Goal: Task Accomplishment & Management: Manage account settings

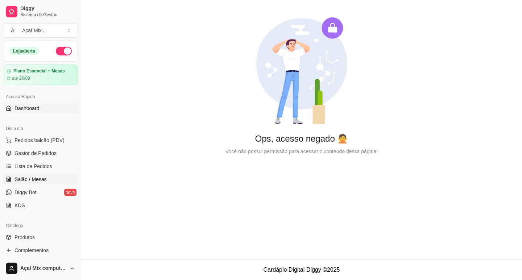
click at [27, 178] on span "Salão / Mesas" at bounding box center [30, 179] width 32 height 7
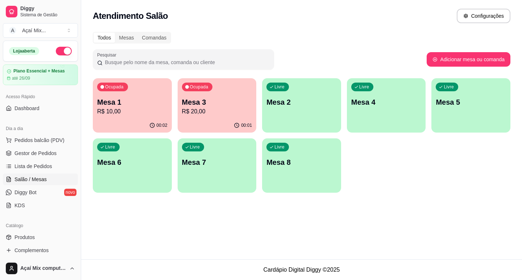
click at [161, 120] on div "00:02" at bounding box center [132, 126] width 79 height 14
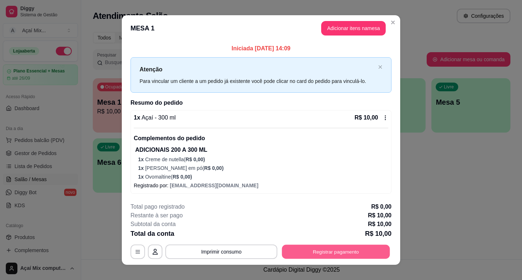
click at [321, 258] on button "Registrar pagamento" at bounding box center [336, 252] width 108 height 14
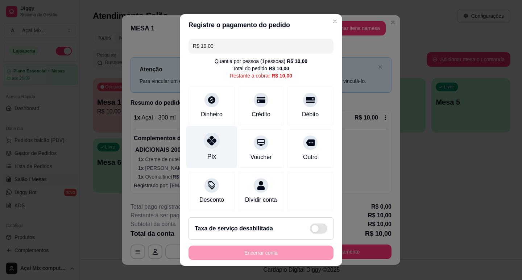
click at [211, 140] on icon at bounding box center [211, 140] width 9 height 9
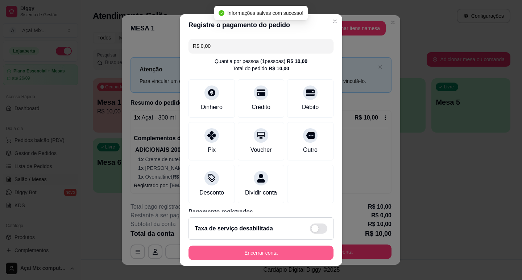
type input "R$ 0,00"
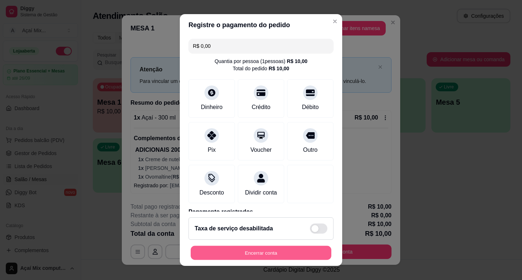
click at [268, 257] on button "Encerrar conta" at bounding box center [261, 253] width 141 height 14
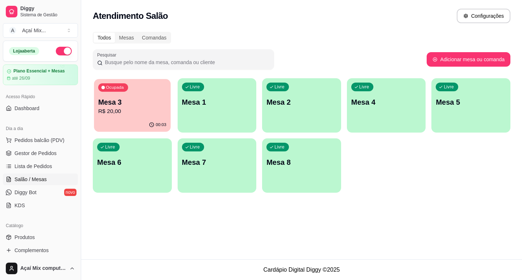
click at [99, 109] on p "R$ 20,00" at bounding box center [132, 111] width 68 height 8
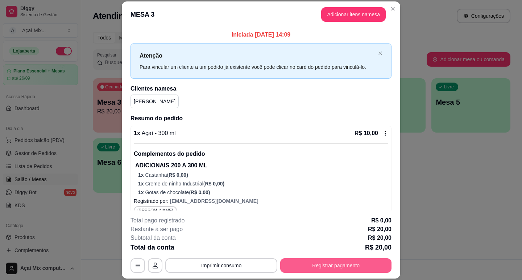
click at [329, 267] on button "Registrar pagamento" at bounding box center [335, 265] width 111 height 14
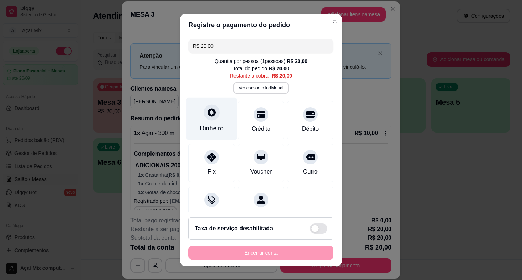
click at [207, 108] on div at bounding box center [212, 112] width 16 height 16
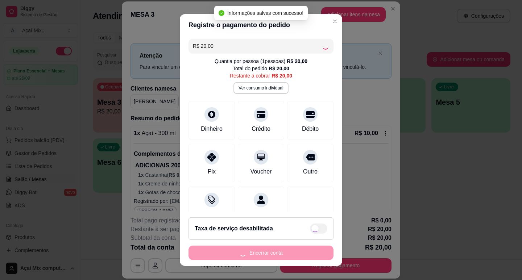
type input "R$ 0,00"
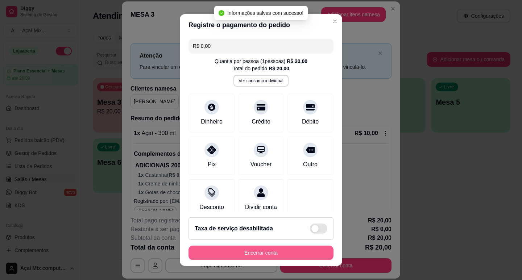
click at [285, 257] on button "Encerrar conta" at bounding box center [260, 253] width 145 height 14
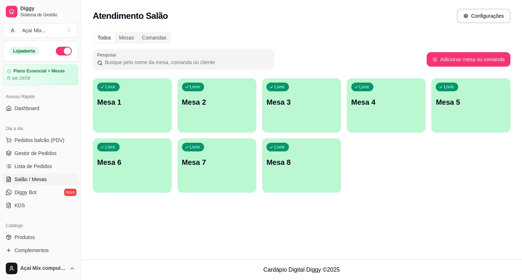
click at [111, 121] on div "Livre Mesa 1" at bounding box center [132, 101] width 79 height 46
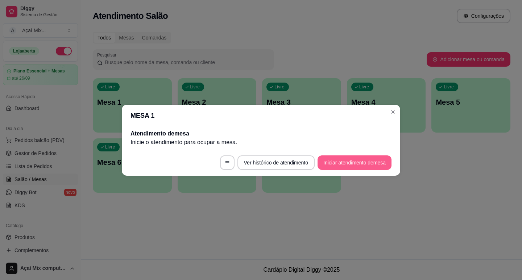
click at [347, 169] on button "Iniciar atendimento de mesa" at bounding box center [355, 162] width 74 height 14
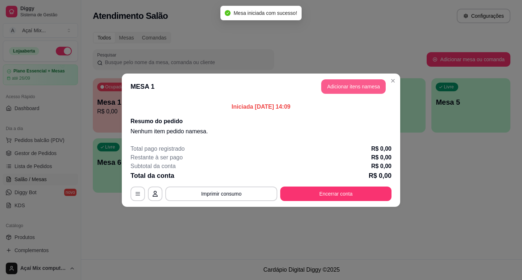
click at [349, 91] on button "Adicionar itens na mesa" at bounding box center [353, 86] width 65 height 14
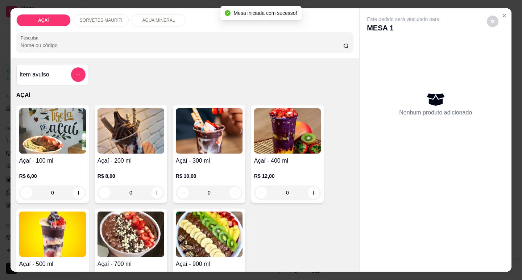
click at [55, 165] on div "R$ 6,00 0" at bounding box center [52, 182] width 67 height 35
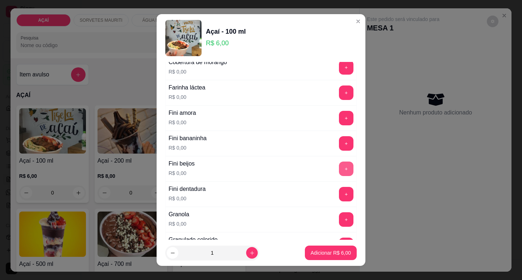
scroll to position [435, 0]
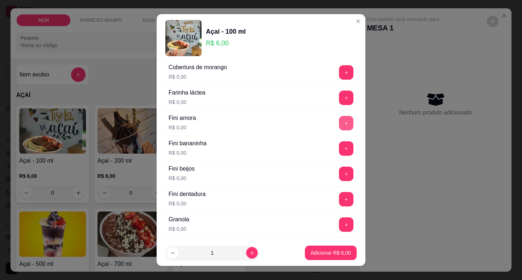
click at [339, 122] on button "+" at bounding box center [346, 123] width 14 height 14
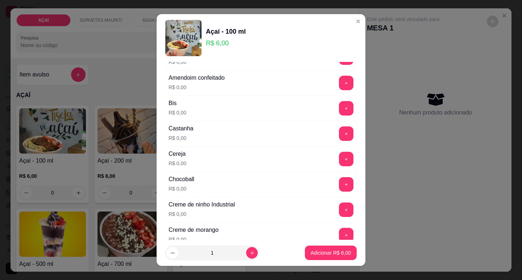
scroll to position [0, 0]
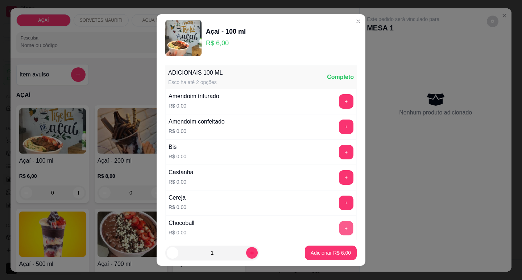
click at [339, 227] on button "+" at bounding box center [346, 228] width 14 height 14
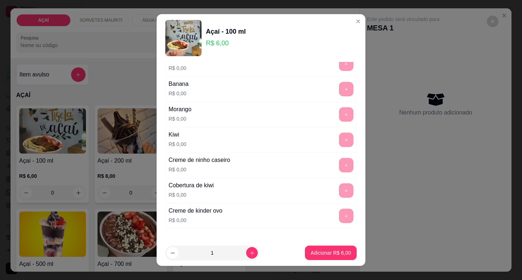
scroll to position [968, 0]
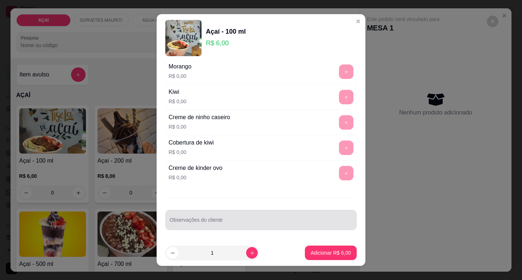
click at [243, 222] on input "Observações do cliente" at bounding box center [261, 222] width 183 height 7
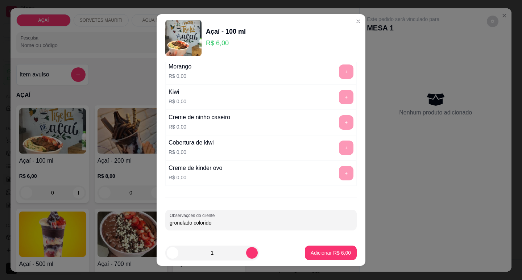
type input "gronulado colorido"
click at [319, 257] on button "Adicionar R$ 6,00" at bounding box center [331, 253] width 50 height 14
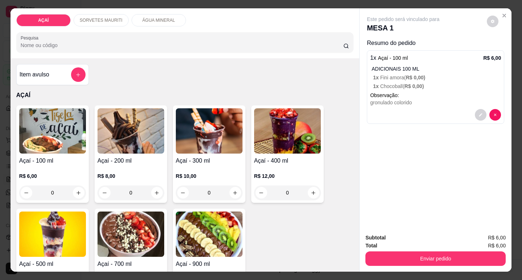
click at [130, 142] on img at bounding box center [131, 130] width 67 height 45
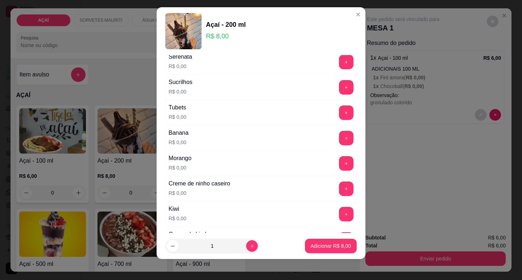
scroll to position [9, 0]
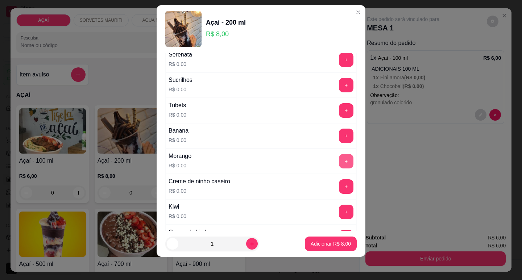
click at [331, 152] on div "Morango R$ 0,00 +" at bounding box center [260, 161] width 191 height 25
click at [339, 158] on button "+" at bounding box center [346, 161] width 14 height 14
click at [339, 140] on button "+" at bounding box center [346, 136] width 14 height 14
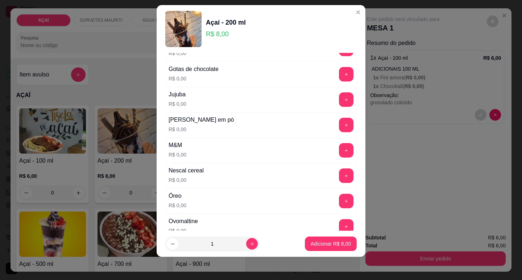
scroll to position [616, 0]
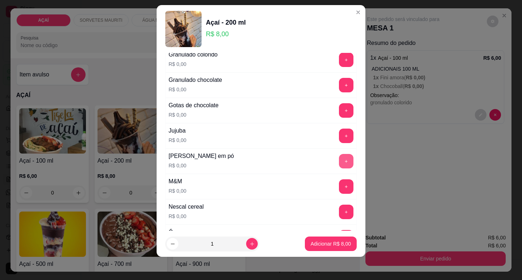
click at [339, 166] on button "+" at bounding box center [346, 161] width 14 height 14
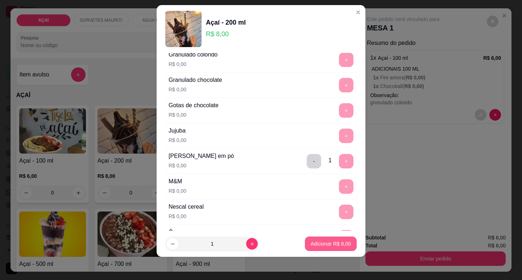
click at [331, 247] on p "Adicionar R$ 8,00" at bounding box center [331, 243] width 40 height 7
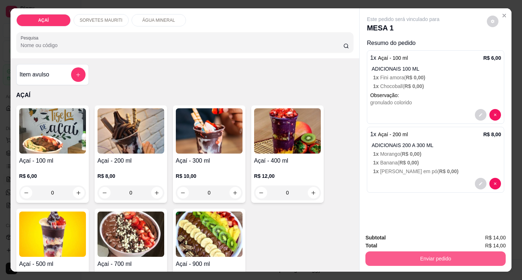
click at [400, 256] on button "Enviar pedido" at bounding box center [435, 259] width 140 height 14
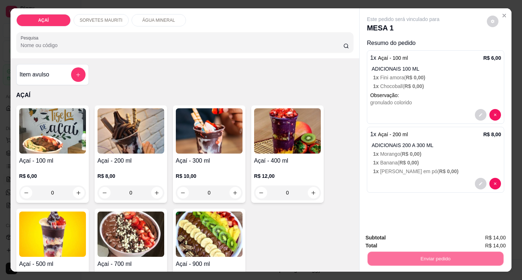
click at [410, 241] on button "Não registrar e enviar pedido" at bounding box center [411, 238] width 75 height 14
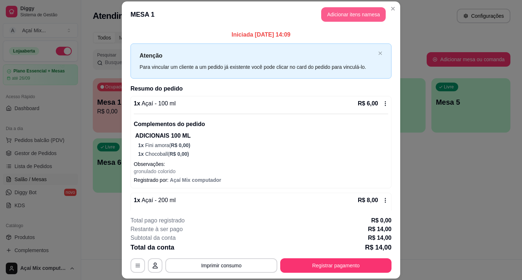
click at [344, 19] on button "Adicionar itens na mesa" at bounding box center [353, 14] width 65 height 14
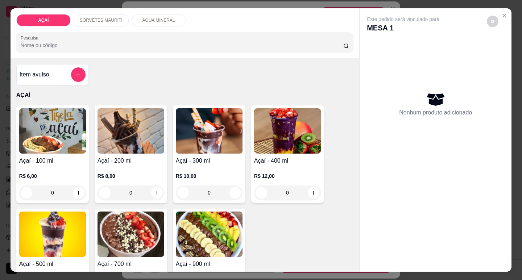
click at [111, 138] on img at bounding box center [131, 130] width 67 height 45
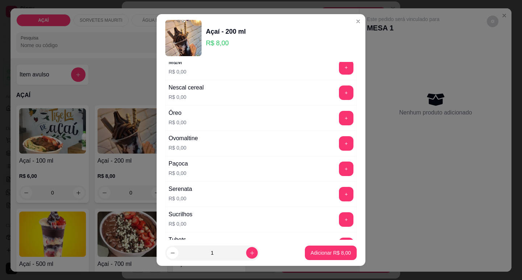
scroll to position [761, 0]
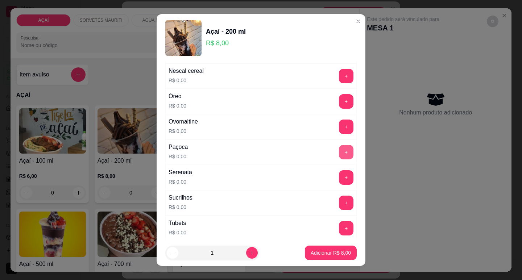
click at [339, 158] on button "+" at bounding box center [346, 152] width 14 height 14
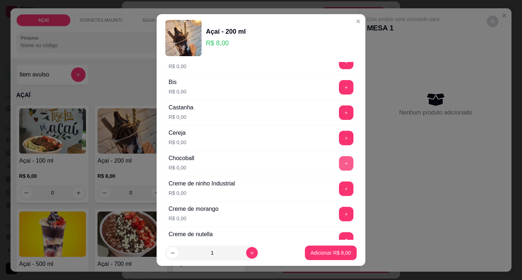
scroll to position [72, 0]
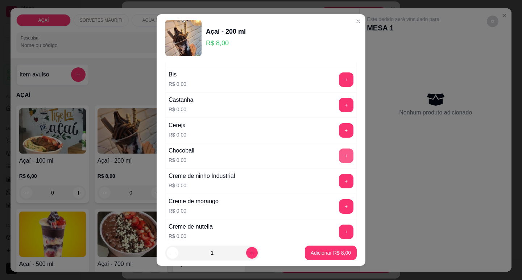
click at [339, 160] on button "+" at bounding box center [346, 156] width 14 height 14
click at [330, 71] on div "Bis R$ 0,00 +" at bounding box center [260, 79] width 191 height 25
click at [339, 83] on button "+" at bounding box center [346, 79] width 14 height 14
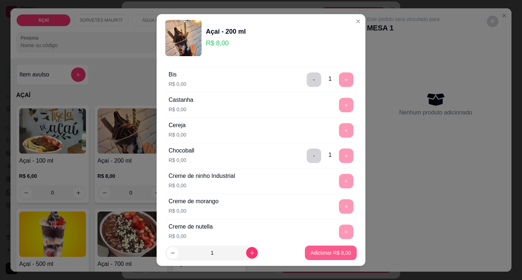
click at [330, 253] on p "Adicionar R$ 8,00" at bounding box center [331, 252] width 40 height 7
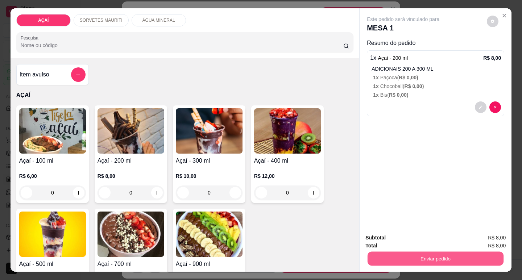
click at [385, 255] on button "Enviar pedido" at bounding box center [436, 259] width 136 height 14
click at [387, 243] on button "Não registrar e enviar pedido" at bounding box center [411, 238] width 75 height 14
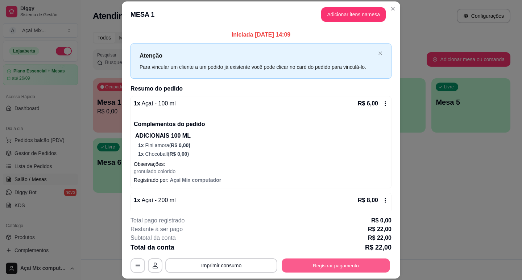
click at [307, 264] on button "Registrar pagamento" at bounding box center [336, 266] width 108 height 14
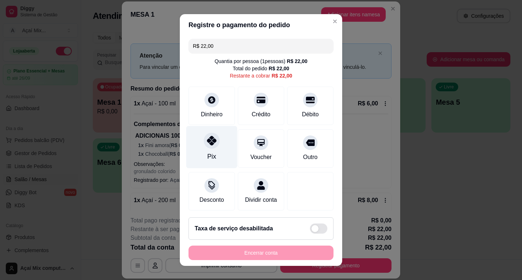
click at [207, 140] on icon at bounding box center [211, 140] width 9 height 9
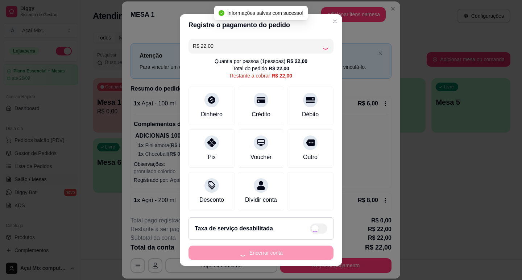
type input "R$ 0,00"
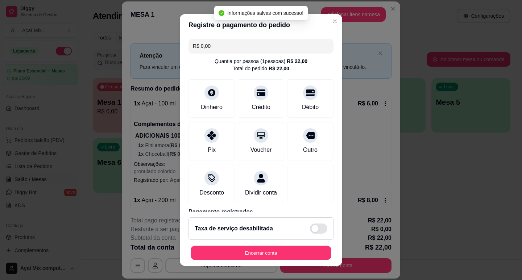
click at [290, 260] on div "Encerrar conta" at bounding box center [260, 253] width 145 height 14
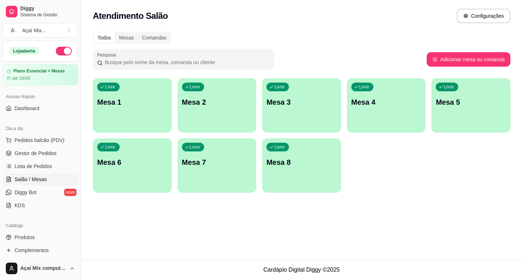
click at [133, 100] on p "Mesa 1" at bounding box center [132, 102] width 70 height 10
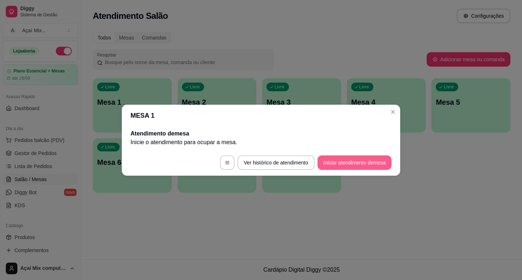
click at [356, 166] on button "Iniciar atendimento de mesa" at bounding box center [355, 162] width 74 height 14
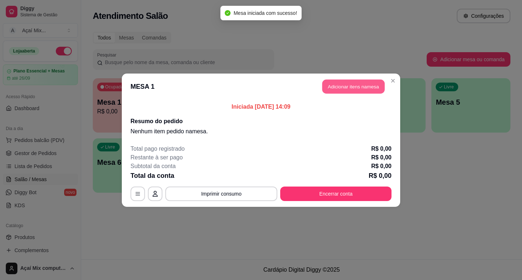
click at [339, 87] on button "Adicionar itens na mesa" at bounding box center [353, 86] width 62 height 14
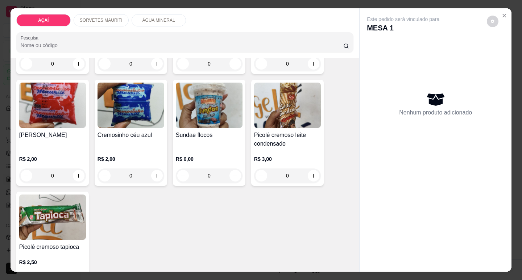
scroll to position [471, 0]
click at [70, 171] on input "0" at bounding box center [52, 175] width 41 height 14
click at [77, 174] on icon "increase-product-quantity" at bounding box center [79, 176] width 4 height 4
type input "1"
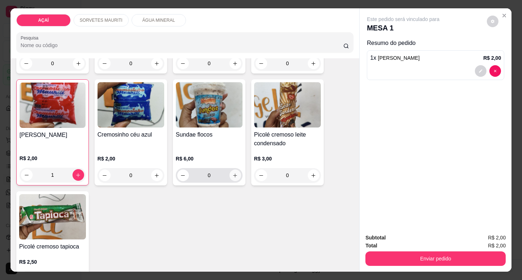
click at [232, 173] on icon "increase-product-quantity" at bounding box center [234, 175] width 5 height 5
type input "1"
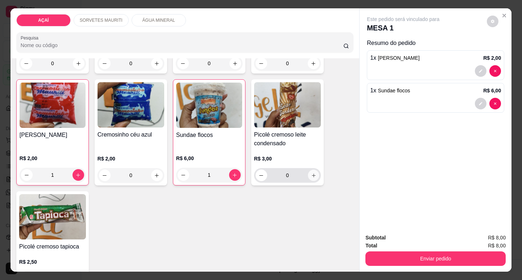
click at [311, 173] on icon "increase-product-quantity" at bounding box center [313, 175] width 5 height 5
type input "1"
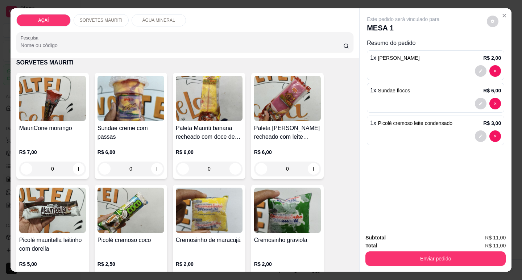
scroll to position [217, 0]
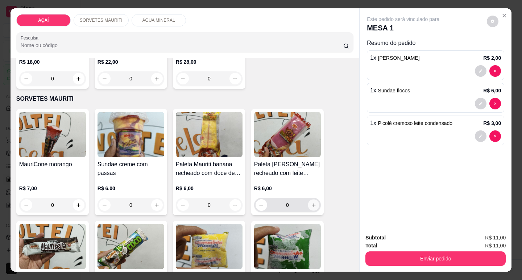
click at [316, 203] on button "increase-product-quantity" at bounding box center [313, 205] width 11 height 11
type input "1"
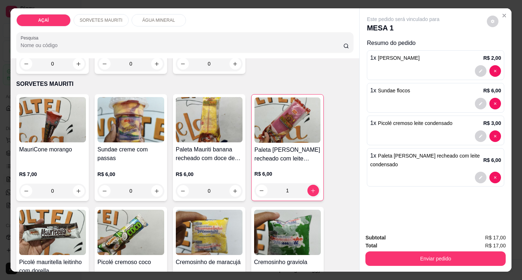
scroll to position [181, 0]
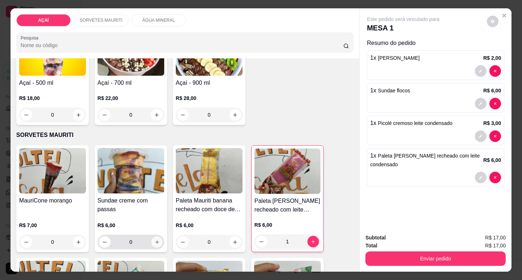
click at [156, 237] on button "increase-product-quantity" at bounding box center [156, 242] width 11 height 11
type input "1"
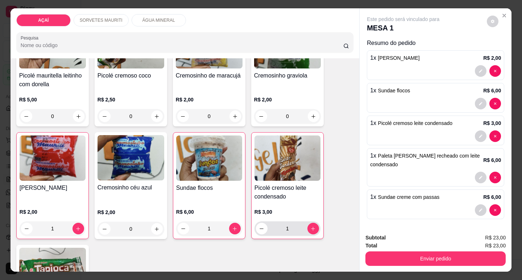
scroll to position [435, 0]
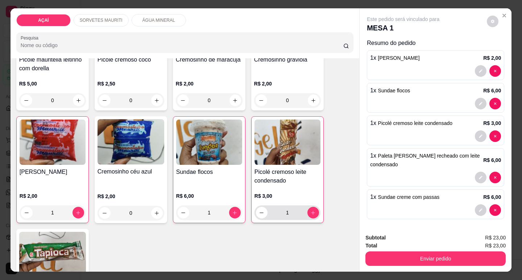
click at [309, 217] on div "1" at bounding box center [287, 213] width 63 height 14
click at [312, 211] on icon "increase-product-quantity" at bounding box center [312, 212] width 5 height 5
click at [258, 206] on div "2" at bounding box center [287, 213] width 63 height 14
click at [259, 207] on button "decrease-product-quantity" at bounding box center [262, 213] width 12 height 12
type input "1"
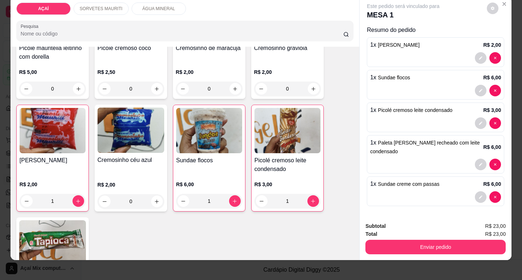
scroll to position [17, 0]
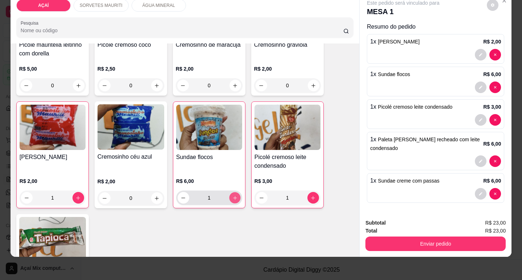
click at [234, 195] on icon "increase-product-quantity" at bounding box center [234, 197] width 5 height 5
type input "3"
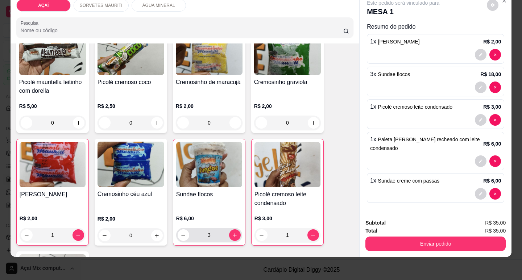
scroll to position [399, 0]
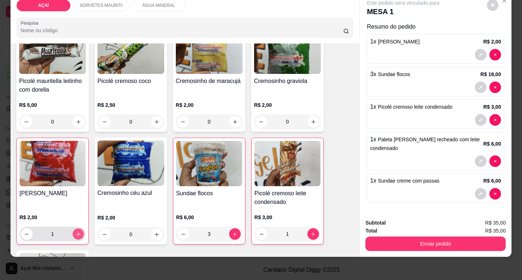
click at [74, 233] on button "increase-product-quantity" at bounding box center [77, 234] width 11 height 11
click at [24, 234] on button "decrease-product-quantity" at bounding box center [26, 234] width 11 height 11
type input "0"
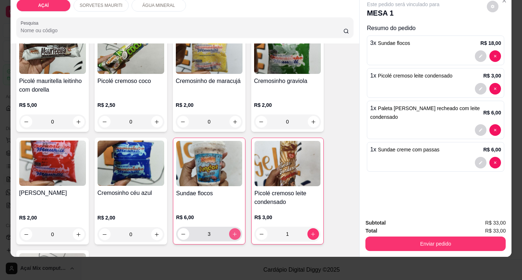
click at [231, 232] on button "increase-product-quantity" at bounding box center [235, 234] width 12 height 12
type input "4"
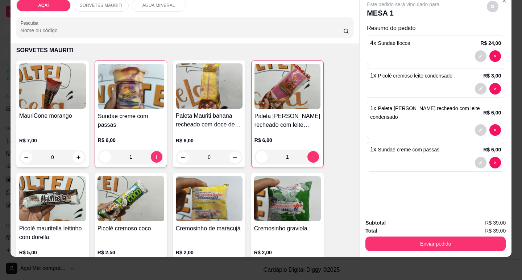
scroll to position [217, 0]
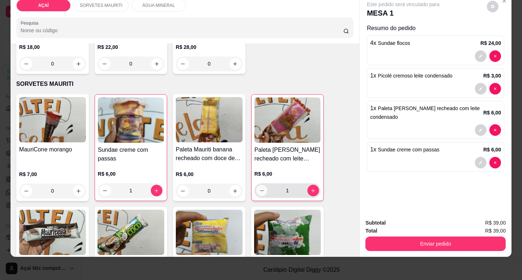
click at [260, 191] on icon "decrease-product-quantity" at bounding box center [262, 191] width 4 height 0
type input "0"
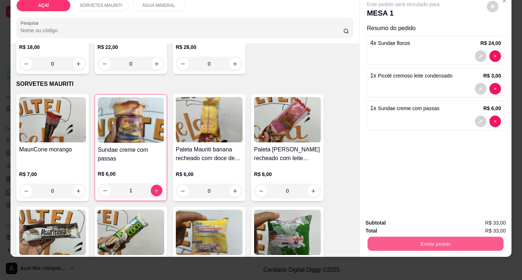
click at [412, 237] on button "Enviar pedido" at bounding box center [436, 244] width 136 height 14
click at [404, 222] on button "Não registrar e enviar pedido" at bounding box center [411, 221] width 75 height 14
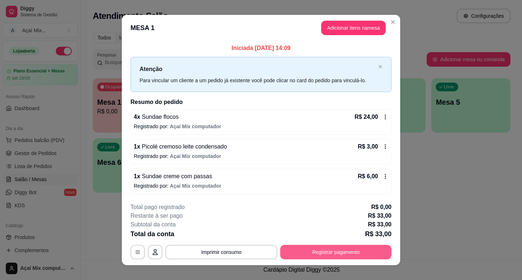
click at [372, 257] on button "Registrar pagamento" at bounding box center [335, 252] width 111 height 14
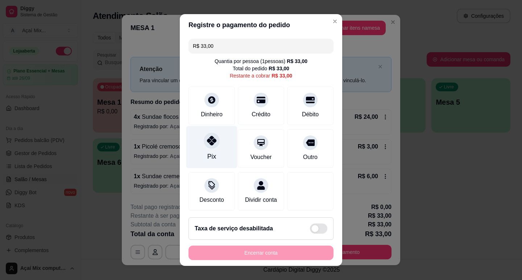
click at [197, 142] on div "Pix" at bounding box center [211, 147] width 51 height 42
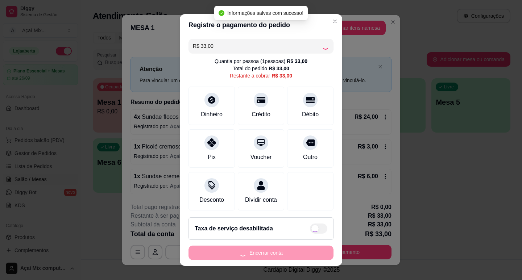
type input "R$ 0,00"
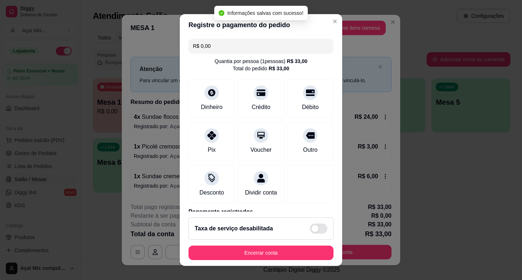
click at [307, 242] on footer "Taxa de serviço desabilitada Encerrar conta" at bounding box center [261, 239] width 162 height 54
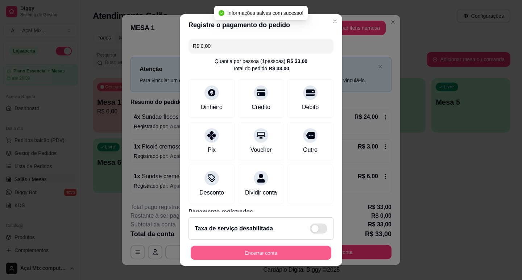
click at [308, 248] on button "Encerrar conta" at bounding box center [261, 253] width 141 height 14
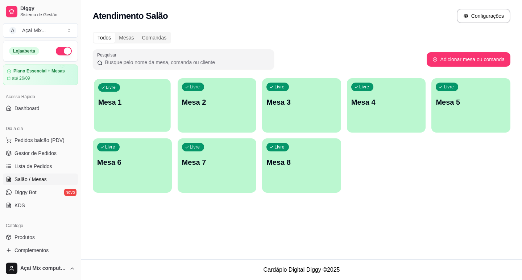
click at [133, 115] on div "Livre Mesa 1" at bounding box center [132, 101] width 76 height 44
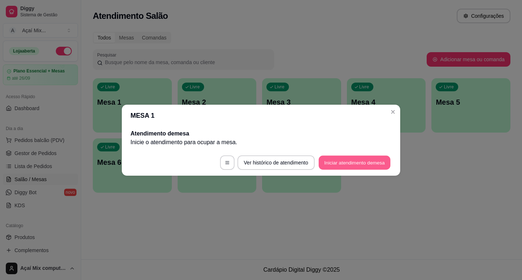
click at [370, 162] on button "Iniciar atendimento de mesa" at bounding box center [355, 162] width 72 height 14
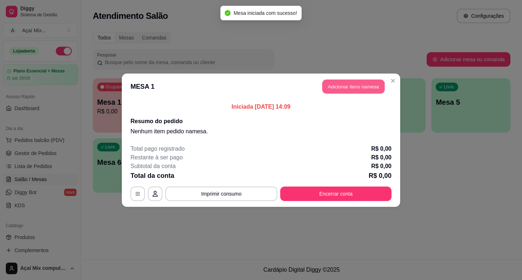
click at [354, 88] on button "Adicionar itens na mesa" at bounding box center [353, 86] width 62 height 14
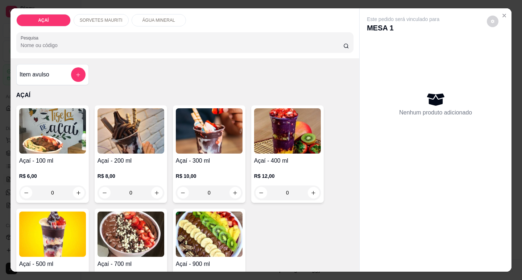
click at [47, 157] on h4 "Açaí - 100 ml" at bounding box center [52, 161] width 67 height 9
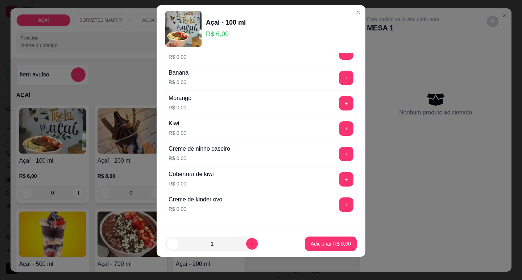
scroll to position [896, 0]
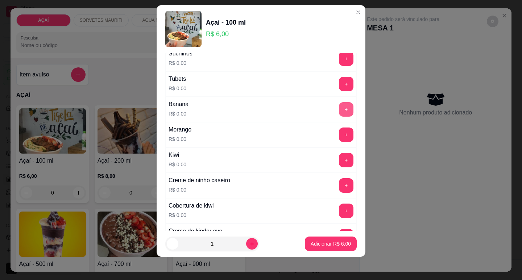
click at [339, 107] on button "+" at bounding box center [346, 109] width 14 height 14
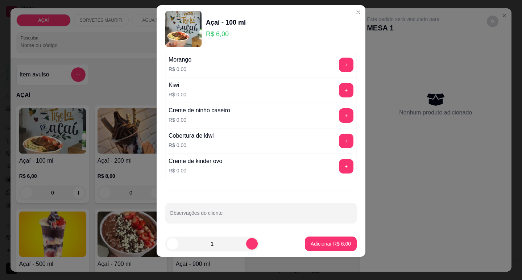
scroll to position [968, 0]
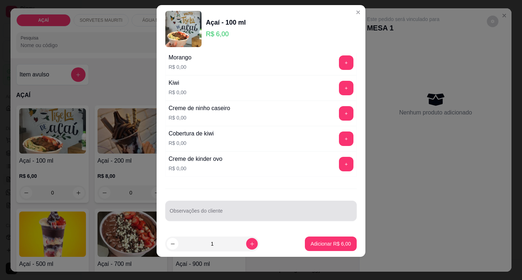
click at [261, 212] on input "Observações do cliente" at bounding box center [261, 213] width 183 height 7
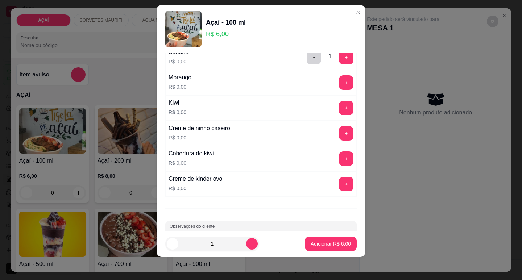
scroll to position [932, 0]
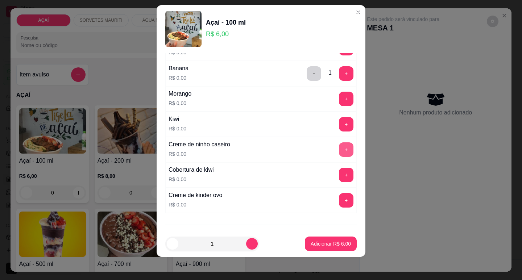
type input "cob chocolaste"
click at [339, 151] on button "+" at bounding box center [346, 149] width 14 height 14
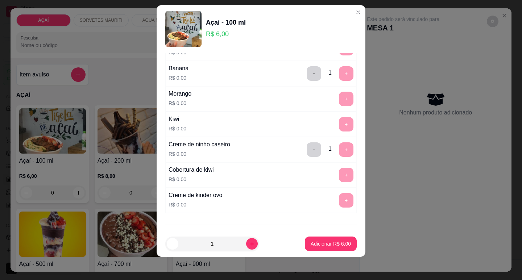
click at [304, 158] on div "Creme de ninho caseiro R$ 0,00 - 1 +" at bounding box center [260, 149] width 191 height 25
click at [307, 156] on button "-" at bounding box center [314, 149] width 14 height 14
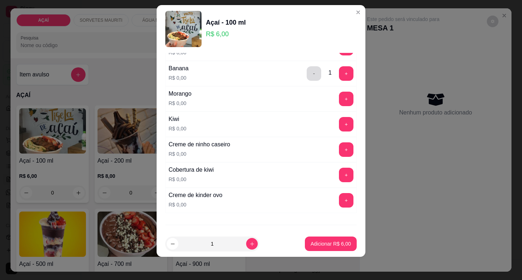
click at [307, 73] on button "-" at bounding box center [314, 73] width 14 height 14
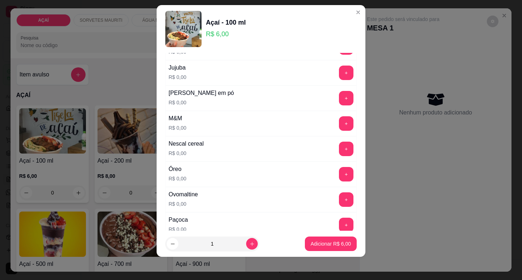
scroll to position [679, 0]
click at [339, 101] on button "+" at bounding box center [346, 99] width 14 height 14
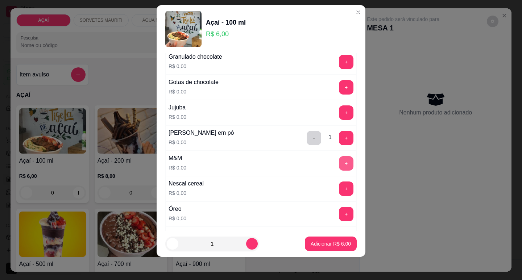
scroll to position [642, 0]
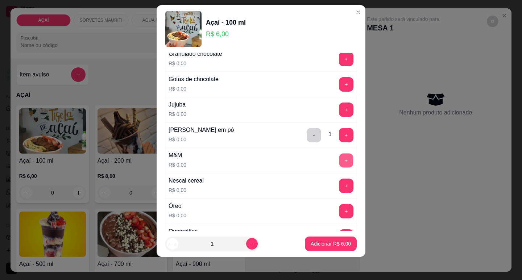
click at [339, 158] on button "+" at bounding box center [346, 160] width 14 height 14
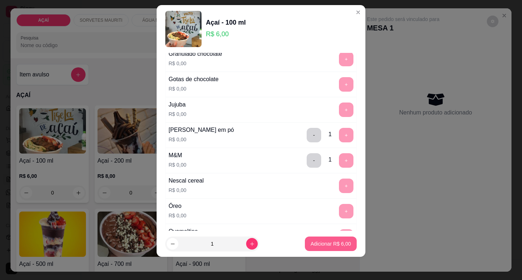
click at [332, 240] on button "Adicionar R$ 6,00" at bounding box center [331, 244] width 52 height 14
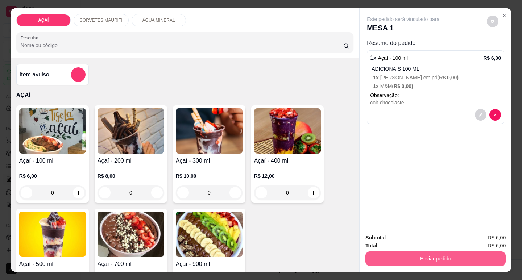
click at [423, 255] on button "Enviar pedido" at bounding box center [435, 259] width 140 height 14
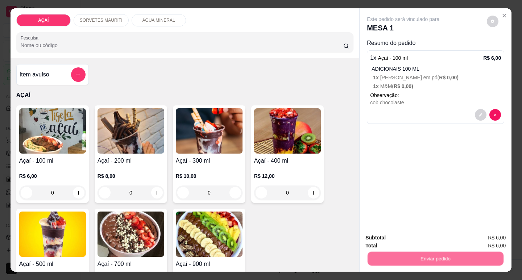
click at [420, 231] on button "Não registrar e enviar pedido" at bounding box center [411, 237] width 73 height 13
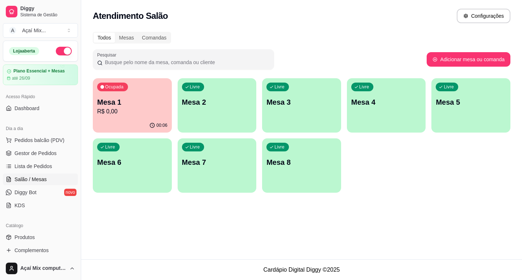
click at [226, 120] on div "Livre Mesa 2" at bounding box center [217, 101] width 79 height 46
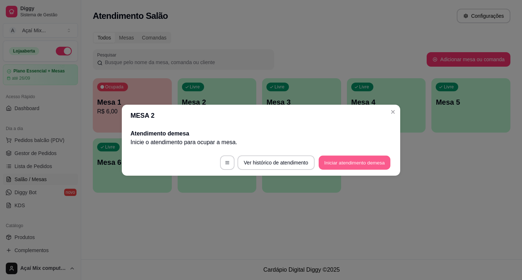
click at [337, 156] on button "Iniciar atendimento de mesa" at bounding box center [355, 162] width 72 height 14
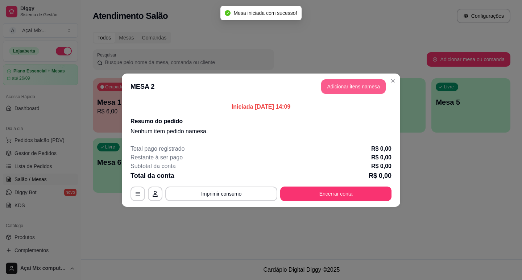
click at [325, 86] on button "Adicionar itens na mesa" at bounding box center [353, 86] width 65 height 14
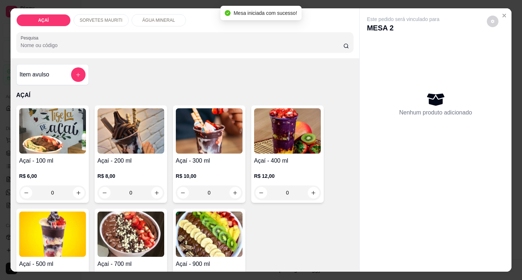
click at [107, 20] on p "SORVETES MAURITI" at bounding box center [101, 20] width 43 height 6
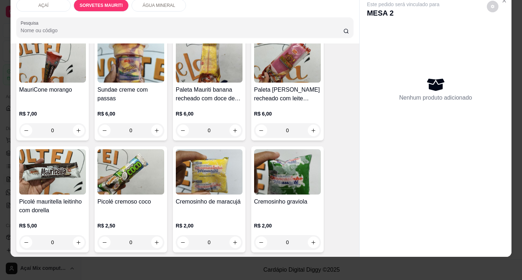
scroll to position [290, 0]
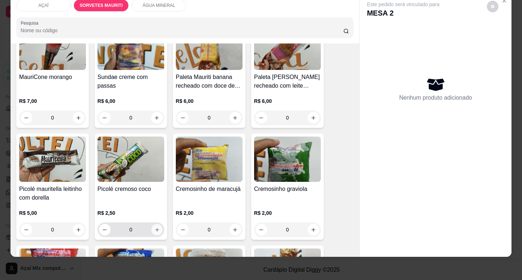
click at [152, 225] on button "increase-product-quantity" at bounding box center [156, 229] width 11 height 11
type input "1"
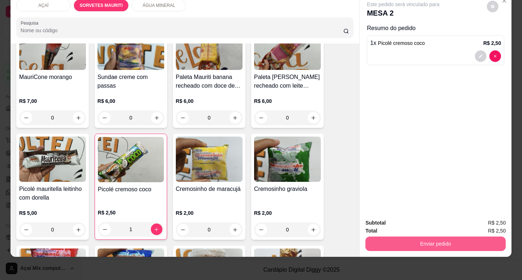
click at [397, 237] on button "Enviar pedido" at bounding box center [435, 244] width 140 height 14
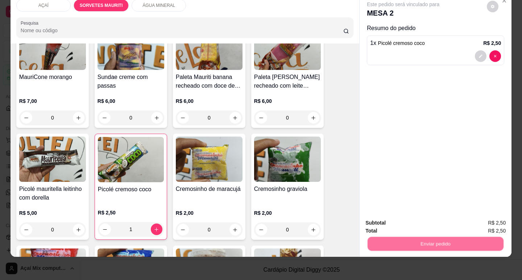
click at [401, 224] on button "Não registrar e enviar pedido" at bounding box center [411, 220] width 73 height 13
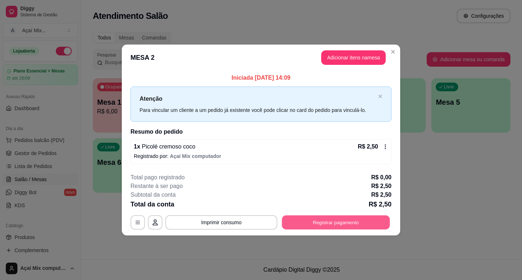
click at [350, 220] on button "Registrar pagamento" at bounding box center [336, 223] width 108 height 14
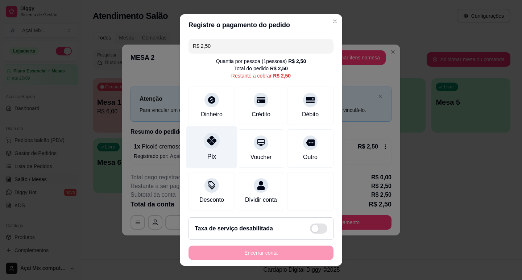
click at [219, 153] on div "Pix" at bounding box center [211, 147] width 51 height 42
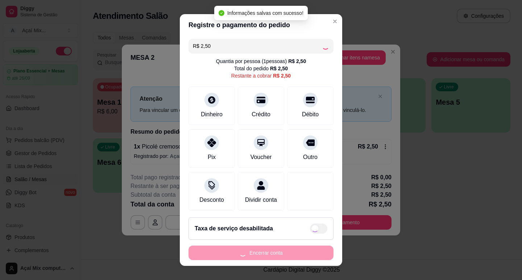
type input "R$ 0,00"
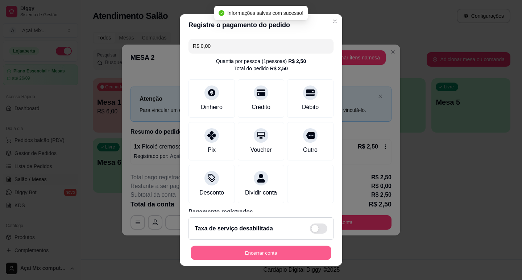
click at [267, 251] on button "Encerrar conta" at bounding box center [261, 253] width 141 height 14
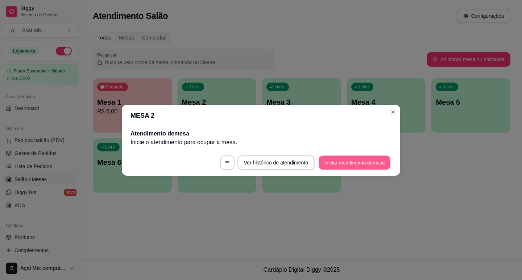
click at [323, 166] on button "Iniciar atendimento de mesa" at bounding box center [355, 162] width 72 height 14
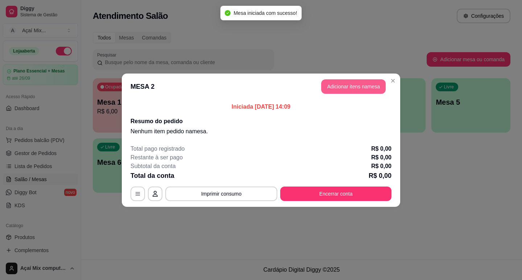
click at [347, 87] on button "Adicionar itens na mesa" at bounding box center [353, 86] width 65 height 14
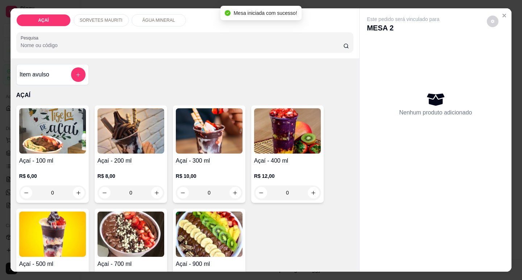
click at [135, 173] on p "R$ 8,00" at bounding box center [131, 176] width 67 height 7
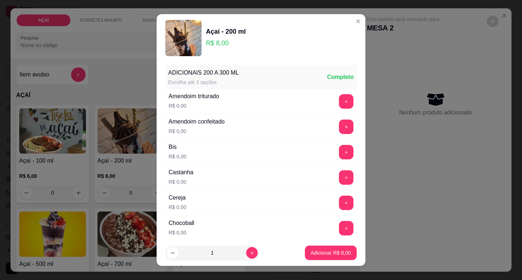
click at [329, 169] on div "Castanha R$ 0,00 +" at bounding box center [260, 177] width 191 height 25
click at [339, 178] on button "+" at bounding box center [346, 177] width 14 height 14
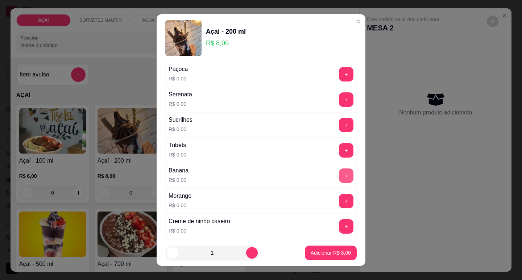
scroll to position [870, 0]
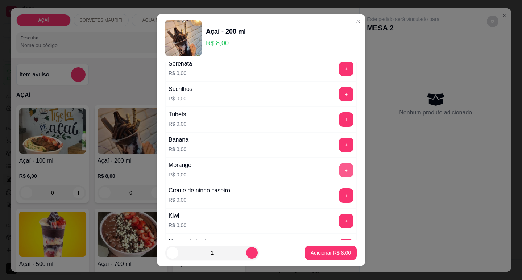
click at [339, 170] on button "+" at bounding box center [346, 170] width 14 height 14
click at [339, 202] on button "+" at bounding box center [346, 195] width 14 height 14
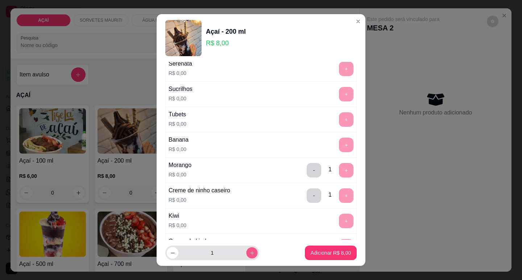
click at [246, 248] on button "increase-product-quantity" at bounding box center [251, 253] width 11 height 11
type input "2"
click at [320, 250] on p "Adicionar R$ 16,00" at bounding box center [329, 253] width 42 height 7
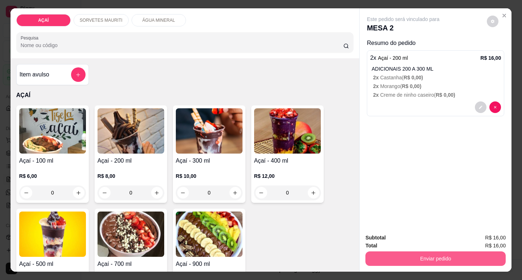
click at [426, 256] on button "Enviar pedido" at bounding box center [435, 259] width 140 height 14
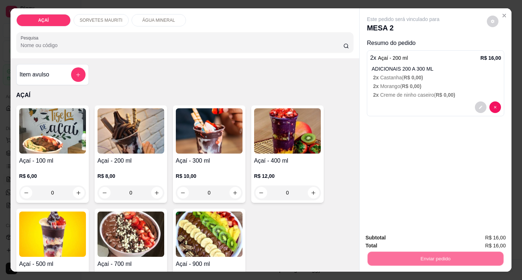
click at [425, 235] on button "Não registrar e enviar pedido" at bounding box center [411, 238] width 75 height 14
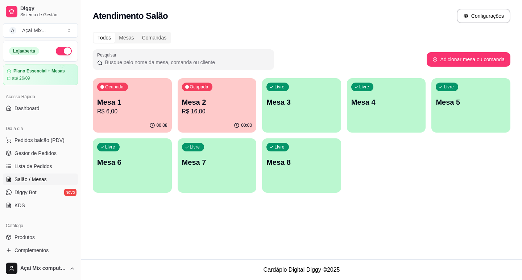
click at [120, 126] on div "00:08" at bounding box center [132, 126] width 79 height 14
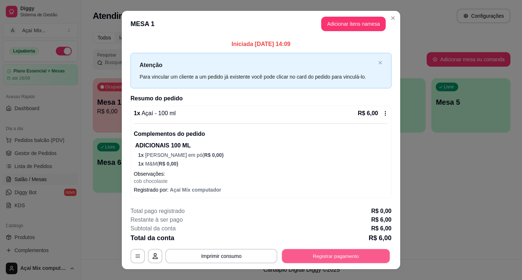
click at [333, 258] on button "Registrar pagamento" at bounding box center [336, 256] width 108 height 14
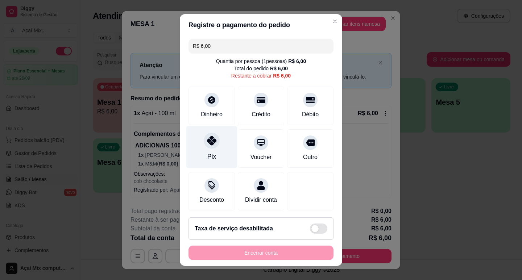
click at [214, 153] on div "Pix" at bounding box center [211, 147] width 51 height 42
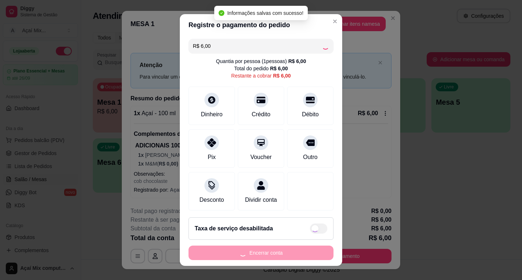
type input "R$ 0,00"
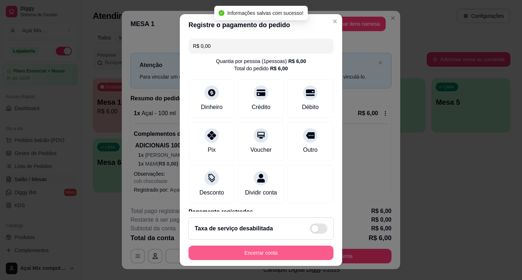
click at [271, 254] on button "Encerrar conta" at bounding box center [260, 253] width 145 height 14
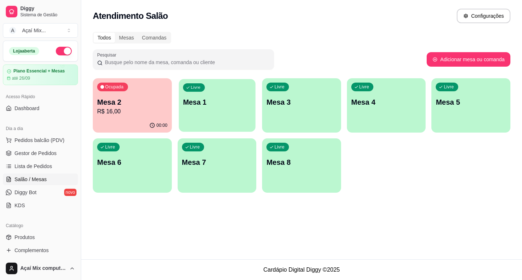
click at [207, 120] on div "Livre Mesa 1" at bounding box center [217, 101] width 76 height 44
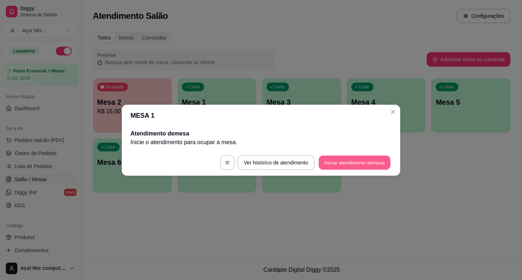
click at [385, 158] on button "Iniciar atendimento de mesa" at bounding box center [355, 162] width 72 height 14
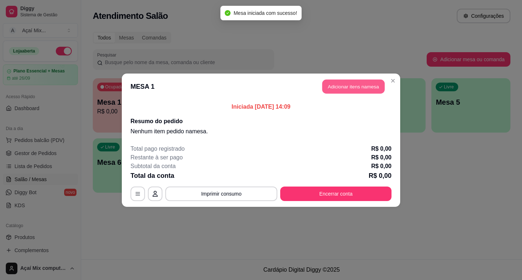
click at [360, 93] on button "Adicionar itens na mesa" at bounding box center [353, 86] width 62 height 14
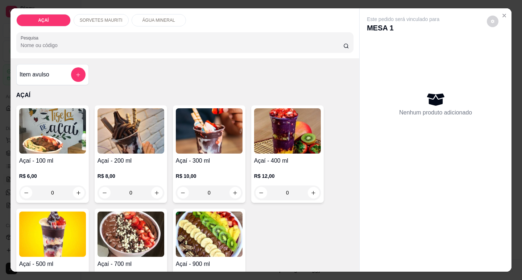
click at [108, 20] on p "SORVETES MAURITI" at bounding box center [101, 20] width 43 height 6
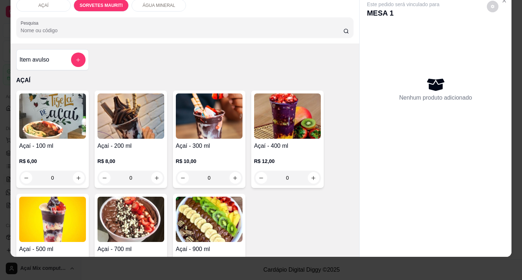
scroll to position [0, 0]
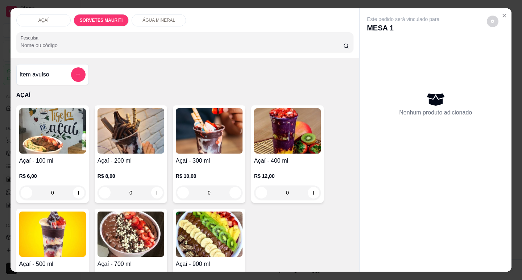
click at [53, 157] on h4 "Açaí - 100 ml" at bounding box center [52, 161] width 67 height 9
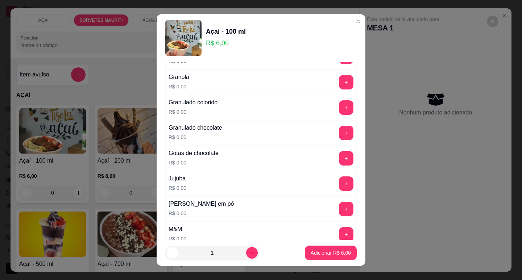
scroll to position [616, 0]
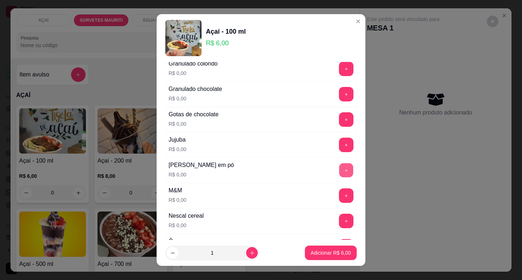
click at [339, 166] on button "+" at bounding box center [346, 170] width 14 height 14
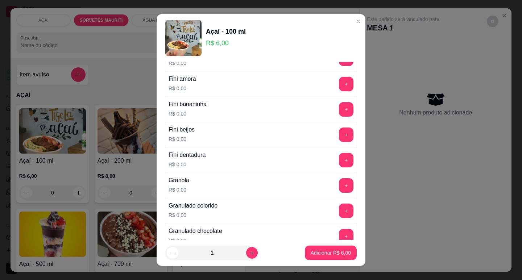
scroll to position [435, 0]
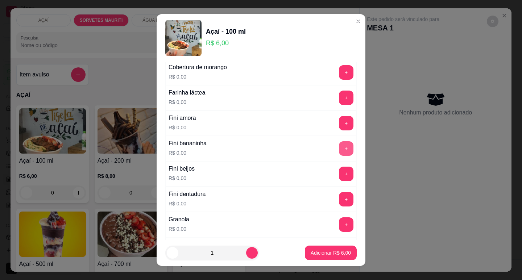
click at [339, 152] on button "+" at bounding box center [346, 148] width 14 height 14
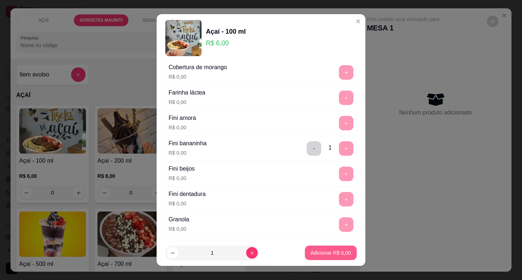
click at [345, 257] on button "Adicionar R$ 6,00" at bounding box center [331, 253] width 52 height 14
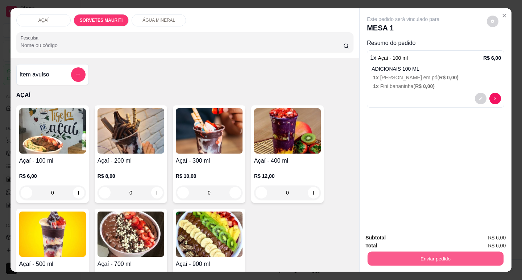
click at [383, 256] on button "Enviar pedido" at bounding box center [436, 259] width 136 height 14
click at [398, 237] on button "Não registrar e enviar pedido" at bounding box center [411, 238] width 75 height 14
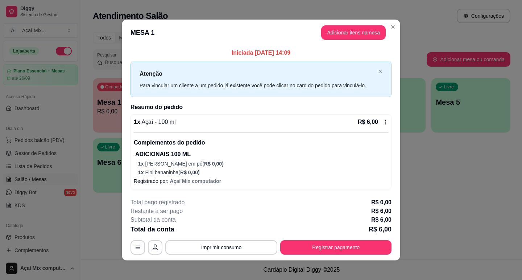
click at [354, 24] on header "MESA 1 Adicionar itens na mesa" at bounding box center [261, 33] width 278 height 26
click at [352, 37] on button "Adicionar itens na mesa" at bounding box center [353, 33] width 62 height 14
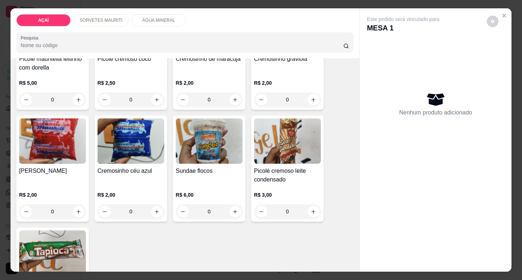
scroll to position [544, 0]
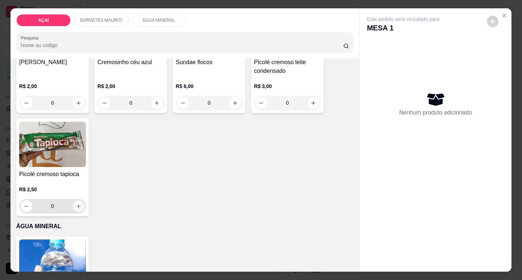
click at [78, 205] on icon "increase-product-quantity" at bounding box center [78, 206] width 5 height 5
type input "1"
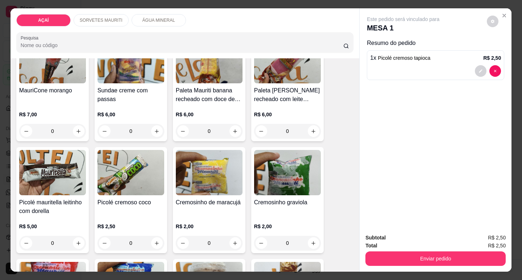
scroll to position [254, 0]
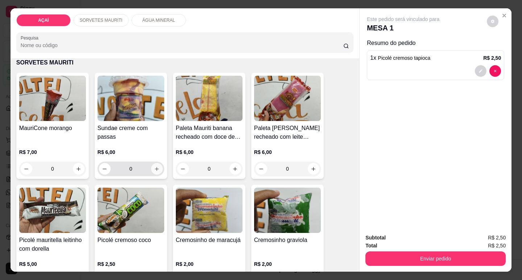
click at [154, 168] on icon "increase-product-quantity" at bounding box center [156, 168] width 5 height 5
type input "1"
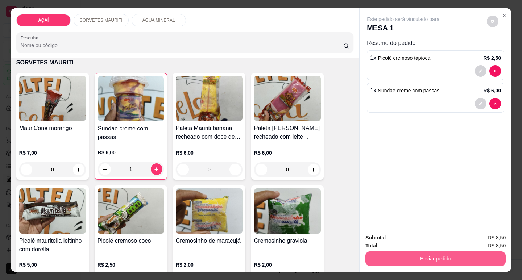
click at [419, 254] on button "Enviar pedido" at bounding box center [435, 259] width 140 height 14
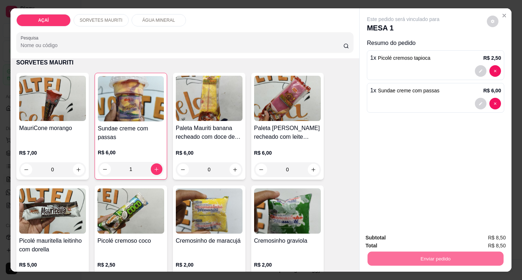
click at [423, 241] on button "Não registrar e enviar pedido" at bounding box center [411, 238] width 75 height 14
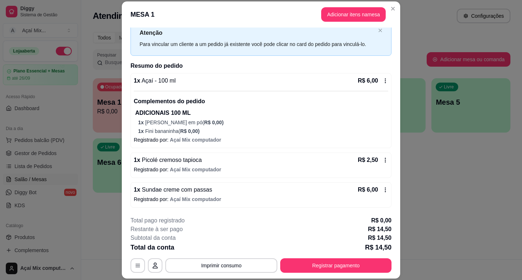
scroll to position [22, 0]
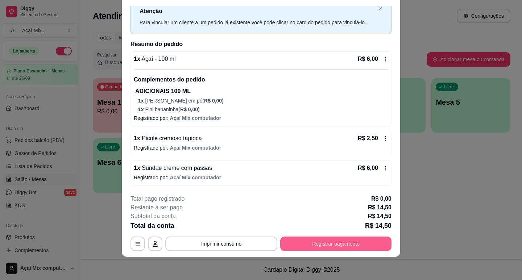
click at [343, 243] on button "Registrar pagamento" at bounding box center [335, 244] width 111 height 14
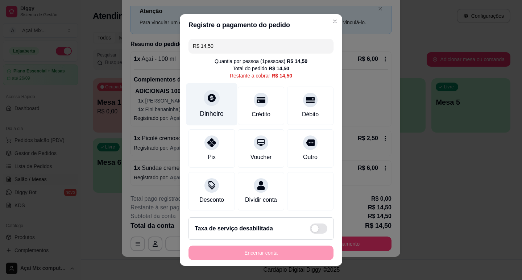
click at [196, 107] on div "Dinheiro" at bounding box center [211, 104] width 51 height 42
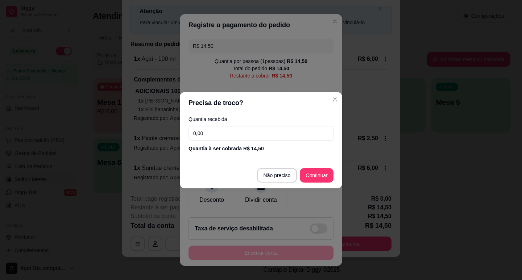
click at [215, 138] on input "0,00" at bounding box center [260, 133] width 145 height 14
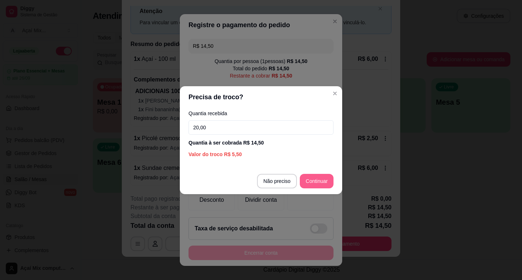
type input "20,00"
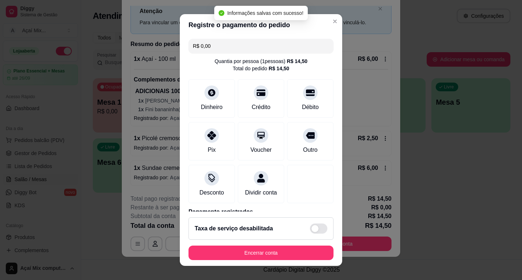
type input "R$ 0,00"
click at [304, 265] on footer "Taxa de serviço desabilitada Encerrar conta" at bounding box center [261, 239] width 162 height 54
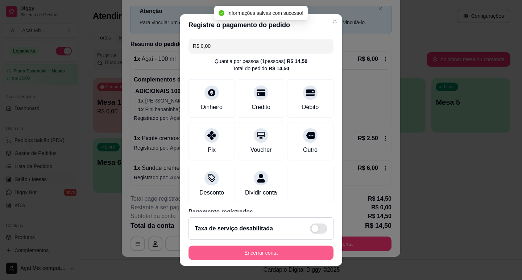
click at [306, 254] on button "Encerrar conta" at bounding box center [260, 253] width 145 height 14
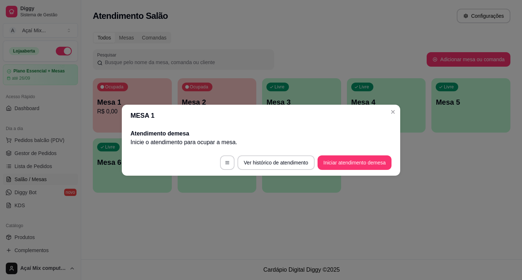
scroll to position [0, 0]
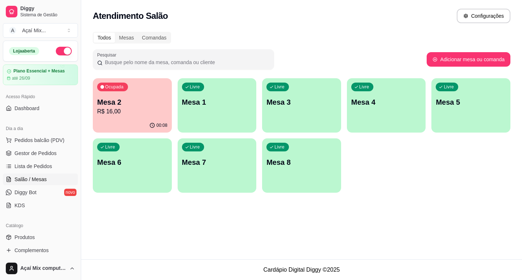
click at [192, 125] on div "button" at bounding box center [217, 128] width 79 height 9
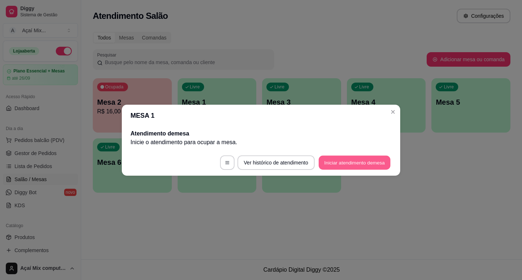
click at [345, 166] on button "Iniciar atendimento de mesa" at bounding box center [355, 162] width 72 height 14
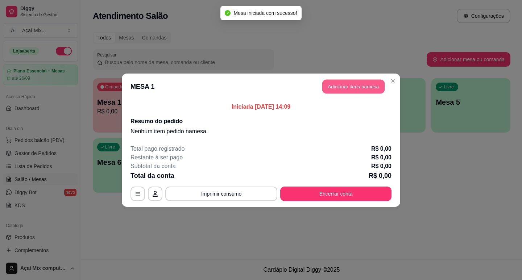
click at [330, 93] on button "Adicionar itens na mesa" at bounding box center [353, 86] width 62 height 14
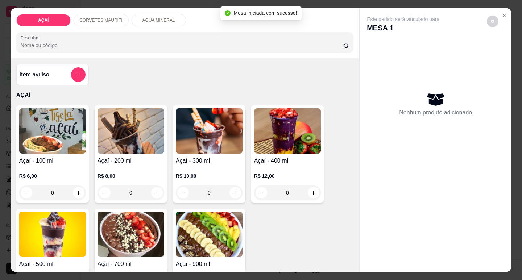
click at [136, 157] on h4 "Açaí - 200 ml" at bounding box center [131, 161] width 67 height 9
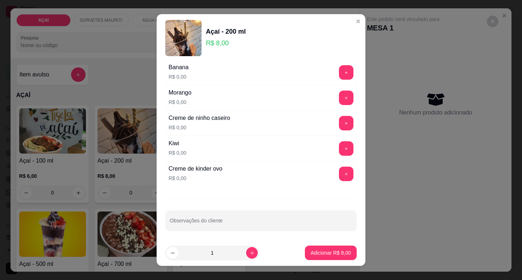
scroll to position [943, 0]
click at [339, 122] on button "+" at bounding box center [346, 122] width 14 height 14
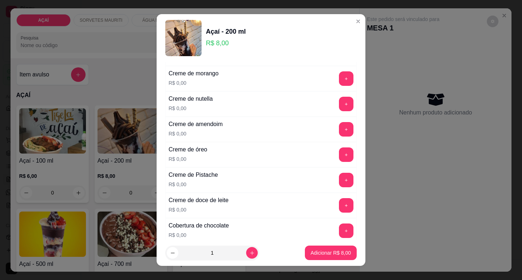
scroll to position [182, 0]
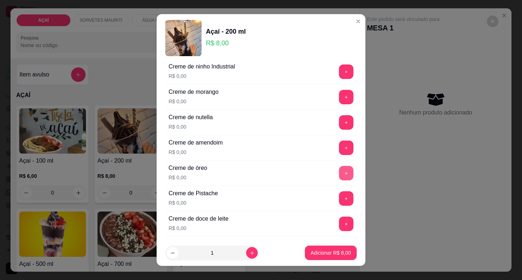
click at [339, 167] on button "+" at bounding box center [346, 173] width 14 height 14
click at [339, 98] on button "+" at bounding box center [346, 97] width 14 height 14
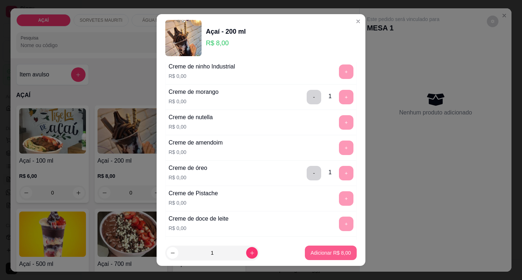
click at [326, 250] on p "Adicionar R$ 8,00" at bounding box center [331, 252] width 40 height 7
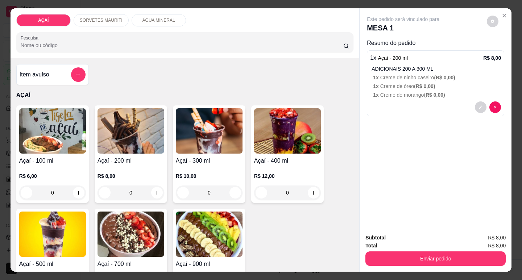
click at [133, 168] on div "R$ 8,00 0" at bounding box center [131, 182] width 67 height 35
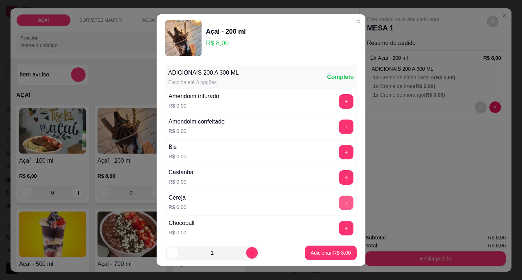
click at [339, 203] on button "+" at bounding box center [346, 203] width 14 height 14
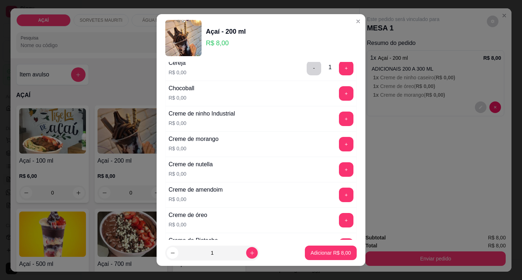
scroll to position [145, 0]
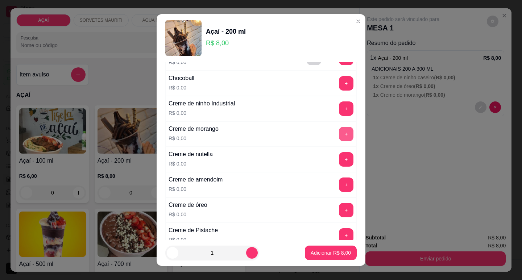
click at [339, 135] on button "+" at bounding box center [346, 134] width 14 height 14
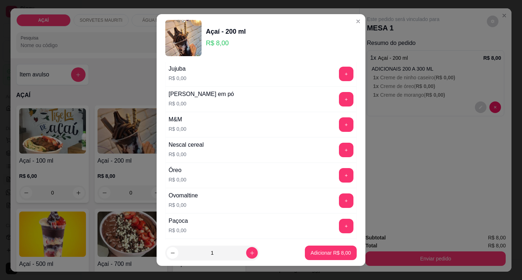
scroll to position [689, 0]
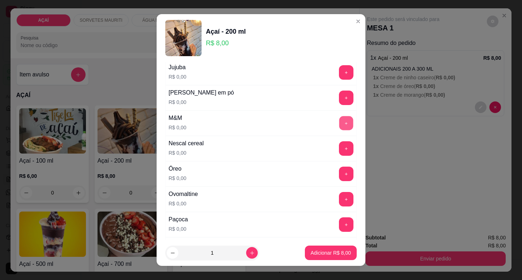
click at [339, 122] on button "+" at bounding box center [346, 123] width 14 height 14
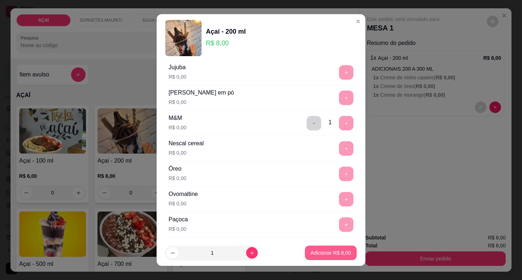
click at [339, 252] on p "Adicionar R$ 8,00" at bounding box center [331, 252] width 40 height 7
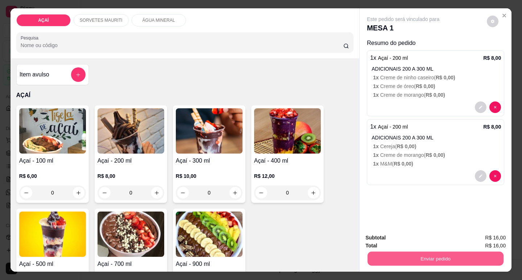
click at [403, 252] on button "Enviar pedido" at bounding box center [436, 259] width 136 height 14
click at [405, 241] on button "Não registrar e enviar pedido" at bounding box center [411, 237] width 73 height 13
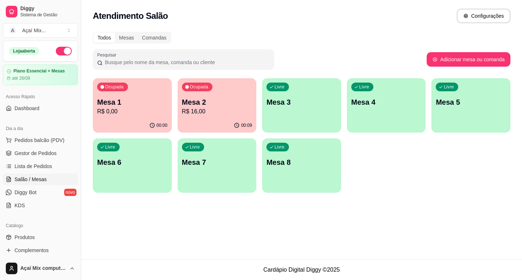
click at [310, 100] on p "Mesa 3" at bounding box center [301, 102] width 70 height 10
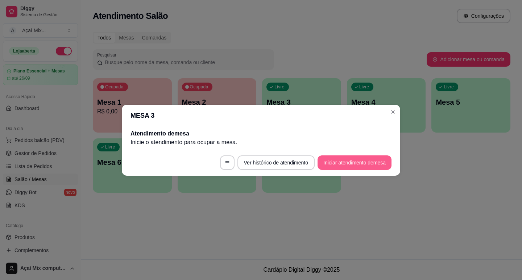
click at [353, 169] on button "Iniciar atendimento de mesa" at bounding box center [355, 162] width 74 height 14
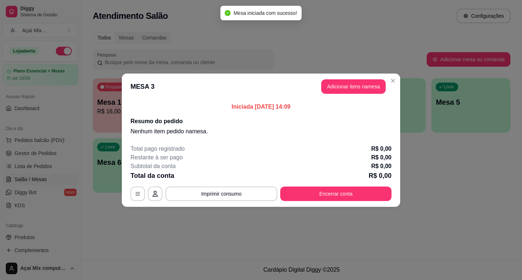
click at [366, 78] on header "MESA 3 Adicionar itens na mesa" at bounding box center [261, 87] width 278 height 26
click at [366, 83] on button "Adicionar itens na mesa" at bounding box center [353, 86] width 65 height 14
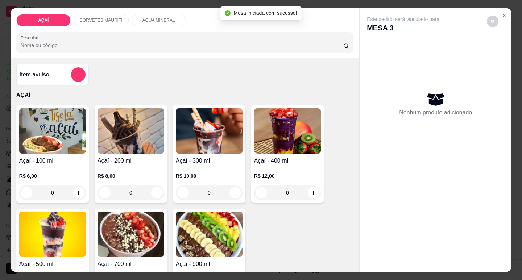
click at [149, 157] on h4 "Açaí - 200 ml" at bounding box center [131, 161] width 67 height 9
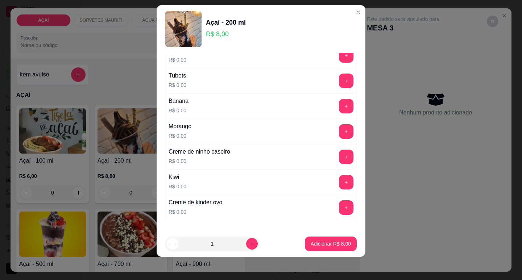
scroll to position [943, 0]
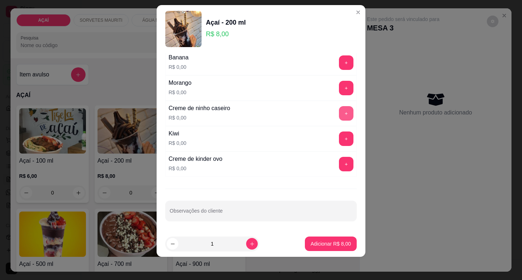
click at [339, 119] on button "+" at bounding box center [346, 113] width 14 height 14
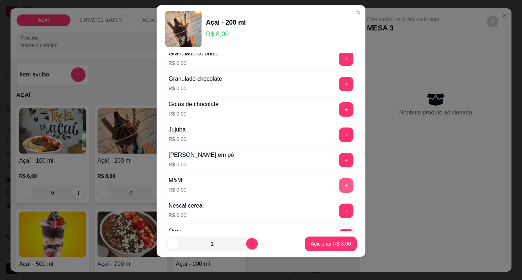
scroll to position [617, 0]
click at [339, 165] on button "+" at bounding box center [346, 160] width 14 height 14
click at [325, 241] on button "Adicionar R$ 8,00" at bounding box center [331, 244] width 52 height 14
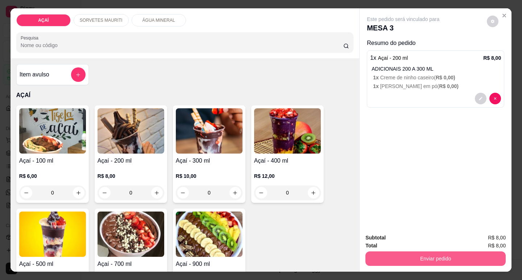
click at [382, 254] on button "Enviar pedido" at bounding box center [435, 259] width 140 height 14
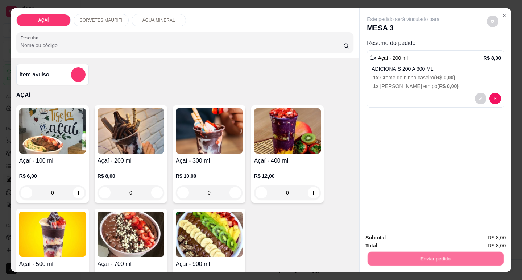
click at [432, 237] on button "Não registrar e enviar pedido" at bounding box center [411, 238] width 75 height 14
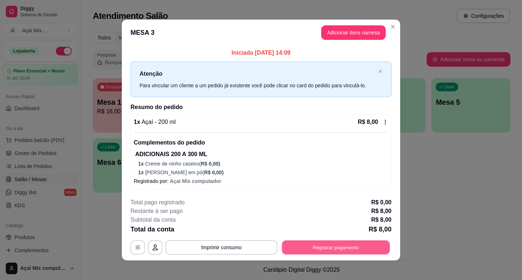
click at [371, 246] on button "Registrar pagamento" at bounding box center [336, 247] width 108 height 14
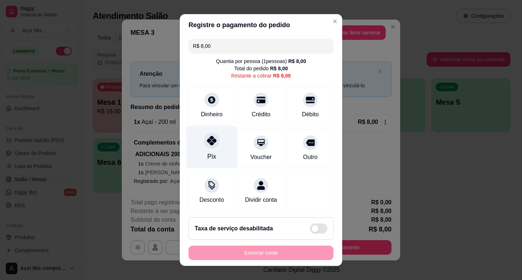
drag, startPoint x: 207, startPoint y: 146, endPoint x: 212, endPoint y: 148, distance: 5.5
click at [207, 146] on div at bounding box center [212, 141] width 16 height 16
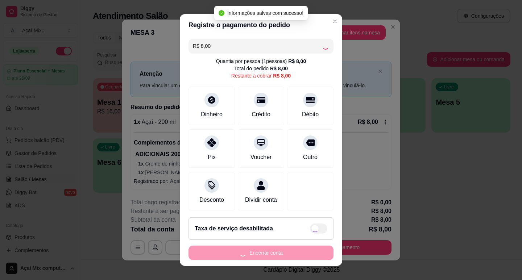
type input "R$ 0,00"
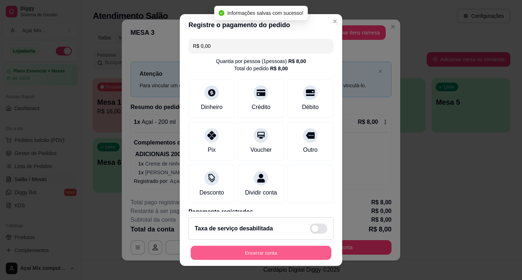
click at [263, 257] on button "Encerrar conta" at bounding box center [261, 253] width 141 height 14
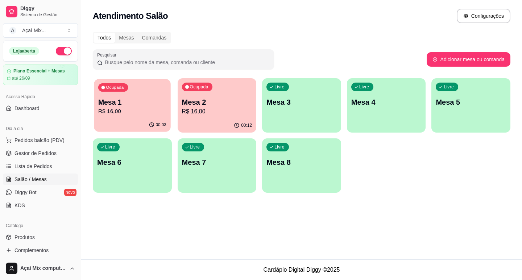
click at [161, 120] on div "00:03" at bounding box center [132, 125] width 76 height 14
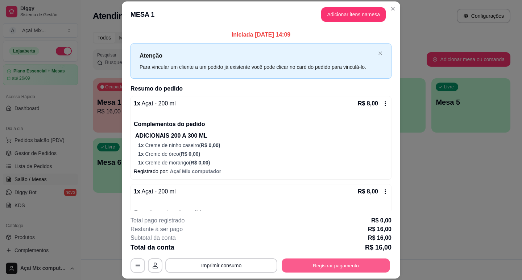
click at [343, 267] on button "Registrar pagamento" at bounding box center [336, 266] width 108 height 14
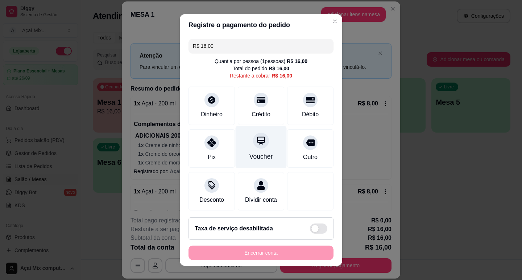
click at [239, 145] on div "Voucher" at bounding box center [261, 147] width 51 height 42
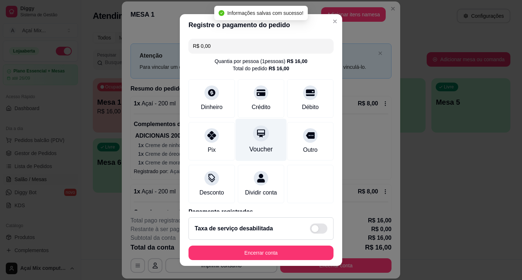
type input "R$ 0,00"
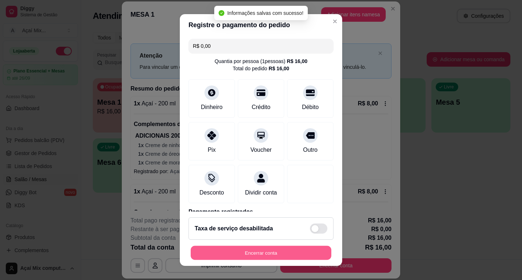
click at [287, 250] on button "Encerrar conta" at bounding box center [261, 253] width 141 height 14
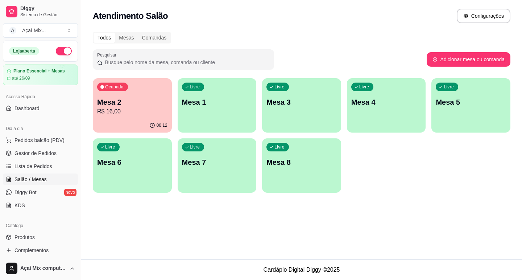
click at [132, 113] on p "R$ 16,00" at bounding box center [132, 111] width 70 height 9
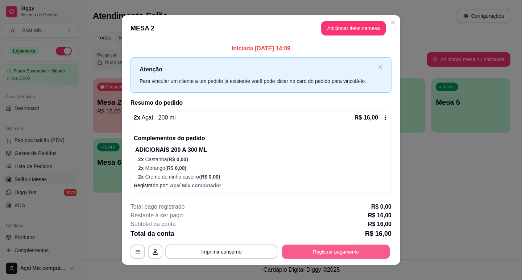
click at [323, 253] on button "Registrar pagamento" at bounding box center [336, 252] width 108 height 14
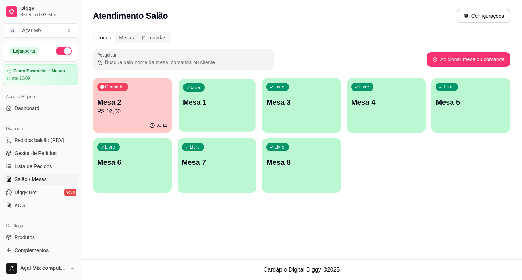
click at [223, 119] on div "Livre Mesa 1" at bounding box center [217, 101] width 76 height 44
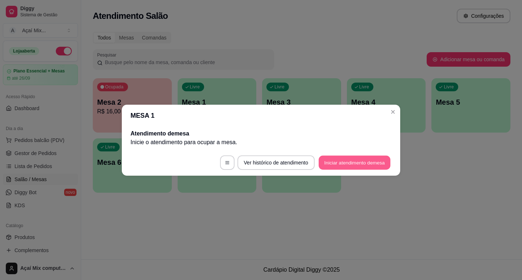
click at [327, 165] on button "Iniciar atendimento de mesa" at bounding box center [355, 162] width 72 height 14
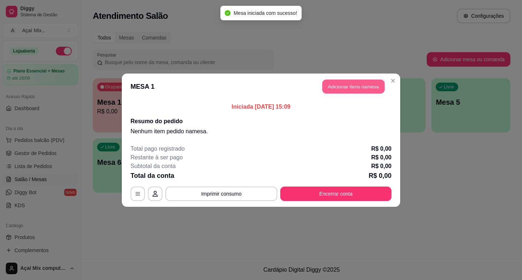
click at [358, 88] on button "Adicionar itens na mesa" at bounding box center [353, 86] width 62 height 14
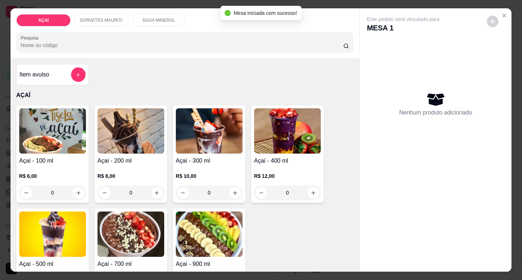
click at [137, 160] on h4 "Açaí - 200 ml" at bounding box center [131, 161] width 67 height 9
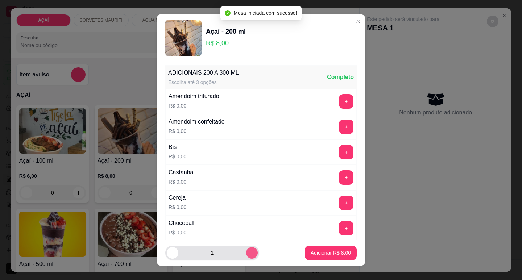
click at [249, 255] on icon "increase-product-quantity" at bounding box center [251, 252] width 5 height 5
type input "2"
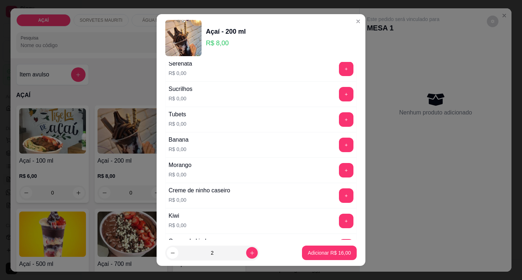
scroll to position [943, 0]
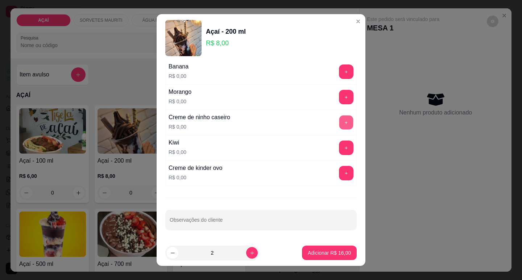
click at [339, 119] on button "+" at bounding box center [346, 122] width 14 height 14
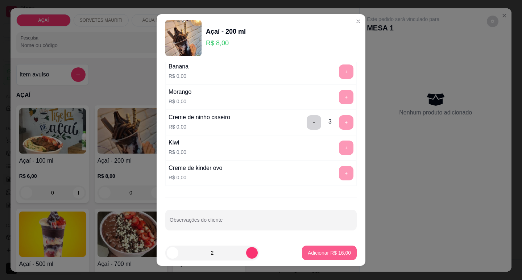
click at [325, 253] on p "Adicionar R$ 16,00" at bounding box center [329, 252] width 43 height 7
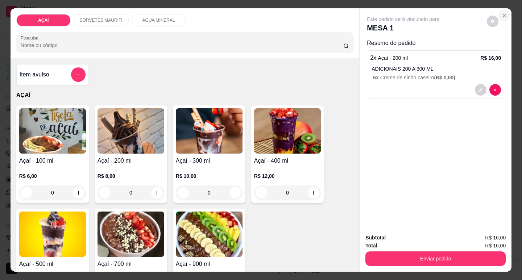
click at [505, 14] on button "Close" at bounding box center [504, 16] width 12 height 12
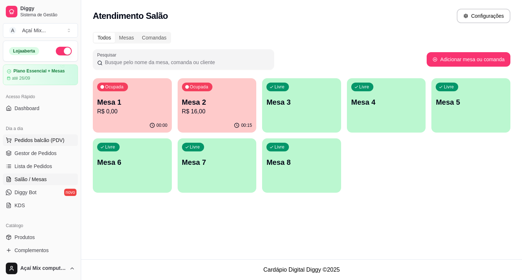
click at [38, 145] on button "Pedidos balcão (PDV)" at bounding box center [40, 140] width 75 height 12
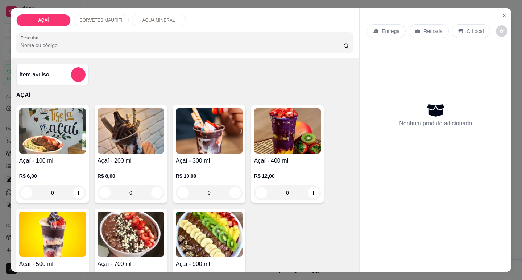
click at [158, 152] on div "Açaí - 200 ml R$ 8,00 0" at bounding box center [131, 154] width 72 height 98
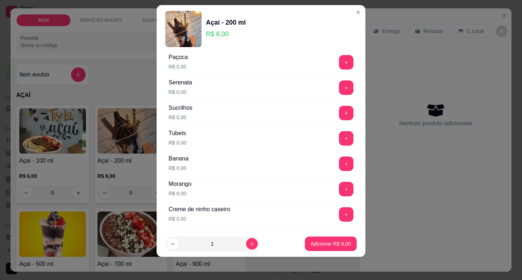
scroll to position [906, 0]
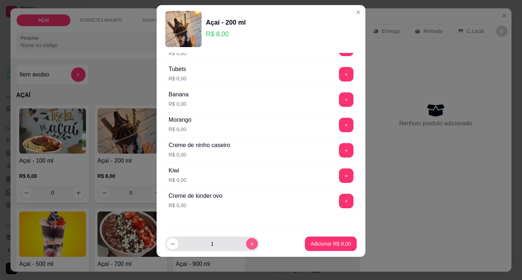
click at [246, 245] on button "increase-product-quantity" at bounding box center [252, 244] width 12 height 12
type input "2"
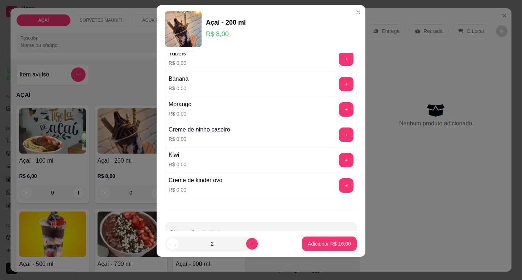
scroll to position [943, 0]
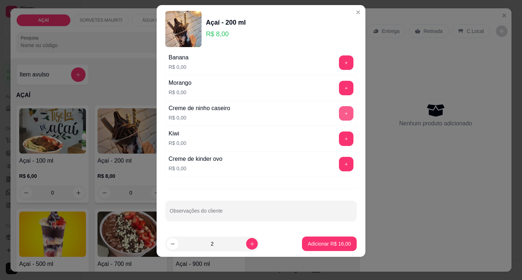
click at [339, 112] on button "+" at bounding box center [346, 113] width 14 height 14
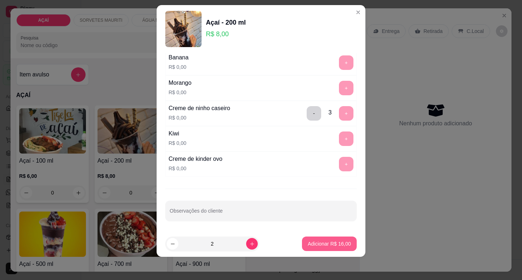
click at [337, 246] on button "Adicionar R$ 16,00" at bounding box center [329, 244] width 55 height 14
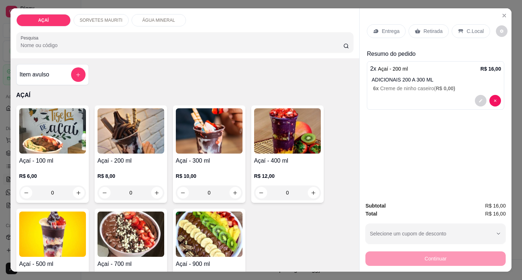
click at [386, 32] on div "Entrega" at bounding box center [386, 31] width 39 height 14
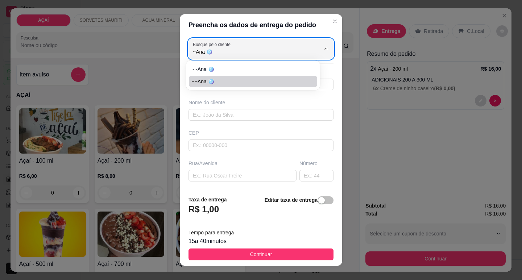
click at [219, 78] on span "~~Ana 🪩" at bounding box center [249, 81] width 115 height 7
type input "~~Ana 🪩"
type input "558282219464"
type input "~~Ana 🪩"
type input "575200000"
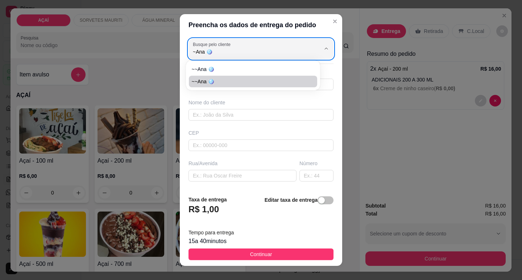
type input "Maravilha"
type input "[STREET_ADDRESS][PERSON_NAME]."
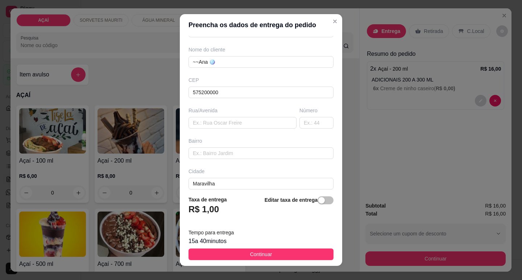
scroll to position [90, 0]
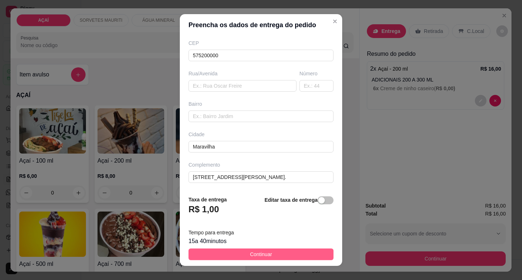
type input "~~Ana 🪩"
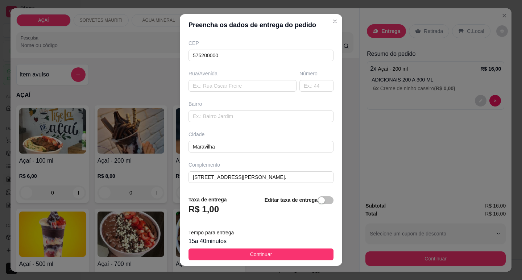
drag, startPoint x: 289, startPoint y: 251, endPoint x: 320, endPoint y: 249, distance: 31.6
click at [293, 251] on button "Continuar" at bounding box center [260, 255] width 145 height 12
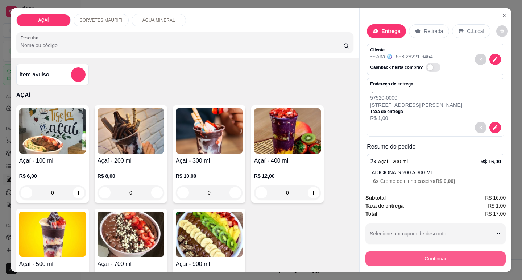
click at [381, 259] on button "Continuar" at bounding box center [435, 259] width 140 height 14
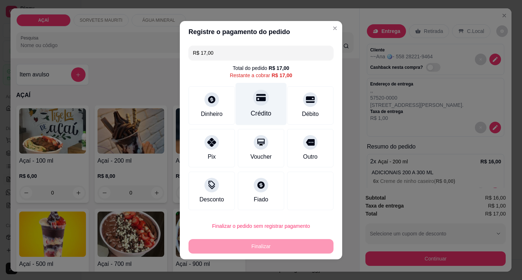
click at [261, 113] on div "Crédito" at bounding box center [261, 113] width 21 height 9
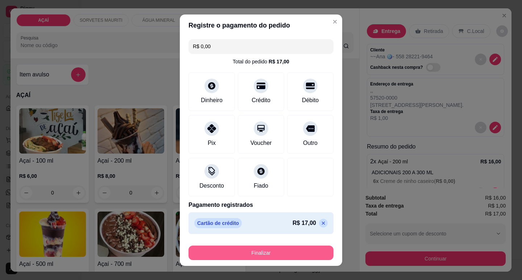
click at [291, 252] on button "Finalizar" at bounding box center [260, 253] width 145 height 14
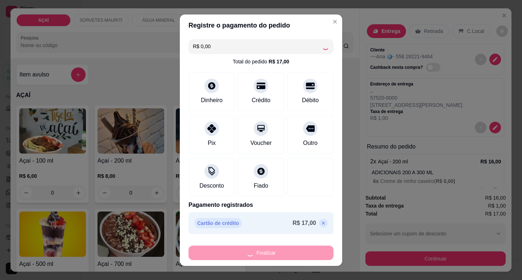
type input "-R$ 17,00"
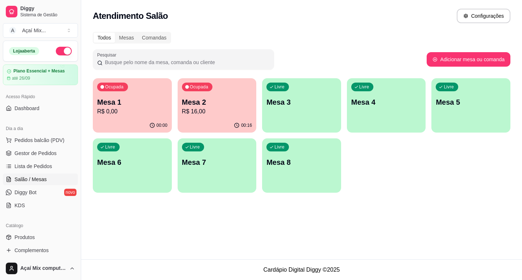
click at [275, 104] on p "Mesa 3" at bounding box center [301, 102] width 70 height 10
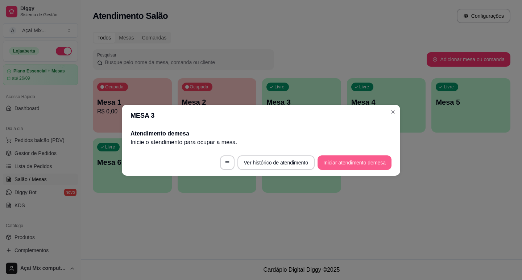
click at [342, 165] on button "Iniciar atendimento de mesa" at bounding box center [355, 162] width 74 height 14
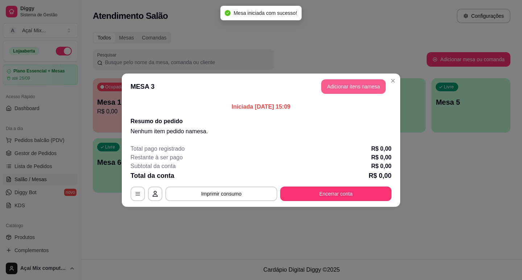
click at [368, 91] on button "Adicionar itens na mesa" at bounding box center [353, 86] width 65 height 14
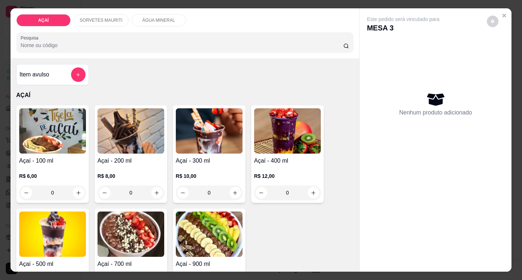
click at [61, 166] on div "R$ 6,00 0" at bounding box center [52, 182] width 67 height 35
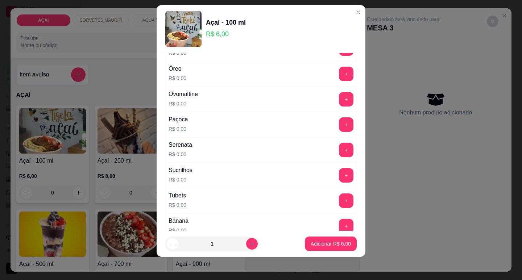
scroll to position [715, 0]
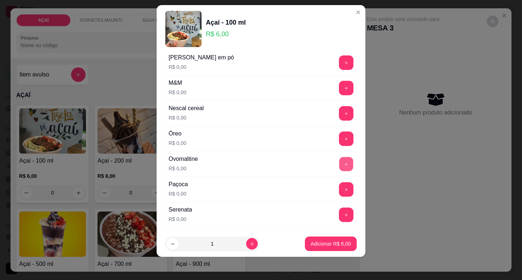
click at [339, 170] on button "+" at bounding box center [346, 164] width 14 height 14
click at [339, 190] on button "+" at bounding box center [346, 189] width 14 height 14
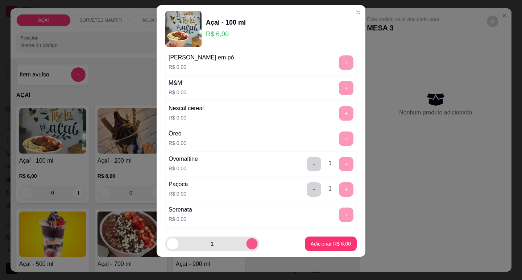
click at [249, 246] on icon "increase-product-quantity" at bounding box center [251, 243] width 5 height 5
type input "2"
click at [328, 241] on p "Adicionar R$ 12,00" at bounding box center [329, 243] width 43 height 7
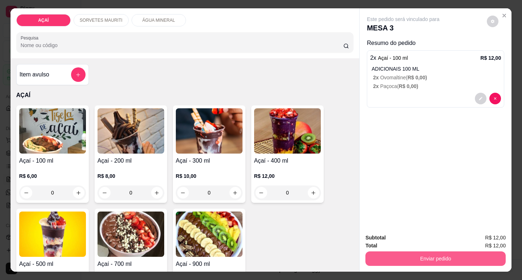
click at [379, 256] on button "Enviar pedido" at bounding box center [435, 259] width 140 height 14
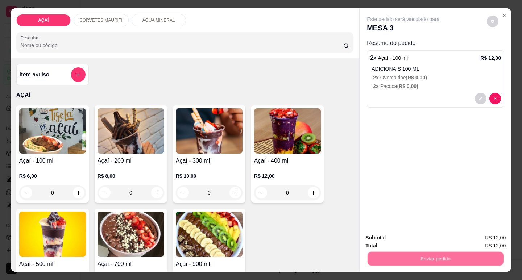
click at [400, 241] on button "Não registrar e enviar pedido" at bounding box center [411, 238] width 75 height 14
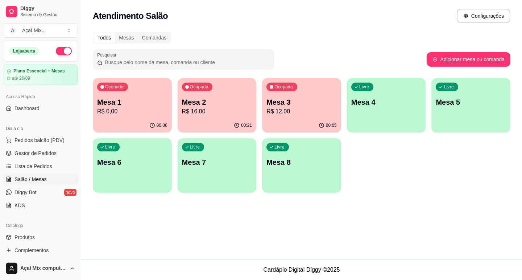
click at [147, 108] on p "R$ 0,00" at bounding box center [132, 111] width 70 height 9
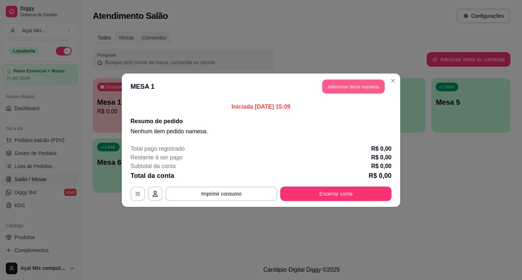
click at [334, 83] on button "Adicionar itens na mesa" at bounding box center [353, 86] width 62 height 14
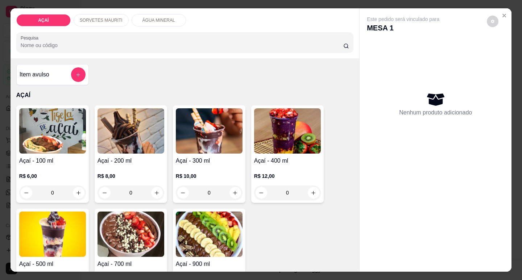
click at [116, 173] on p "R$ 8,00" at bounding box center [131, 176] width 67 height 7
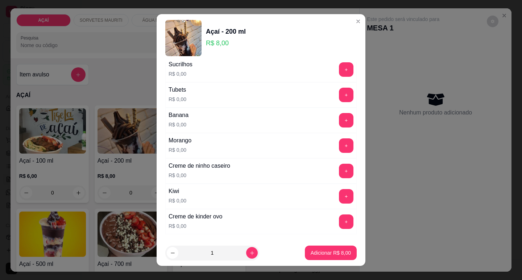
scroll to position [943, 0]
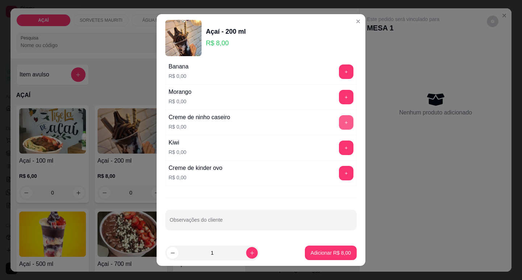
click at [339, 125] on button "+" at bounding box center [346, 122] width 14 height 14
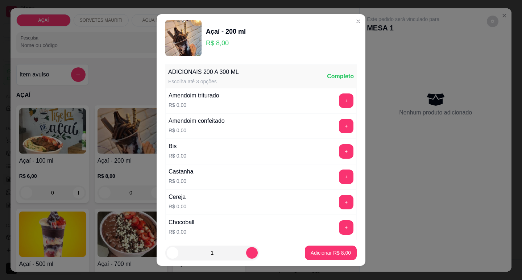
scroll to position [0, 0]
click at [339, 182] on button "+" at bounding box center [346, 177] width 14 height 14
click at [339, 108] on button "+" at bounding box center [346, 101] width 14 height 14
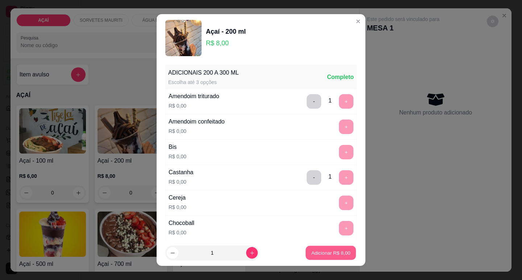
click at [338, 255] on p "Adicionar R$ 8,00" at bounding box center [330, 253] width 39 height 7
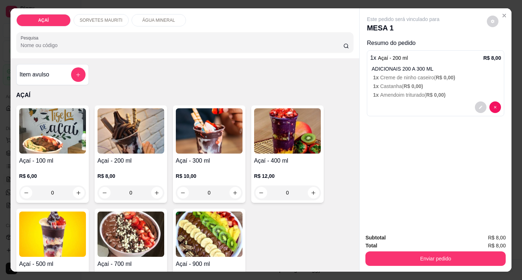
click at [151, 165] on div "R$ 8,00 0" at bounding box center [131, 182] width 67 height 35
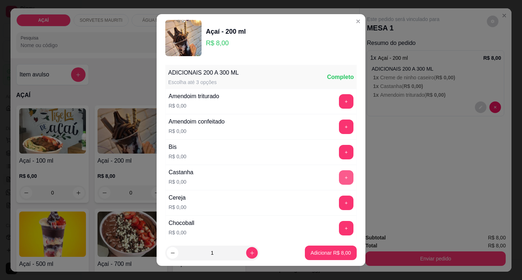
click at [339, 179] on button "+" at bounding box center [346, 177] width 14 height 14
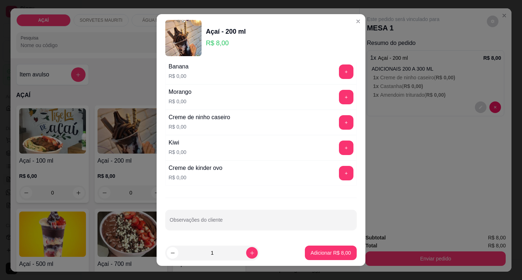
scroll to position [9, 0]
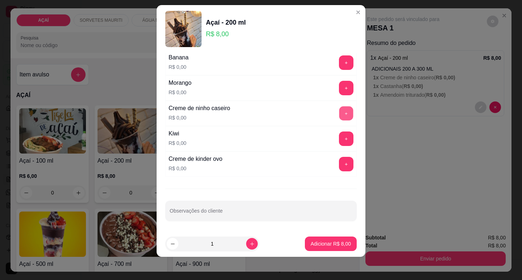
click at [339, 115] on button "+" at bounding box center [346, 113] width 14 height 14
click at [339, 89] on button "+" at bounding box center [346, 88] width 14 height 14
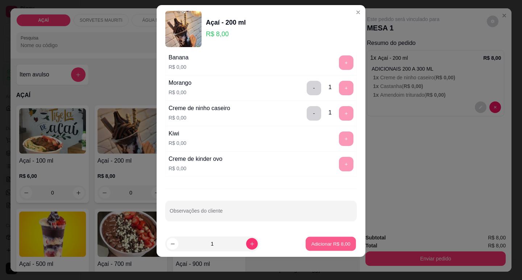
click at [332, 246] on p "Adicionar R$ 8,00" at bounding box center [330, 244] width 39 height 7
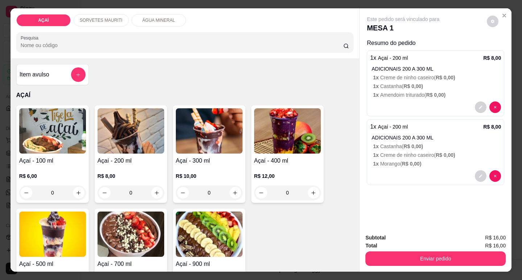
click at [31, 153] on div "Açaí - 100 ml R$ 6,00 0" at bounding box center [52, 154] width 72 height 98
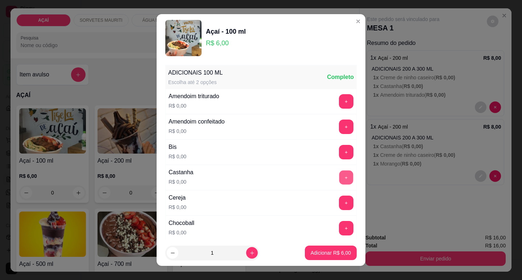
click at [339, 171] on button "+" at bounding box center [346, 177] width 14 height 14
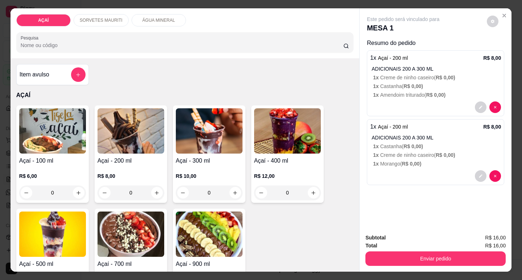
click at [130, 165] on div "R$ 8,00 0" at bounding box center [131, 182] width 67 height 35
click at [56, 158] on h4 "Açaí - 100 ml" at bounding box center [52, 161] width 67 height 9
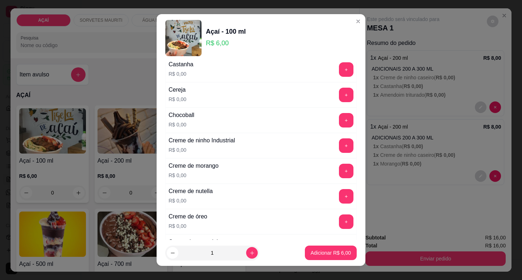
scroll to position [109, 0]
click at [339, 168] on button "+" at bounding box center [346, 170] width 14 height 14
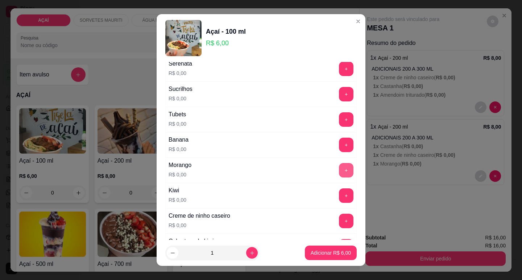
click at [339, 170] on button "+" at bounding box center [346, 170] width 14 height 14
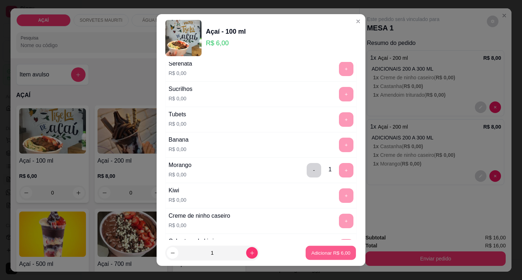
click at [331, 253] on p "Adicionar R$ 6,00" at bounding box center [330, 253] width 39 height 7
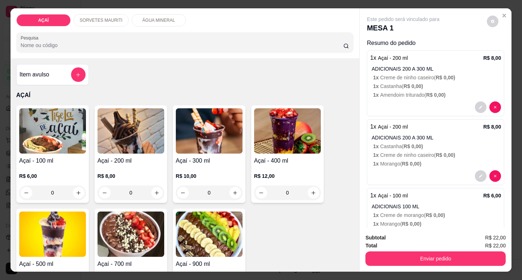
click at [59, 161] on h4 "Açaí - 100 ml" at bounding box center [52, 161] width 67 height 9
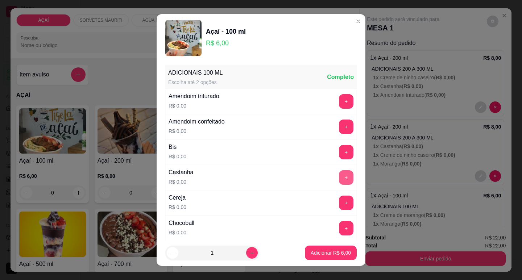
click at [339, 177] on button "+" at bounding box center [346, 177] width 14 height 14
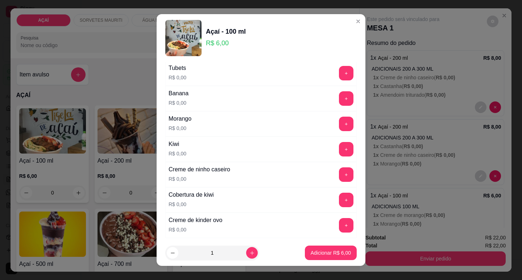
scroll to position [968, 0]
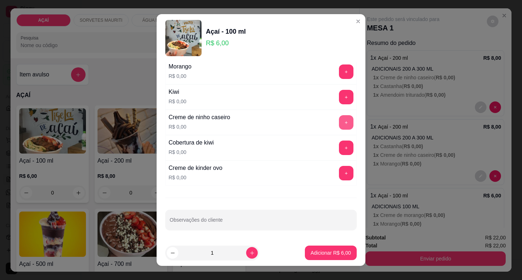
click at [339, 124] on button "+" at bounding box center [346, 122] width 14 height 14
click at [307, 123] on button "-" at bounding box center [314, 122] width 14 height 14
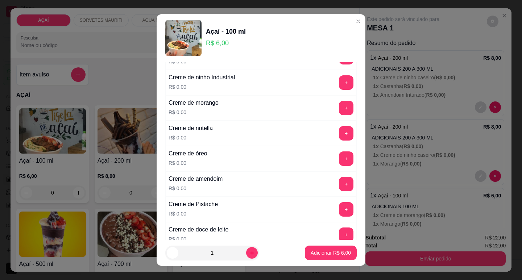
scroll to position [135, 0]
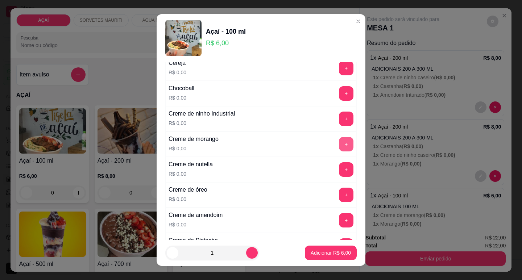
click at [339, 150] on button "+" at bounding box center [346, 144] width 14 height 14
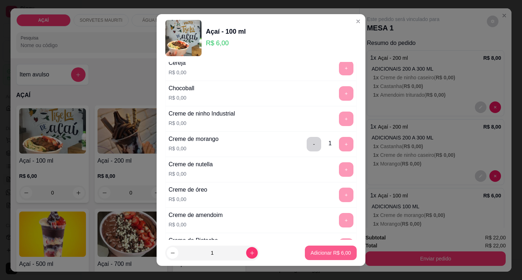
click at [331, 250] on p "Adicionar R$ 6,00" at bounding box center [331, 252] width 40 height 7
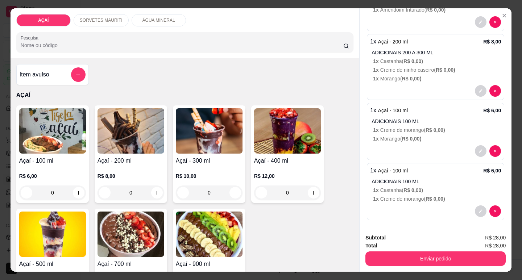
scroll to position [88, 0]
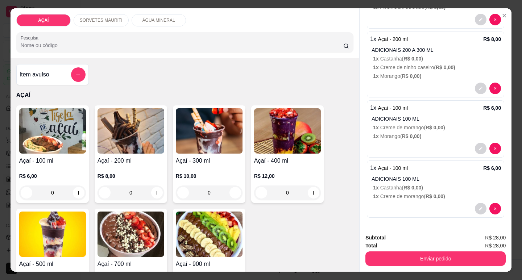
click at [397, 252] on button "Enviar pedido" at bounding box center [435, 259] width 140 height 14
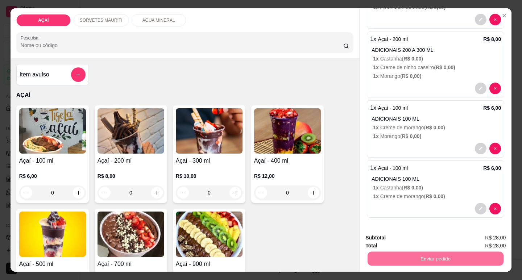
click at [410, 231] on button "Não registrar e enviar pedido" at bounding box center [411, 237] width 73 height 13
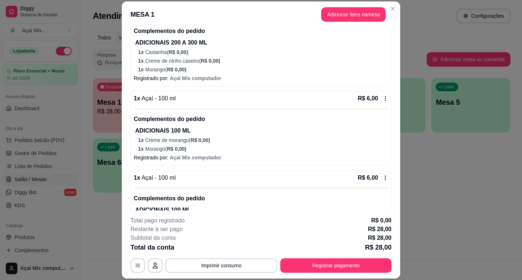
scroll to position [217, 0]
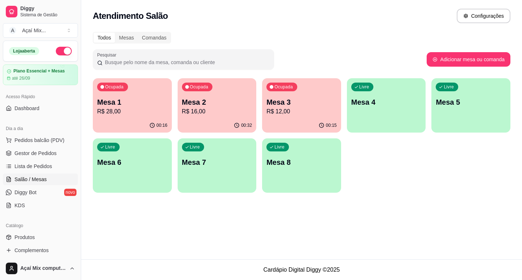
click at [406, 129] on div "button" at bounding box center [386, 128] width 79 height 9
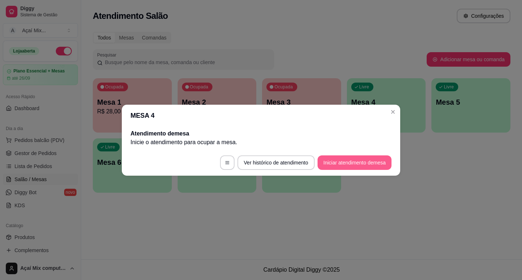
click at [377, 162] on button "Iniciar atendimento de mesa" at bounding box center [355, 162] width 74 height 14
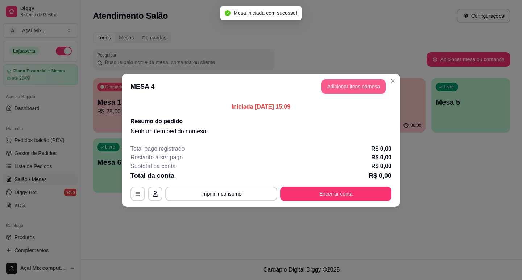
click at [325, 90] on button "Adicionar itens na mesa" at bounding box center [353, 86] width 65 height 14
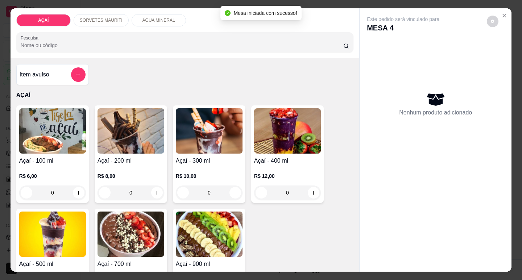
click at [300, 165] on div "R$ 12,00 0" at bounding box center [287, 182] width 67 height 35
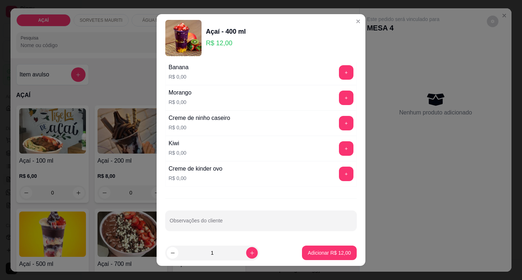
scroll to position [943, 0]
click at [339, 126] on button "+" at bounding box center [346, 122] width 14 height 14
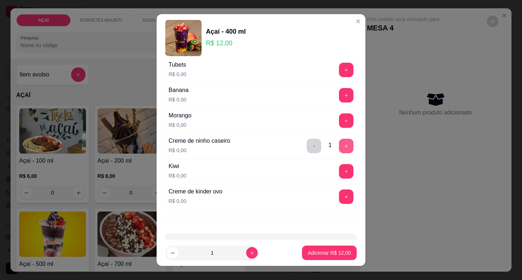
scroll to position [907, 0]
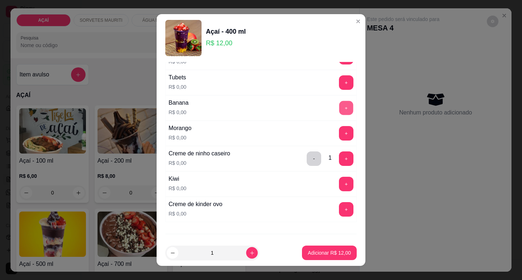
click at [339, 111] on button "+" at bounding box center [346, 108] width 14 height 14
click at [339, 129] on button "+" at bounding box center [346, 133] width 14 height 14
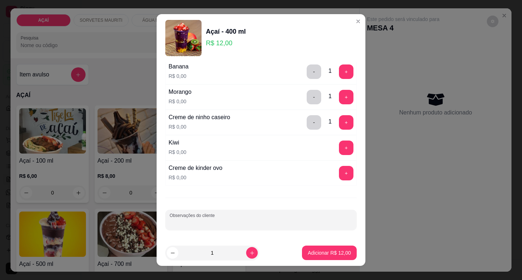
click at [286, 220] on input "Observações do cliente" at bounding box center [261, 222] width 183 height 7
type input "cob morango"
click at [339, 248] on button "Adicionar R$ 12,00" at bounding box center [329, 253] width 53 height 14
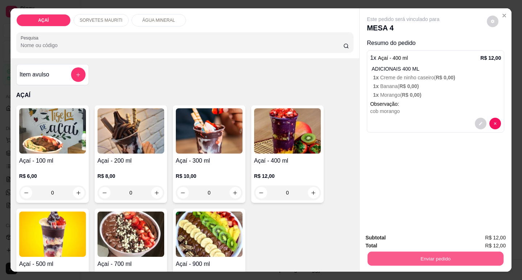
click at [397, 262] on button "Enviar pedido" at bounding box center [436, 259] width 136 height 14
click at [407, 233] on button "Não registrar e enviar pedido" at bounding box center [411, 238] width 75 height 14
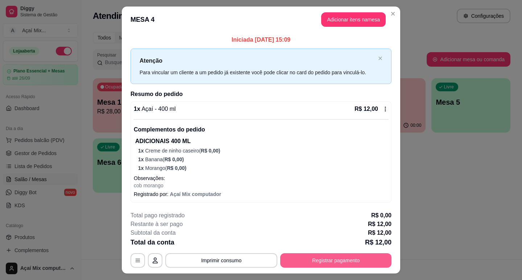
click at [357, 257] on button "Registrar pagamento" at bounding box center [335, 260] width 111 height 14
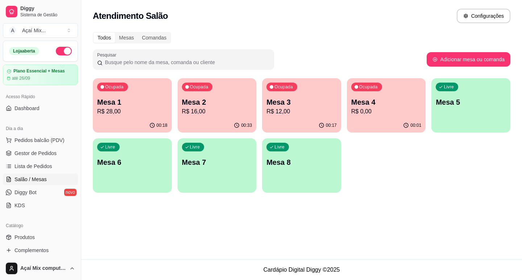
click at [286, 105] on p "Mesa 3" at bounding box center [301, 102] width 70 height 10
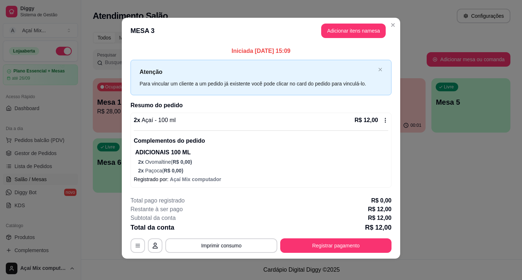
scroll to position [4, 0]
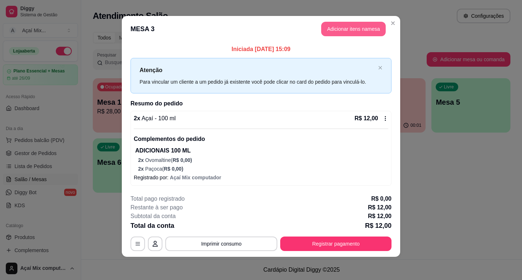
click at [369, 28] on button "Adicionar itens na mesa" at bounding box center [353, 29] width 65 height 14
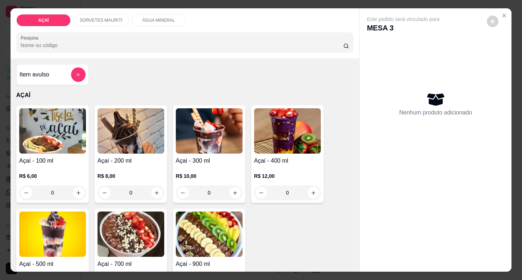
click at [95, 18] on p "SORVETES MAURITI" at bounding box center [101, 20] width 43 height 6
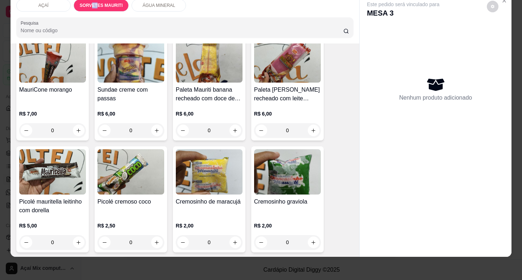
scroll to position [290, 0]
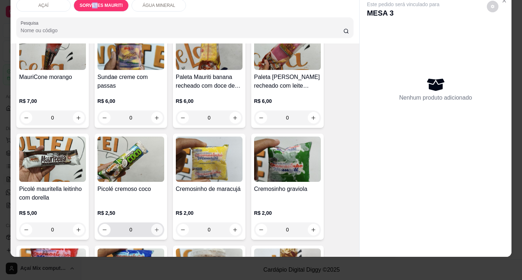
click at [156, 227] on icon "increase-product-quantity" at bounding box center [156, 229] width 5 height 5
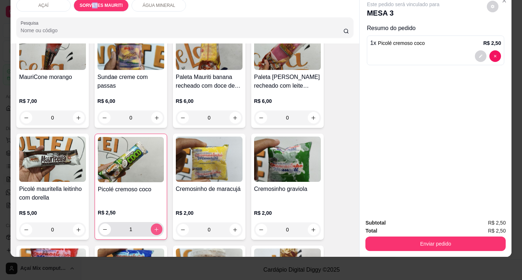
click at [156, 227] on icon "increase-product-quantity" at bounding box center [156, 229] width 5 height 5
type input "2"
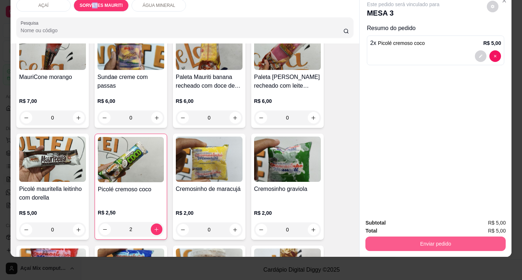
click at [383, 237] on button "Enviar pedido" at bounding box center [435, 244] width 140 height 14
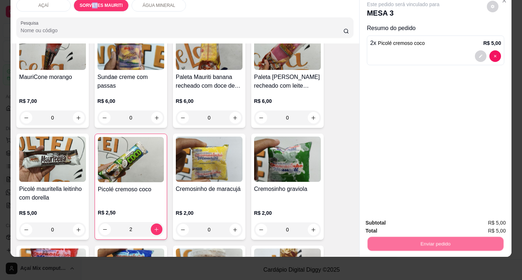
click at [407, 220] on button "Não registrar e enviar pedido" at bounding box center [411, 220] width 73 height 13
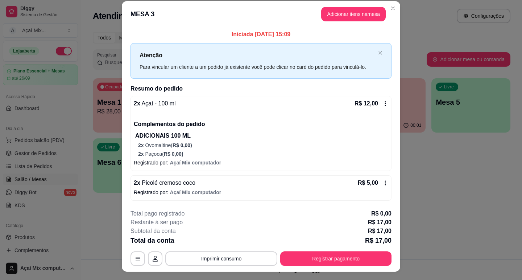
scroll to position [0, 0]
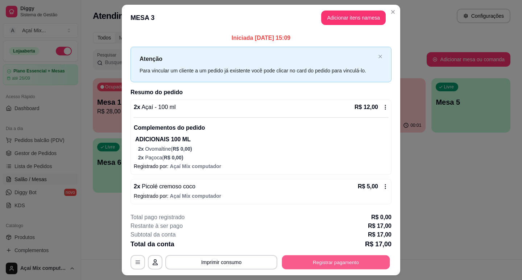
click at [341, 260] on button "Registrar pagamento" at bounding box center [336, 262] width 108 height 14
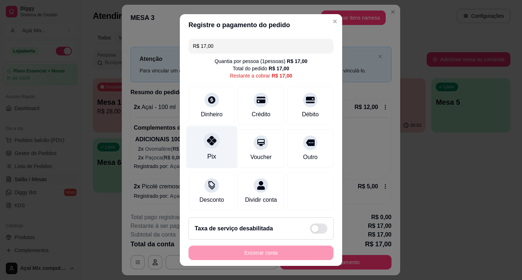
click at [220, 148] on div "Pix" at bounding box center [211, 147] width 51 height 42
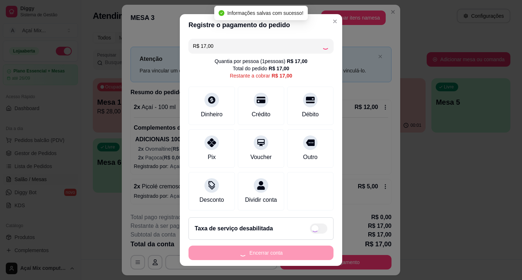
type input "R$ 0,00"
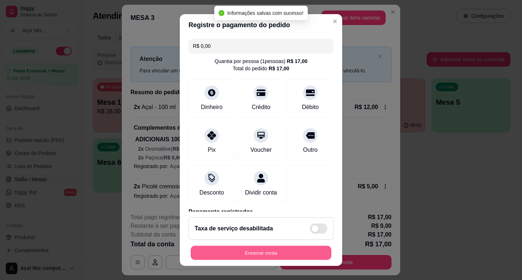
click at [252, 250] on button "Encerrar conta" at bounding box center [261, 253] width 141 height 14
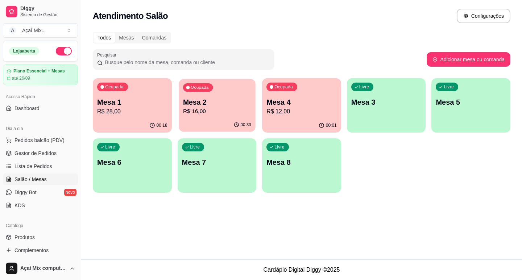
click at [214, 111] on p "R$ 16,00" at bounding box center [217, 111] width 68 height 8
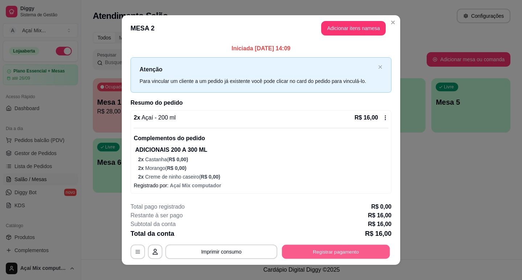
click at [309, 250] on button "Registrar pagamento" at bounding box center [336, 252] width 108 height 14
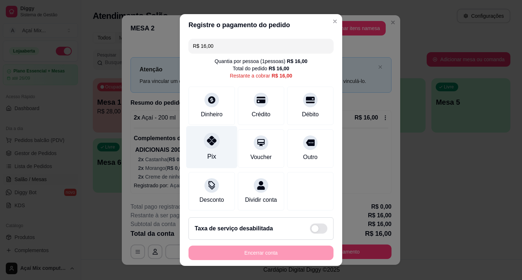
click at [217, 155] on div "Pix" at bounding box center [211, 147] width 51 height 42
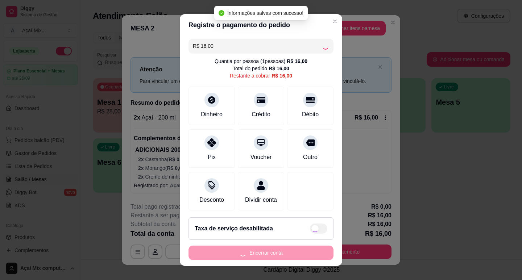
type input "R$ 0,00"
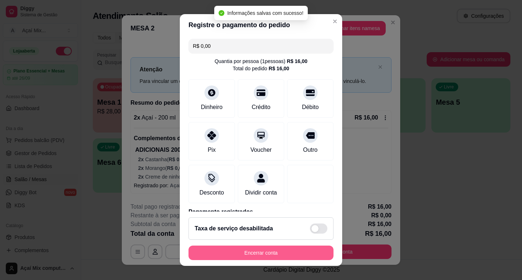
click at [262, 252] on button "Encerrar conta" at bounding box center [260, 253] width 145 height 14
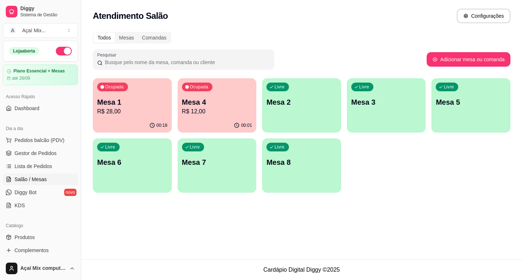
click at [210, 123] on div "00:01" at bounding box center [217, 126] width 79 height 14
click at [147, 101] on p "Mesa 1" at bounding box center [132, 103] width 68 height 10
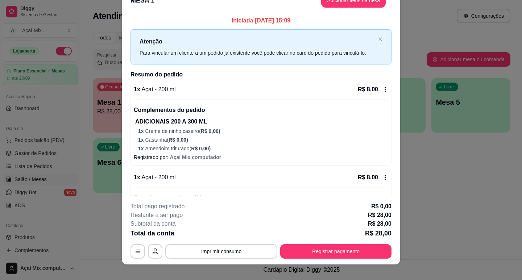
scroll to position [22, 0]
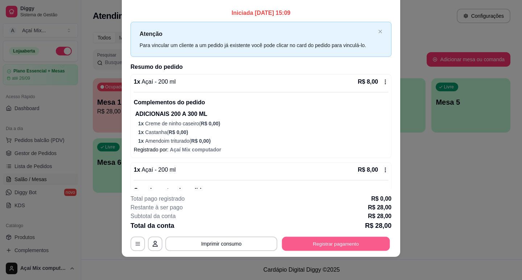
click at [303, 243] on button "Registrar pagamento" at bounding box center [336, 244] width 108 height 14
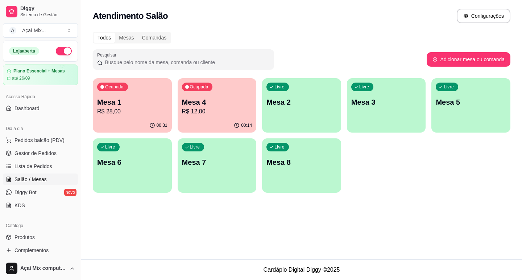
click at [141, 102] on p "Mesa 1" at bounding box center [132, 102] width 70 height 10
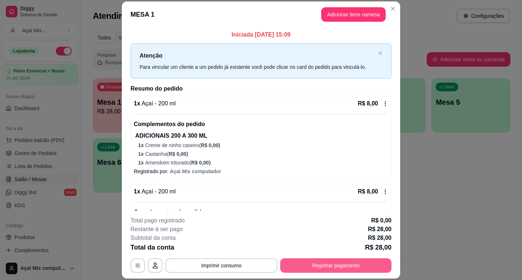
click at [320, 263] on button "Registrar pagamento" at bounding box center [335, 265] width 111 height 14
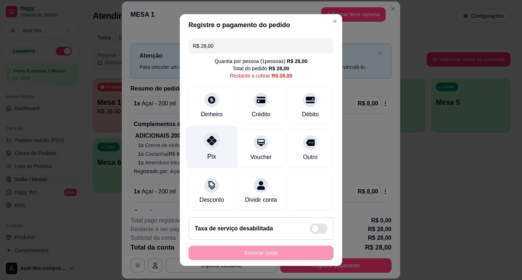
click at [207, 139] on icon at bounding box center [211, 140] width 9 height 9
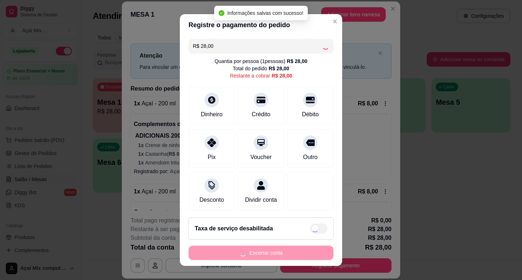
type input "R$ 0,00"
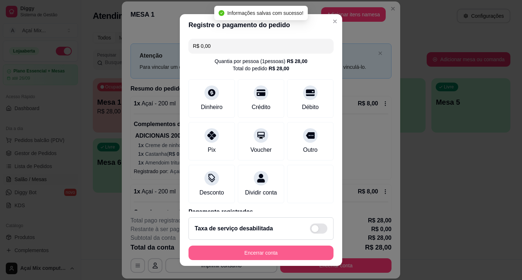
click at [292, 253] on button "Encerrar conta" at bounding box center [260, 253] width 145 height 14
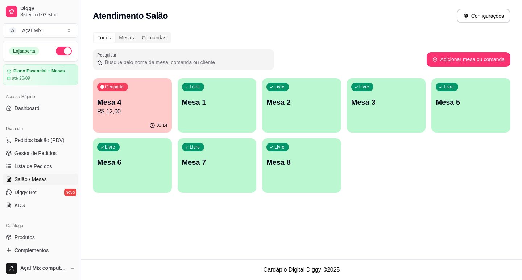
click at [251, 100] on p "Mesa 1" at bounding box center [217, 102] width 70 height 10
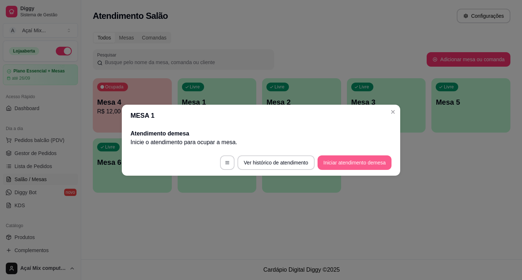
click at [337, 165] on button "Iniciar atendimento de mesa" at bounding box center [355, 162] width 74 height 14
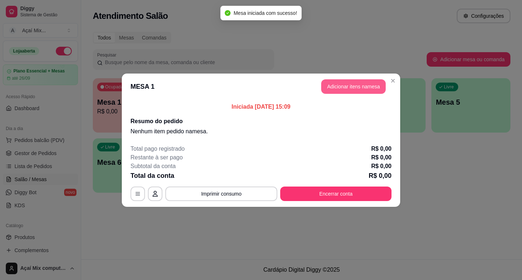
click at [355, 86] on button "Adicionar itens na mesa" at bounding box center [353, 86] width 65 height 14
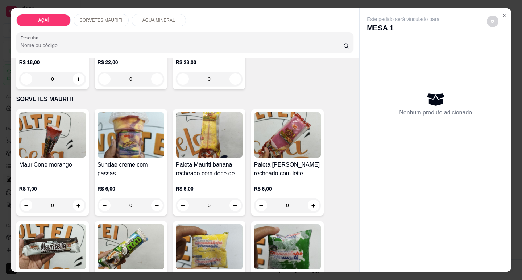
scroll to position [213, 0]
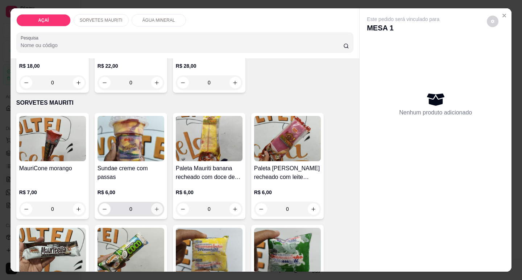
click at [156, 203] on button "increase-product-quantity" at bounding box center [157, 209] width 12 height 12
type input "1"
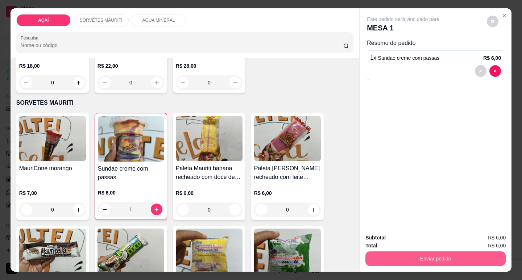
click at [419, 252] on button "Enviar pedido" at bounding box center [435, 259] width 140 height 14
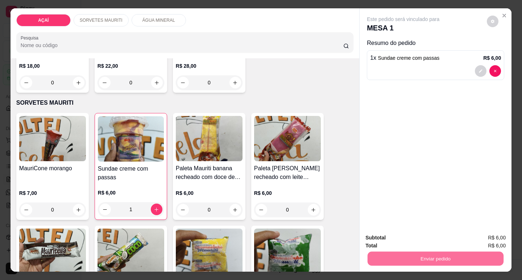
click at [442, 238] on button "Não registrar e enviar pedido" at bounding box center [411, 238] width 75 height 14
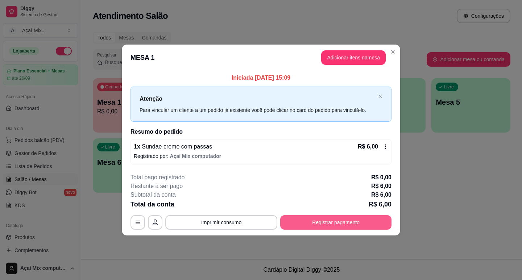
click at [335, 225] on button "Registrar pagamento" at bounding box center [335, 222] width 111 height 14
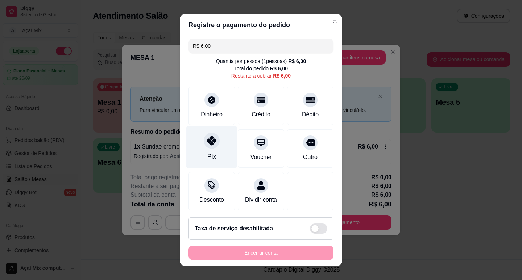
click at [207, 143] on icon at bounding box center [211, 140] width 9 height 9
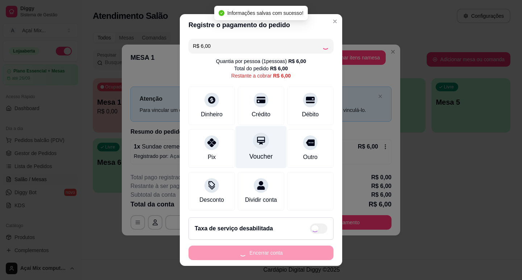
type input "R$ 0,00"
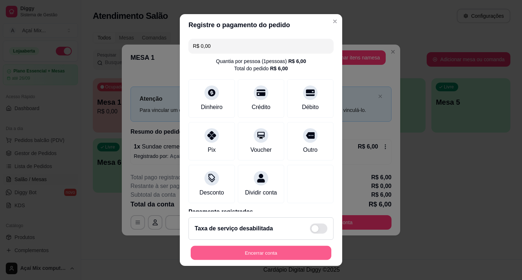
click at [295, 248] on button "Encerrar conta" at bounding box center [261, 253] width 141 height 14
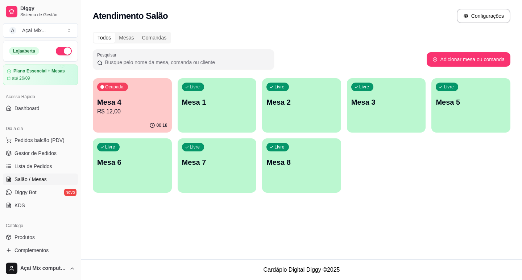
click at [199, 112] on div "Livre Mesa 1" at bounding box center [217, 101] width 79 height 46
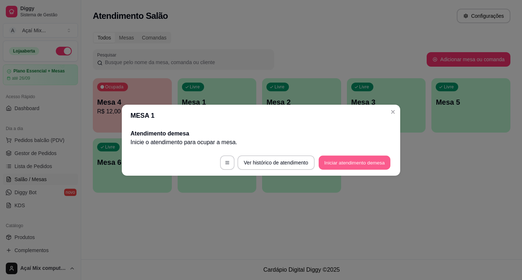
click at [355, 166] on button "Iniciar atendimento de mesa" at bounding box center [355, 162] width 72 height 14
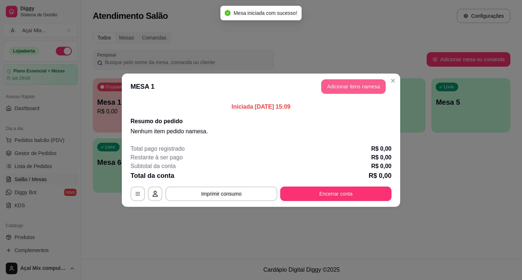
click at [370, 82] on button "Adicionar itens na mesa" at bounding box center [353, 86] width 65 height 14
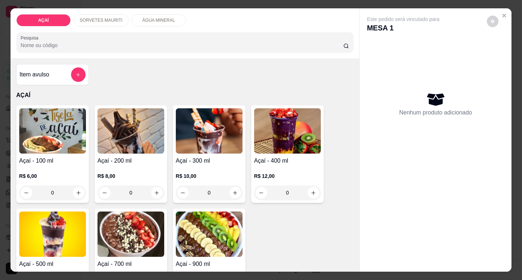
click at [106, 18] on p "SORVETES MAURITI" at bounding box center [101, 20] width 43 height 6
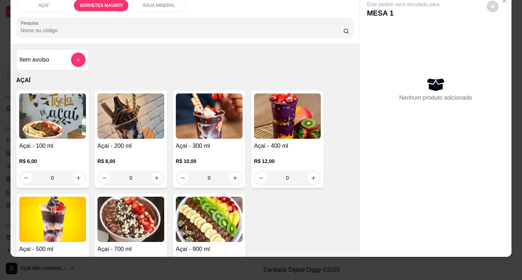
scroll to position [0, 0]
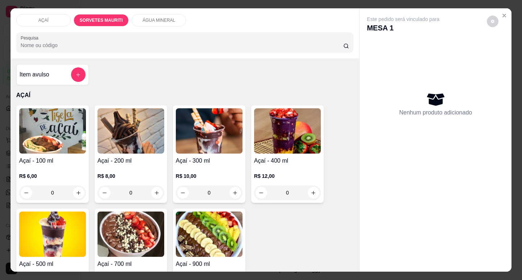
click at [38, 20] on p "AÇAÍ" at bounding box center [43, 20] width 10 height 6
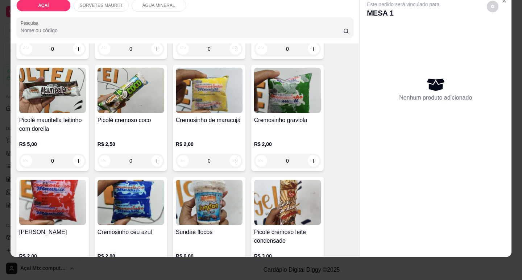
scroll to position [395, 0]
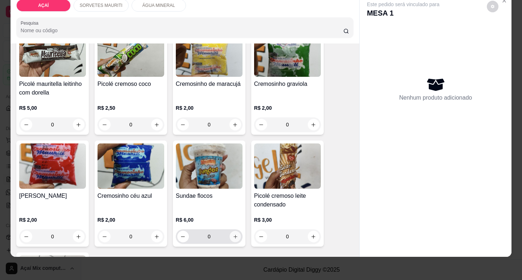
click at [233, 234] on icon "increase-product-quantity" at bounding box center [235, 236] width 5 height 5
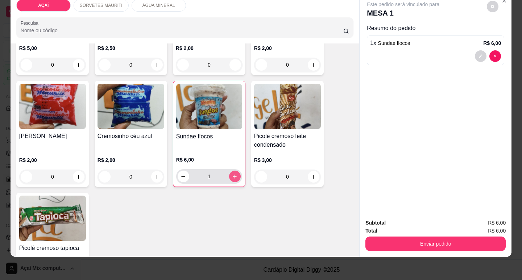
scroll to position [468, 0]
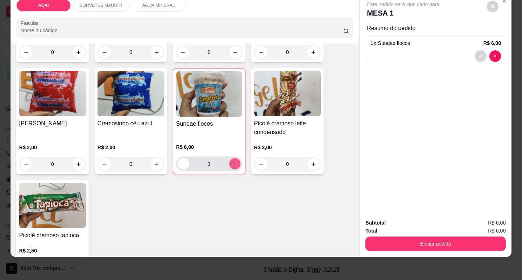
click at [234, 161] on icon "increase-product-quantity" at bounding box center [234, 163] width 5 height 5
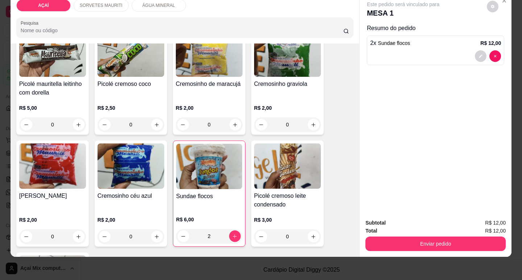
scroll to position [431, 0]
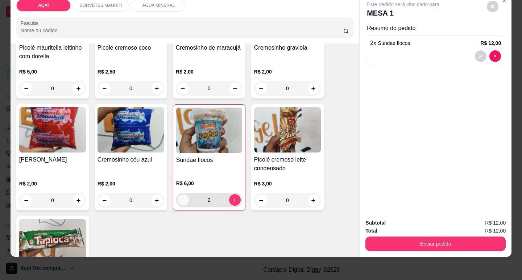
click at [181, 198] on icon "decrease-product-quantity" at bounding box center [183, 200] width 5 height 5
type input "1"
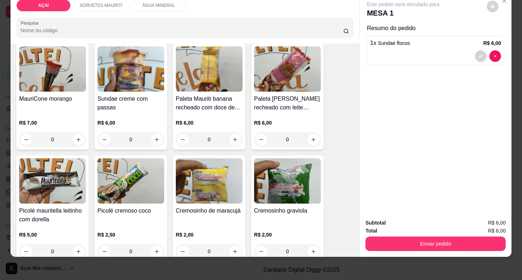
scroll to position [250, 0]
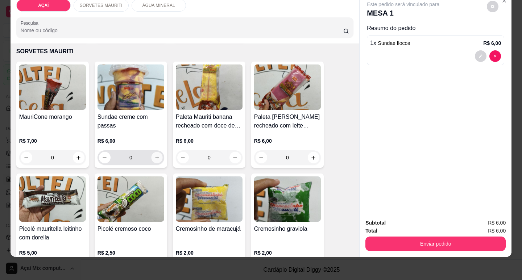
click at [152, 156] on button "increase-product-quantity" at bounding box center [156, 157] width 11 height 11
type input "1"
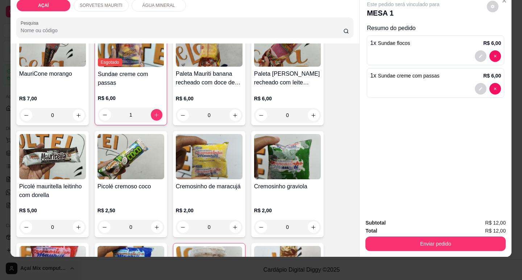
scroll to position [395, 0]
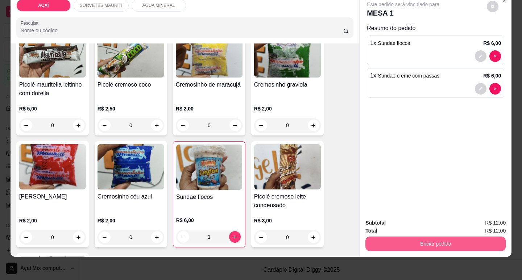
click at [399, 237] on button "Enviar pedido" at bounding box center [435, 244] width 140 height 14
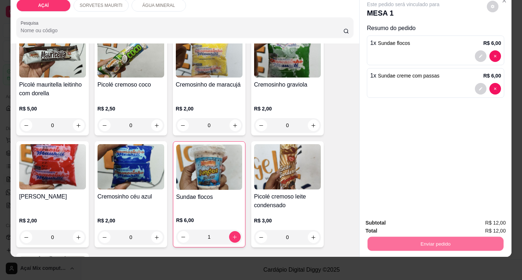
click at [383, 221] on button "Não registrar e enviar pedido" at bounding box center [411, 221] width 75 height 14
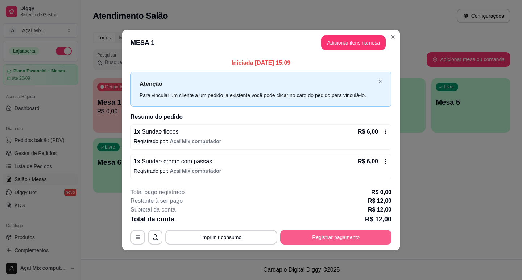
click at [342, 240] on button "Registrar pagamento" at bounding box center [335, 237] width 111 height 14
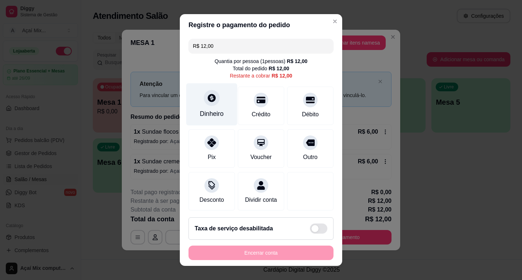
click at [212, 101] on icon at bounding box center [211, 97] width 9 height 9
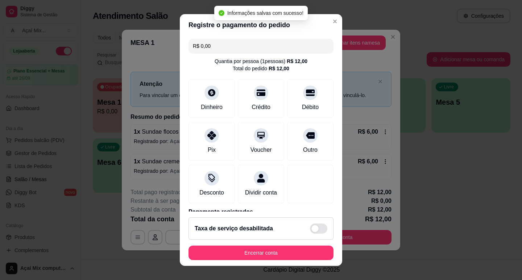
type input "R$ 0,00"
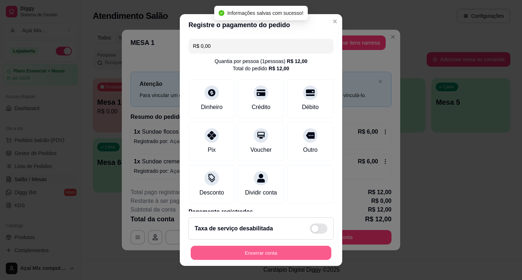
click at [279, 250] on button "Encerrar conta" at bounding box center [261, 253] width 141 height 14
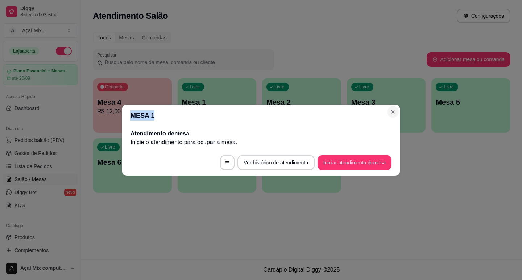
drag, startPoint x: 383, startPoint y: 105, endPoint x: 391, endPoint y: 107, distance: 8.2
click at [391, 107] on section "MESA 1 Atendimento de mesa Inicie o atendimento para ocupar a mesa . Ver histór…" at bounding box center [261, 140] width 278 height 71
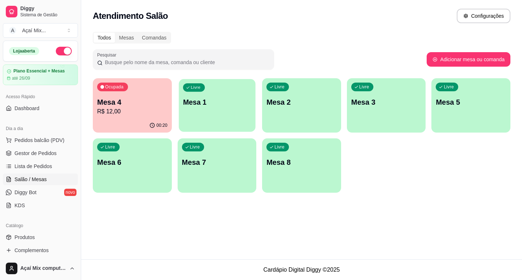
click at [210, 112] on div "Livre Mesa 1" at bounding box center [217, 101] width 76 height 44
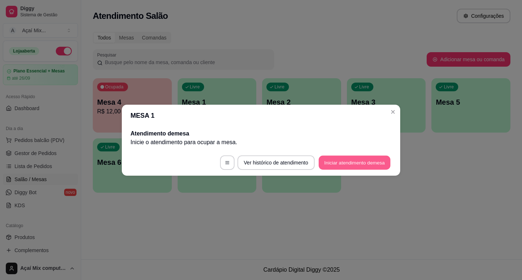
click at [349, 159] on button "Iniciar atendimento de mesa" at bounding box center [355, 162] width 72 height 14
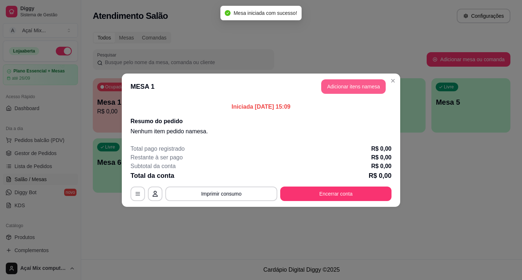
click at [353, 90] on button "Adicionar itens na mesa" at bounding box center [353, 86] width 65 height 14
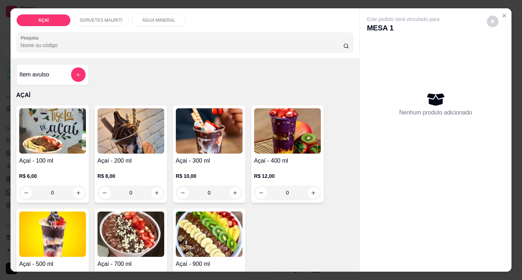
click at [80, 190] on div "0" at bounding box center [52, 193] width 67 height 14
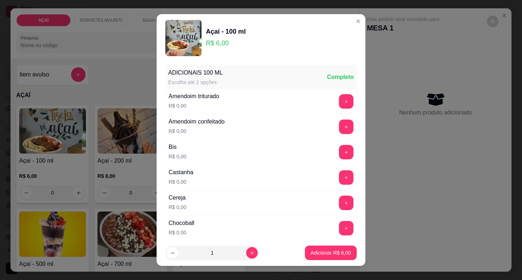
click at [329, 169] on div "Castanha R$ 0,00 +" at bounding box center [260, 177] width 191 height 25
click at [339, 174] on button "+" at bounding box center [346, 177] width 14 height 14
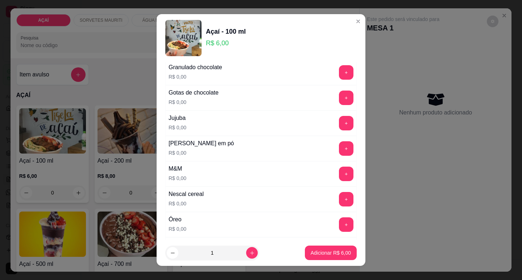
scroll to position [689, 0]
click at [339, 146] on button "+" at bounding box center [346, 148] width 14 height 14
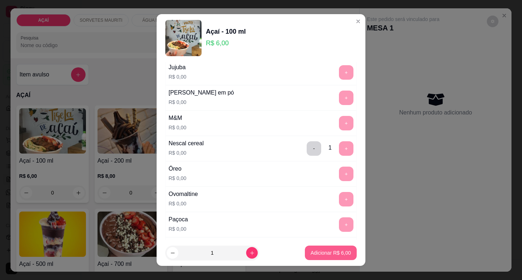
click at [318, 250] on p "Adicionar R$ 6,00" at bounding box center [331, 252] width 40 height 7
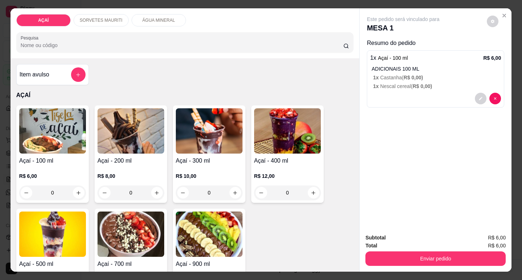
click at [76, 189] on div "0" at bounding box center [52, 193] width 67 height 14
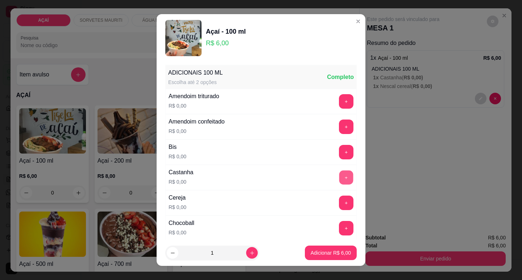
click at [339, 179] on button "+" at bounding box center [346, 177] width 14 height 14
click at [339, 100] on button "+" at bounding box center [346, 101] width 14 height 14
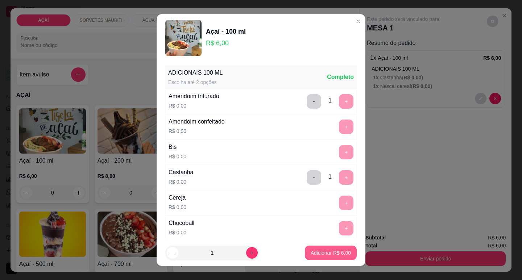
click at [331, 255] on p "Adicionar R$ 6,00" at bounding box center [331, 252] width 40 height 7
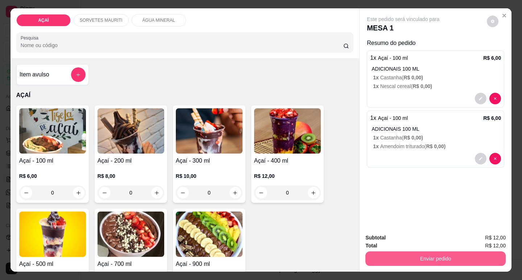
click at [405, 253] on button "Enviar pedido" at bounding box center [435, 259] width 140 height 14
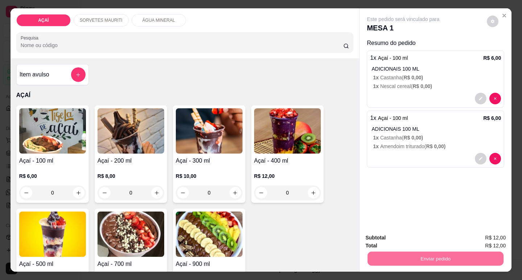
click at [408, 233] on button "Não registrar e enviar pedido" at bounding box center [411, 237] width 73 height 13
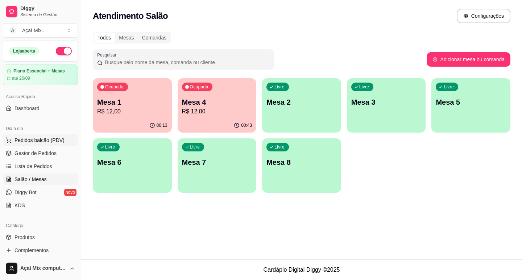
click at [55, 141] on span "Pedidos balcão (PDV)" at bounding box center [39, 140] width 50 height 7
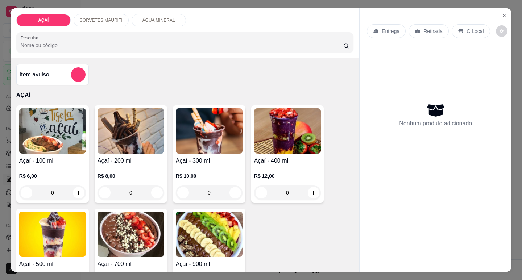
click at [300, 165] on div "R$ 12,00 0" at bounding box center [287, 182] width 67 height 35
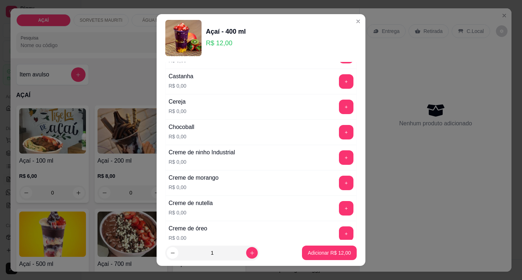
scroll to position [109, 0]
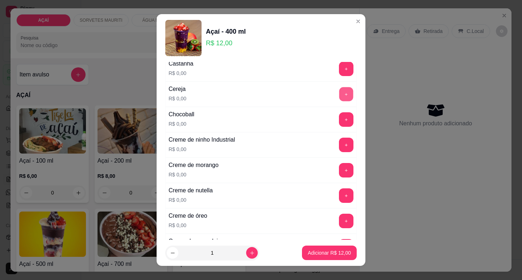
click at [339, 90] on button "+" at bounding box center [346, 94] width 14 height 14
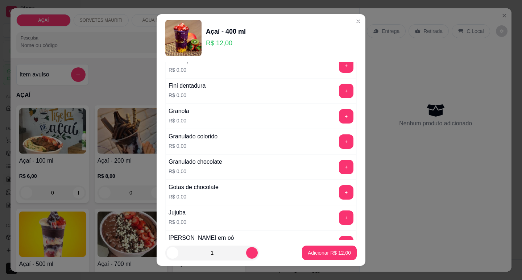
scroll to position [544, 0]
click at [316, 247] on button "Adicionar R$ 12,00" at bounding box center [329, 253] width 55 height 14
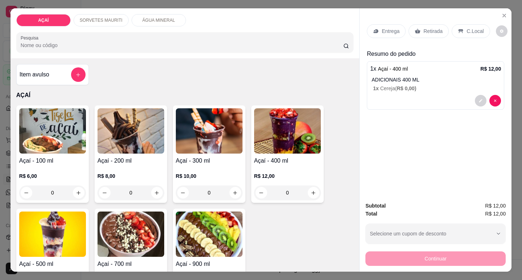
click at [384, 32] on p "Entrega" at bounding box center [391, 31] width 18 height 7
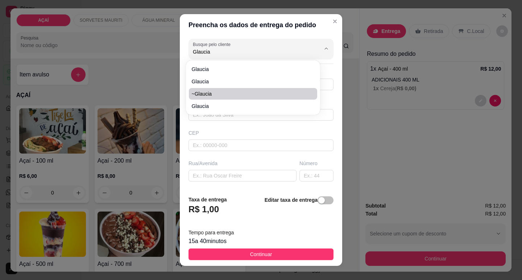
click at [212, 94] on span "~Glaucia" at bounding box center [249, 93] width 115 height 7
type input "~Glaucia"
type input "558281294780"
type input "~Glaucia"
type input "5752000000"
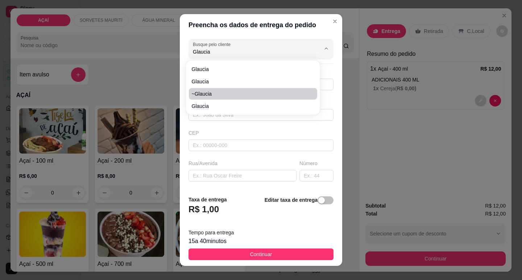
type input "Maravilha"
type input "Na pizzaria de Tarcísio"
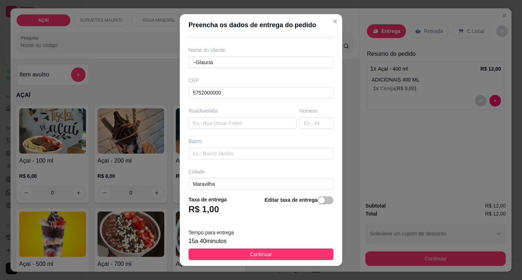
scroll to position [90, 0]
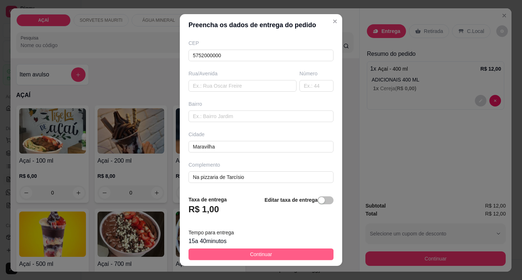
type input "~Glaucia"
click at [236, 259] on button "Continuar" at bounding box center [260, 255] width 145 height 12
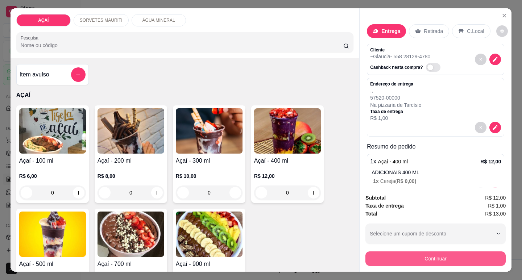
click at [411, 258] on button "Continuar" at bounding box center [435, 259] width 140 height 14
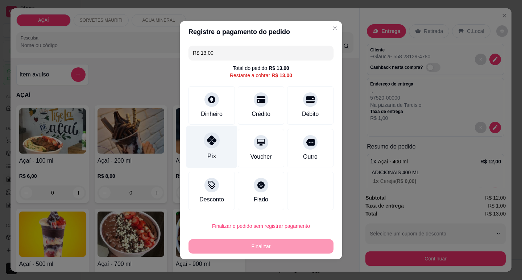
click at [207, 153] on div "Pix" at bounding box center [211, 156] width 9 height 9
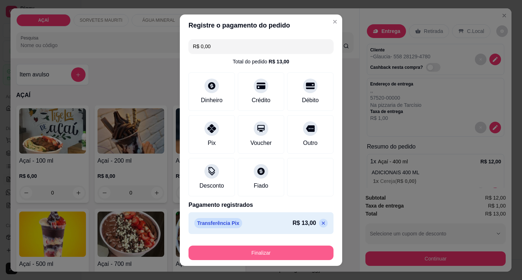
click at [245, 254] on button "Finalizar" at bounding box center [260, 253] width 145 height 14
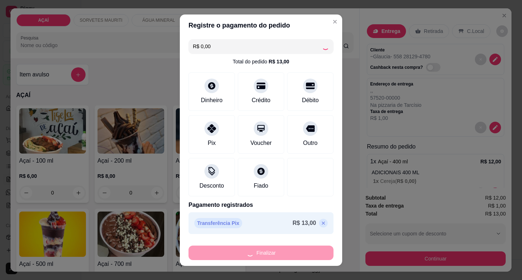
type input "-R$ 13,00"
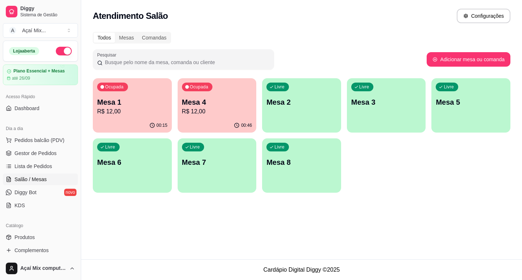
click at [148, 133] on div "Ocupada Mesa 1 R$ 12,00 00:15 Ocupada Mesa 4 R$ 12,00 00:46 Livre Mesa 2 Livre …" at bounding box center [302, 135] width 418 height 115
click at [132, 128] on div "00:15" at bounding box center [132, 125] width 76 height 14
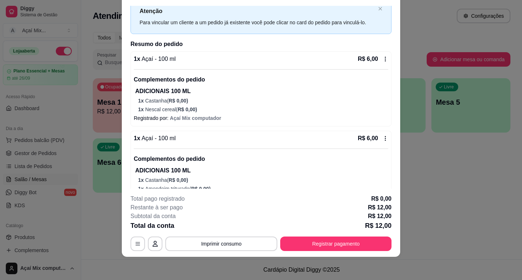
scroll to position [43, 0]
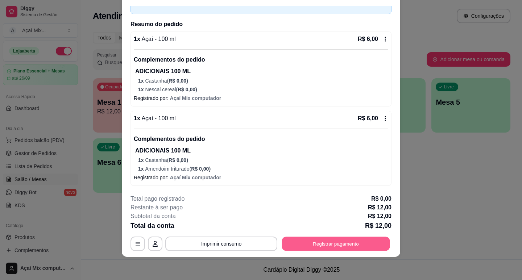
click at [294, 246] on button "Registrar pagamento" at bounding box center [336, 244] width 108 height 14
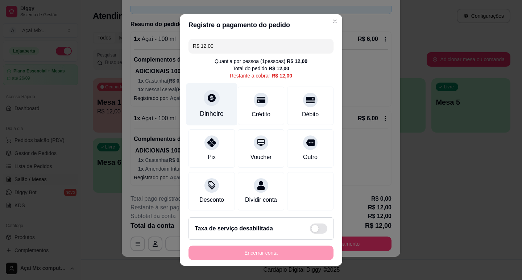
click at [204, 98] on div at bounding box center [212, 98] width 16 height 16
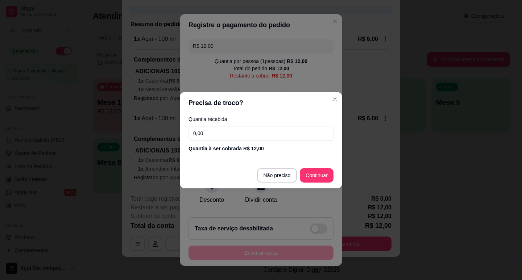
click at [319, 186] on footer "Não preciso Continuar" at bounding box center [261, 175] width 162 height 26
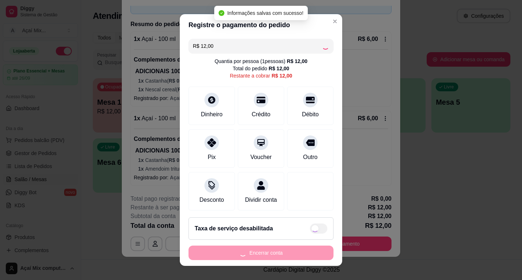
type input "R$ 0,00"
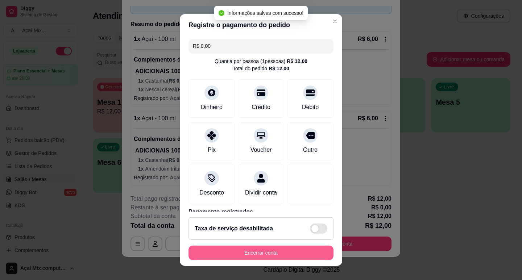
click at [312, 255] on button "Encerrar conta" at bounding box center [260, 253] width 145 height 14
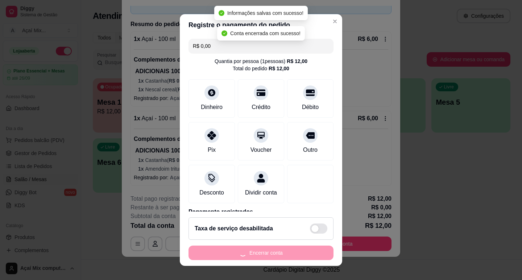
scroll to position [0, 0]
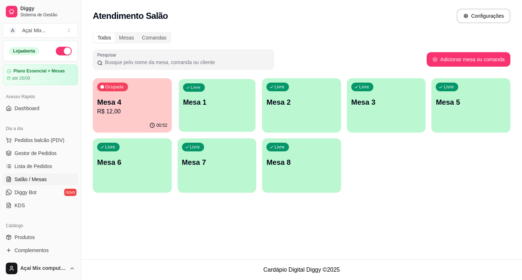
click at [203, 109] on div "Livre Mesa 1" at bounding box center [217, 101] width 76 height 44
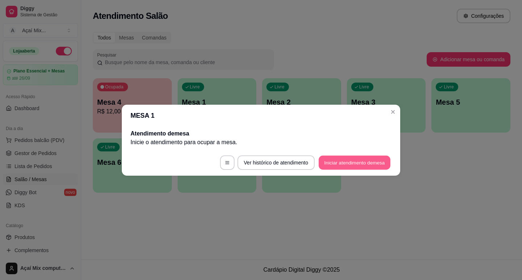
click at [328, 163] on button "Iniciar atendimento de mesa" at bounding box center [355, 162] width 72 height 14
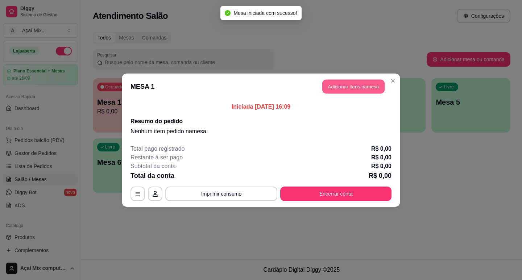
click at [344, 89] on button "Adicionar itens na mesa" at bounding box center [353, 86] width 62 height 14
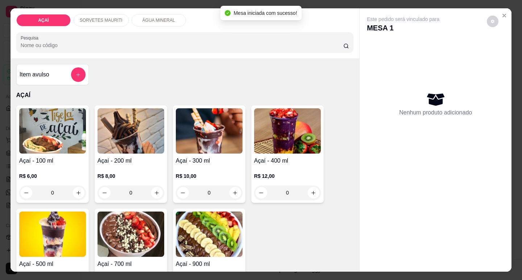
click at [144, 158] on h4 "Açaí - 200 ml" at bounding box center [131, 161] width 67 height 9
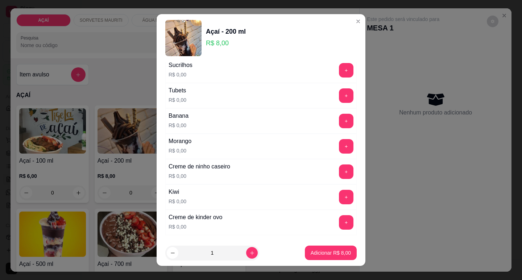
scroll to position [943, 0]
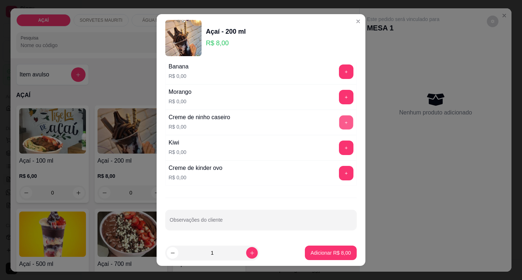
click at [339, 122] on button "+" at bounding box center [346, 122] width 14 height 14
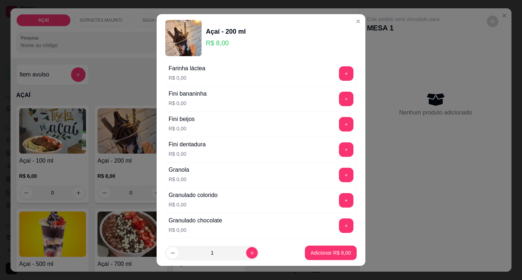
scroll to position [472, 0]
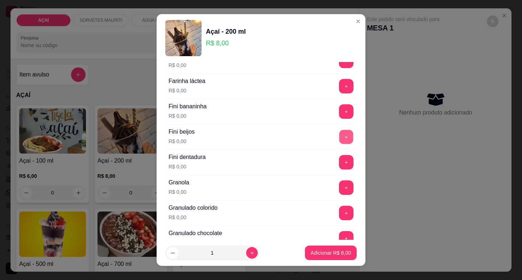
click at [339, 134] on button "+" at bounding box center [346, 137] width 14 height 14
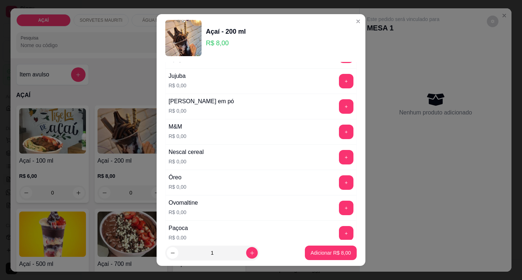
scroll to position [689, 0]
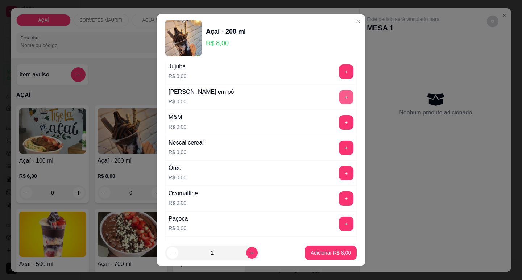
click at [339, 101] on button "+" at bounding box center [346, 97] width 14 height 14
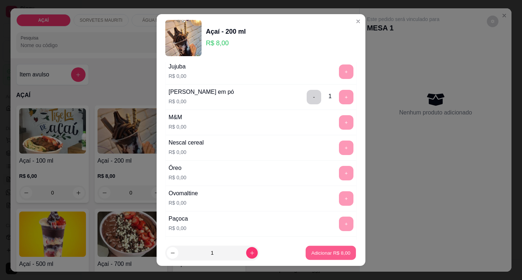
click at [335, 252] on p "Adicionar R$ 8,00" at bounding box center [330, 253] width 39 height 7
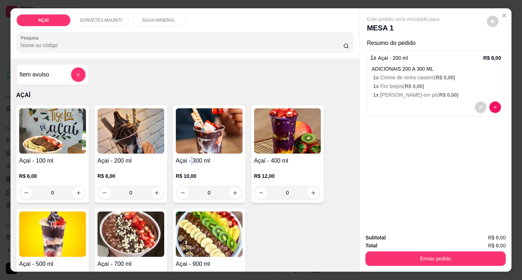
click at [191, 159] on h4 "Açaí - 300 ml" at bounding box center [209, 161] width 67 height 9
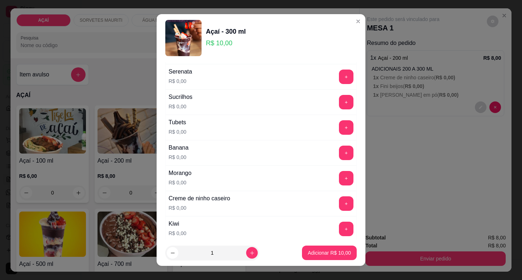
scroll to position [906, 0]
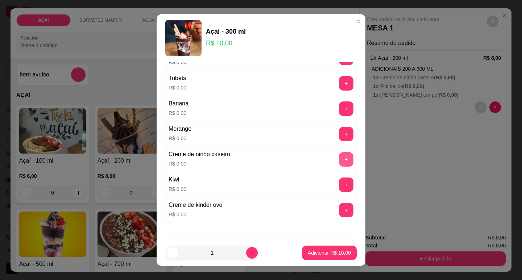
click at [339, 161] on button "+" at bounding box center [346, 159] width 14 height 14
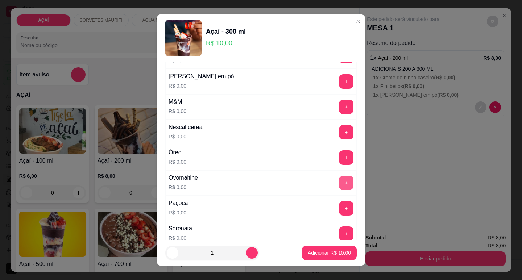
scroll to position [689, 0]
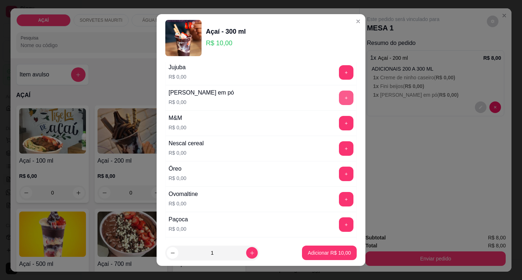
click at [339, 100] on button "+" at bounding box center [346, 98] width 14 height 14
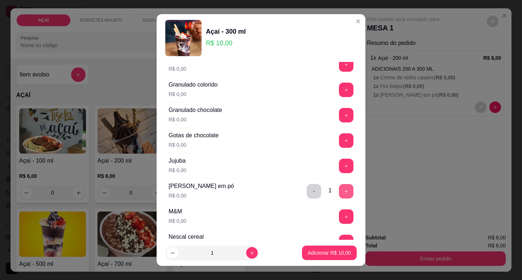
scroll to position [580, 0]
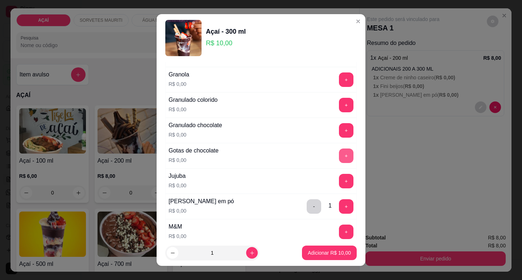
click at [339, 159] on button "+" at bounding box center [346, 156] width 14 height 14
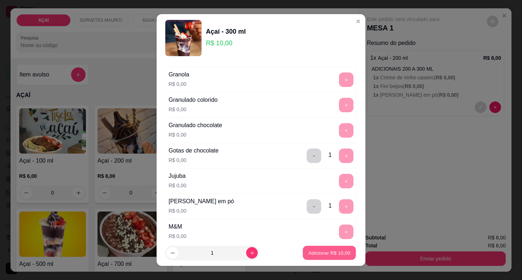
click at [324, 258] on button "Adicionar R$ 10,00" at bounding box center [329, 253] width 53 height 14
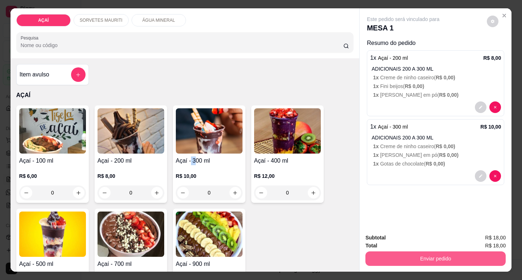
click at [423, 256] on button "Enviar pedido" at bounding box center [435, 259] width 140 height 14
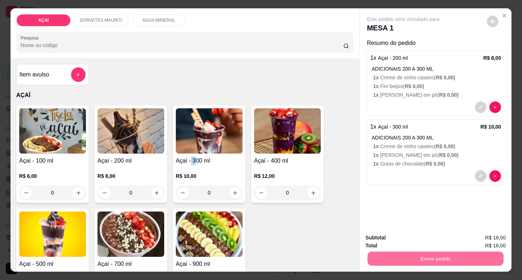
click at [418, 231] on button "Não registrar e enviar pedido" at bounding box center [411, 238] width 75 height 14
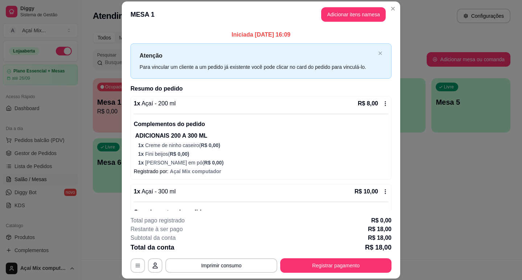
click at [122, 154] on div "Iniciada [DATE] 16:09 Atenção Para vincular um cliente a um pedido já existente…" at bounding box center [261, 119] width 278 height 183
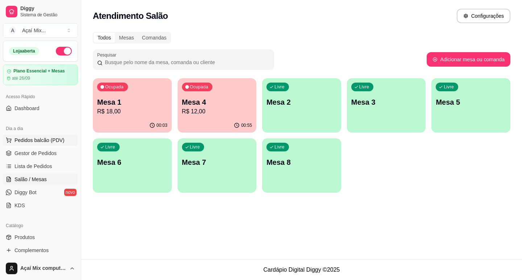
click at [38, 145] on button "Pedidos balcão (PDV)" at bounding box center [40, 140] width 75 height 12
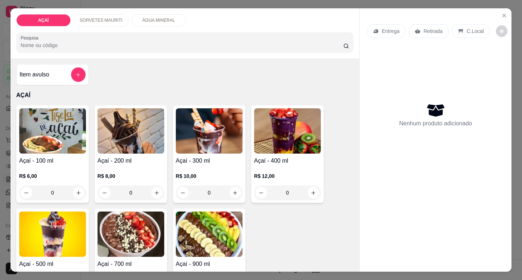
click at [201, 159] on h4 "Açaí - 300 ml" at bounding box center [209, 161] width 67 height 9
click at [134, 168] on div "R$ 8,00 0" at bounding box center [131, 182] width 67 height 35
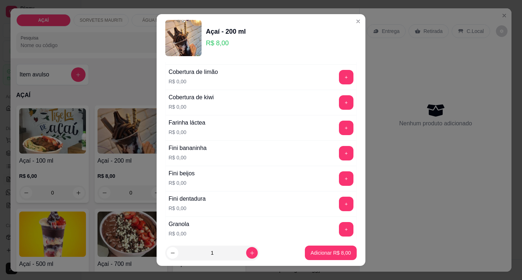
scroll to position [435, 0]
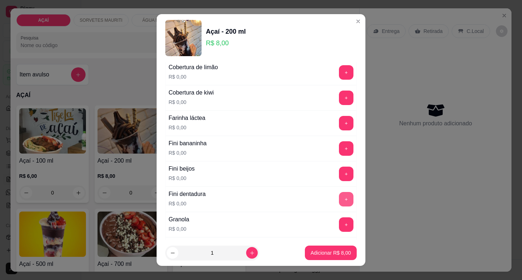
click at [339, 204] on button "+" at bounding box center [346, 199] width 14 height 14
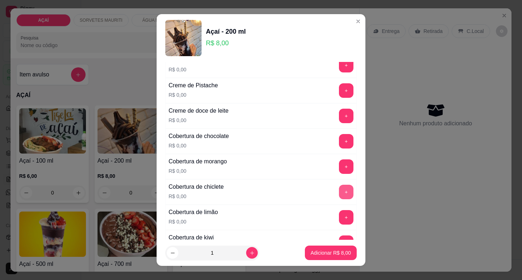
scroll to position [254, 0]
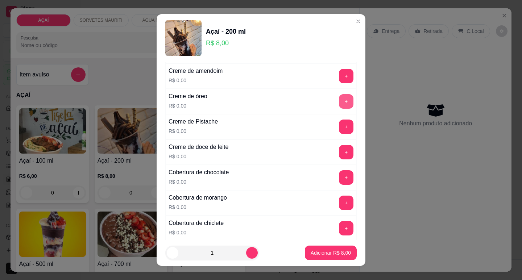
click at [339, 101] on button "+" at bounding box center [346, 101] width 14 height 14
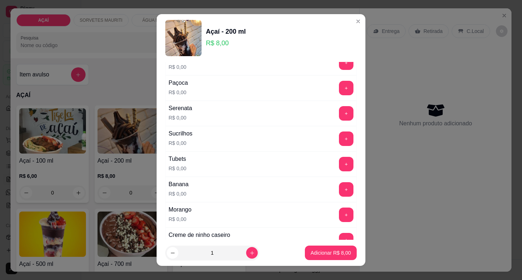
scroll to position [834, 0]
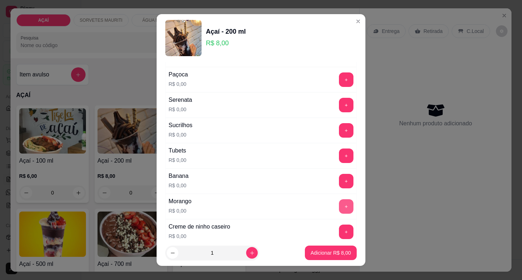
click at [339, 211] on button "+" at bounding box center [346, 206] width 14 height 14
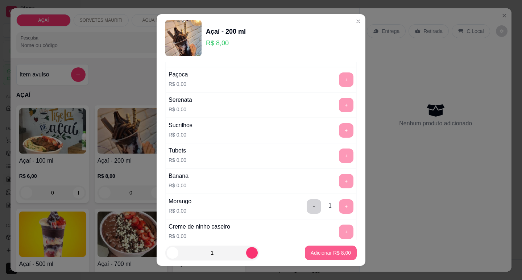
click at [326, 250] on p "Adicionar R$ 8,00" at bounding box center [331, 252] width 40 height 7
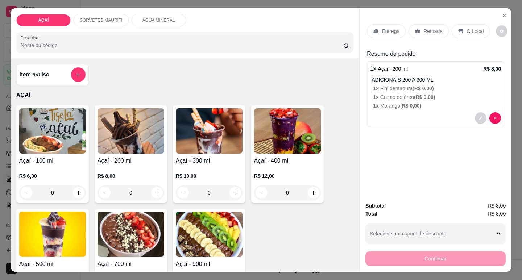
click at [386, 28] on p "Entrega" at bounding box center [391, 31] width 18 height 7
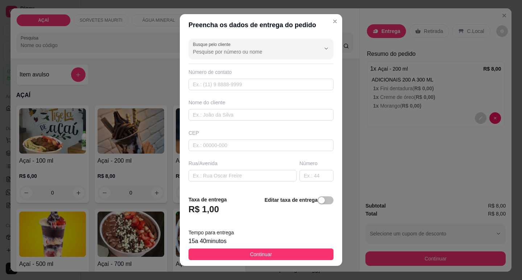
click at [266, 137] on div "CEP" at bounding box center [260, 140] width 149 height 22
click at [266, 141] on input "text" at bounding box center [260, 146] width 145 height 12
type input "57520000"
type input "Maravilha"
type input "57520000000"
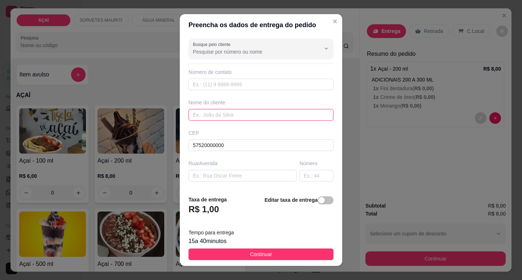
click at [302, 115] on input "text" at bounding box center [260, 115] width 145 height 12
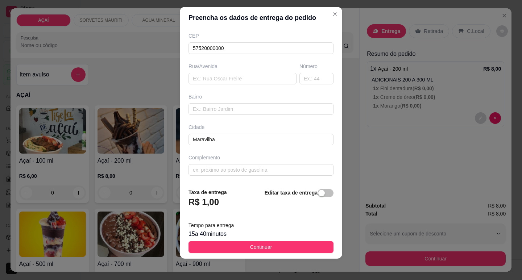
scroll to position [9, 0]
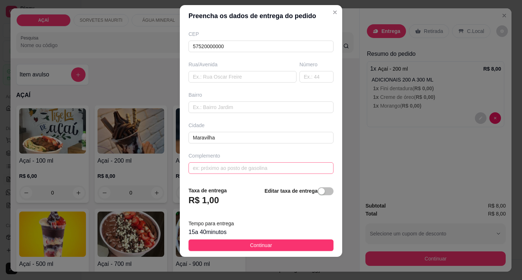
type input "[PERSON_NAME]"
click at [260, 173] on input "text" at bounding box center [260, 168] width 145 height 12
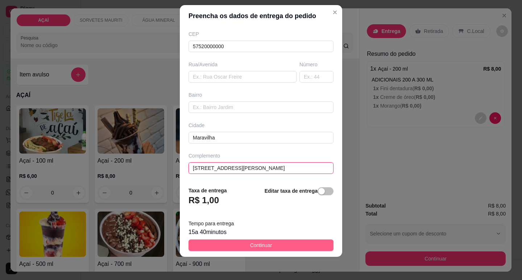
type input "[STREET_ADDRESS][PERSON_NAME]"
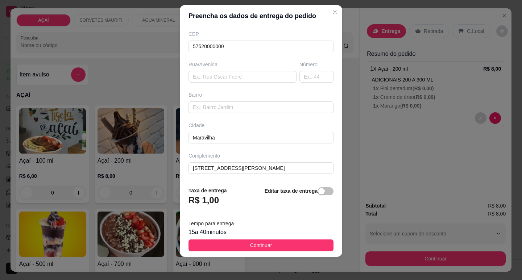
drag, startPoint x: 300, startPoint y: 245, endPoint x: 304, endPoint y: 241, distance: 5.4
click at [300, 244] on button "Continuar" at bounding box center [260, 246] width 145 height 12
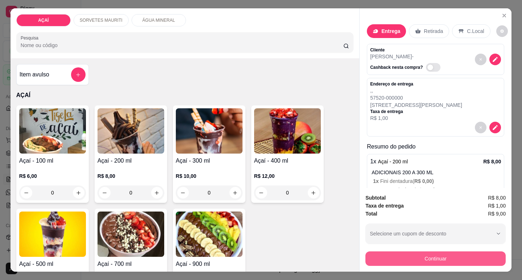
click at [443, 256] on button "Continuar" at bounding box center [435, 259] width 140 height 14
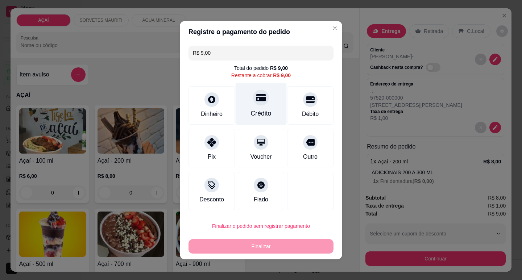
click at [259, 117] on div "Crédito" at bounding box center [261, 113] width 21 height 9
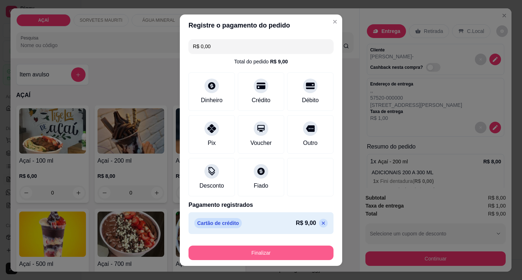
click at [294, 255] on button "Finalizar" at bounding box center [260, 253] width 145 height 14
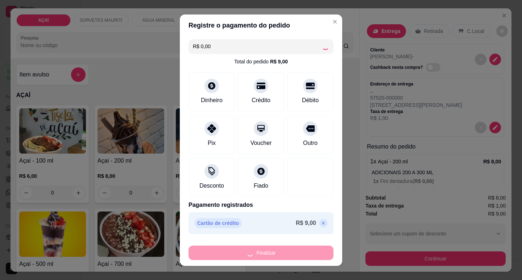
type input "-R$ 9,00"
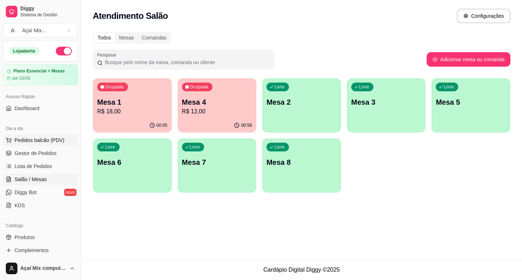
click at [26, 142] on span "Pedidos balcão (PDV)" at bounding box center [39, 140] width 50 height 7
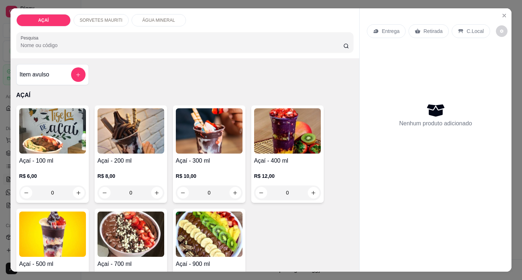
click at [179, 165] on div "R$ 10,00 0" at bounding box center [209, 182] width 67 height 35
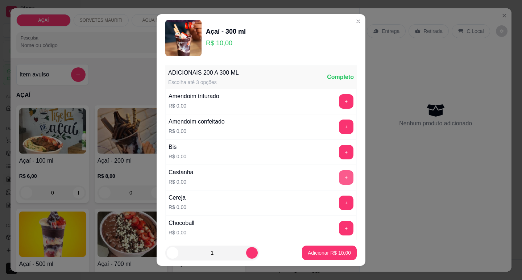
click at [339, 179] on button "+" at bounding box center [346, 177] width 14 height 14
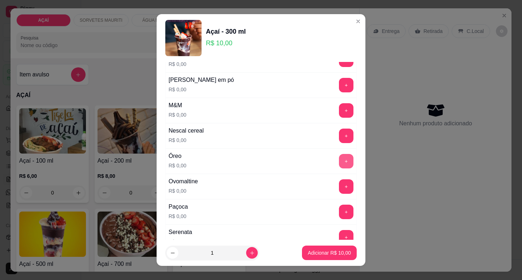
scroll to position [689, 0]
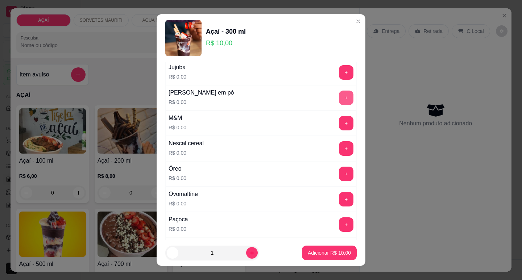
click at [339, 99] on button "+" at bounding box center [346, 98] width 14 height 14
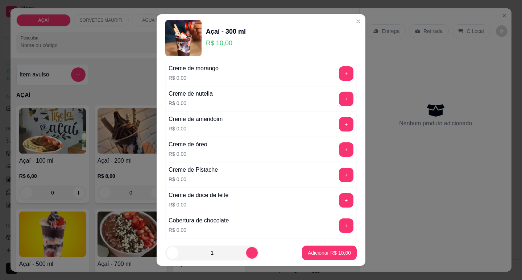
scroll to position [217, 0]
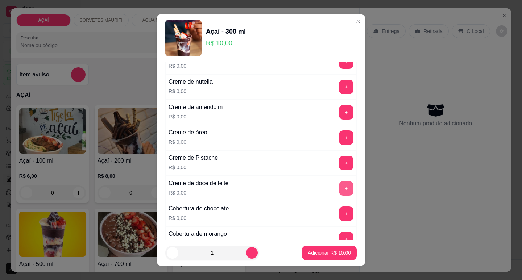
click at [339, 192] on button "+" at bounding box center [346, 188] width 14 height 14
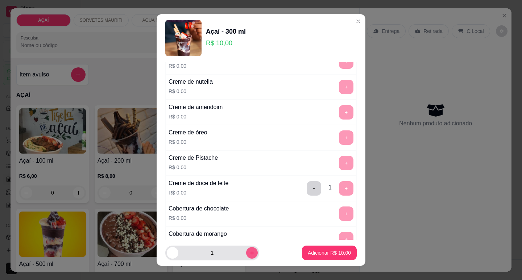
click at [249, 255] on icon "increase-product-quantity" at bounding box center [251, 252] width 5 height 5
type input "3"
click at [308, 253] on p "Adicionar R$ 30,00" at bounding box center [329, 252] width 43 height 7
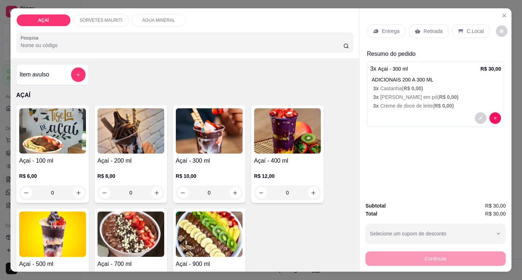
click at [386, 29] on p "Entrega" at bounding box center [391, 31] width 18 height 7
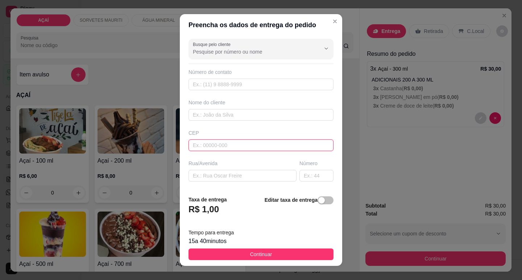
click at [221, 143] on input "text" at bounding box center [260, 146] width 145 height 12
type input "57520000"
type input "Maravilha"
type input "5752000000"
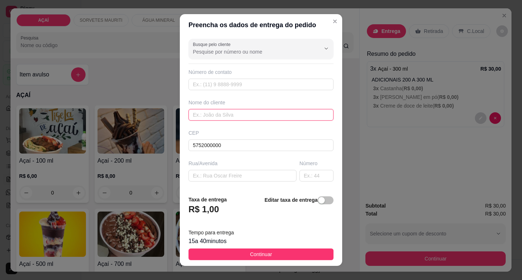
click at [242, 116] on input "text" at bounding box center [260, 115] width 145 height 12
type input "d"
type input "q"
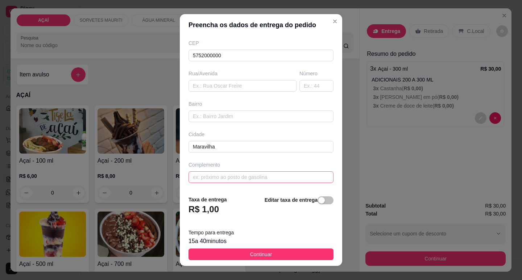
scroll to position [9, 0]
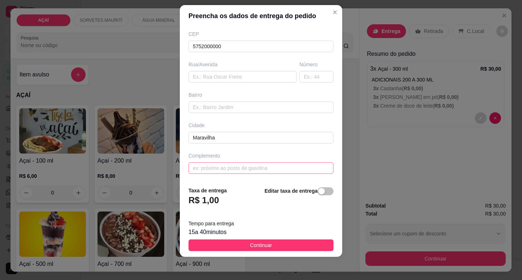
type input "davi"
click at [270, 166] on input "text" at bounding box center [260, 168] width 145 height 12
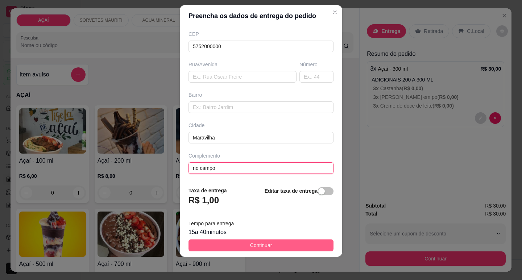
type input "no campo"
click at [287, 249] on button "Continuar" at bounding box center [260, 246] width 145 height 12
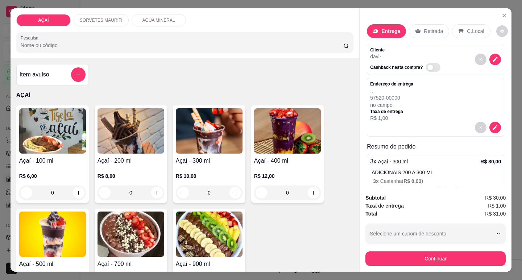
click at [426, 264] on div "Subtotal R$ 30,00 Taxa de entrega R$ 1,00 Total R$ 31,00 Selecione um cupom de …" at bounding box center [436, 230] width 152 height 84
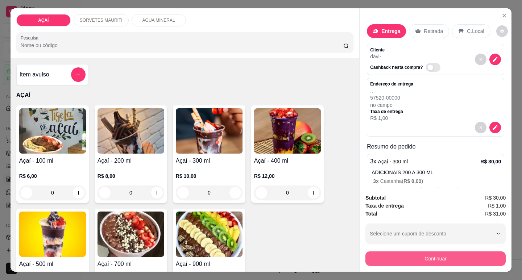
click at [390, 254] on button "Continuar" at bounding box center [435, 259] width 140 height 14
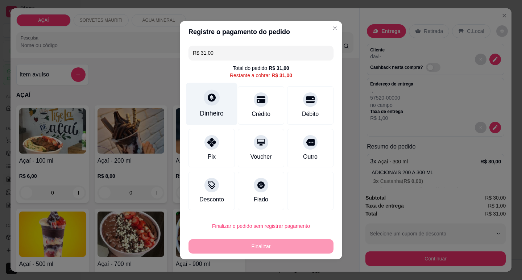
click at [219, 103] on div "Dinheiro" at bounding box center [211, 104] width 51 height 42
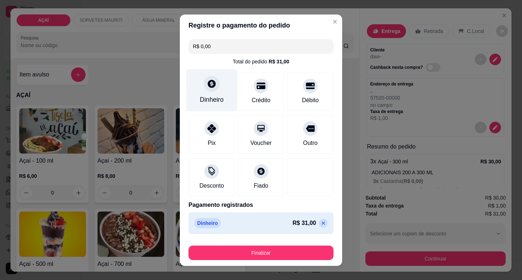
click at [220, 98] on div "Dinheiro" at bounding box center [211, 90] width 51 height 42
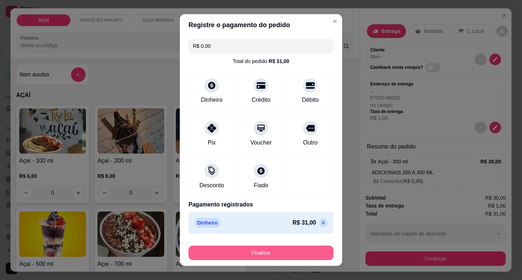
click at [262, 255] on button "Finalizar" at bounding box center [260, 253] width 145 height 14
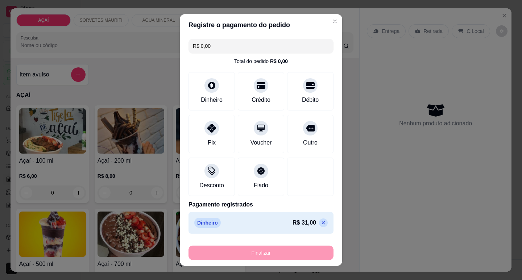
type input "-R$ 31,00"
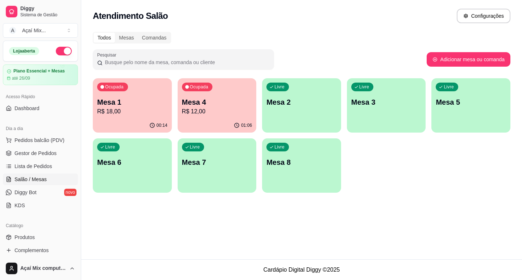
click at [140, 106] on p "Mesa 1" at bounding box center [132, 102] width 70 height 10
click at [281, 125] on div "button" at bounding box center [301, 128] width 79 height 9
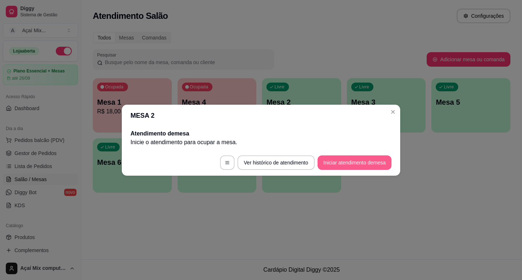
click at [360, 165] on button "Iniciar atendimento de mesa" at bounding box center [355, 162] width 74 height 14
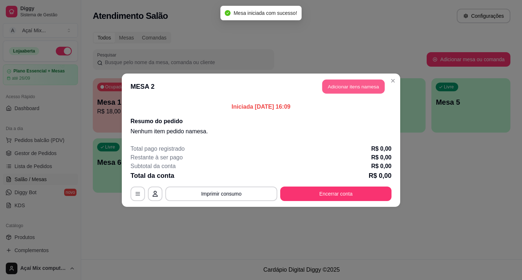
click at [349, 91] on button "Adicionar itens na mesa" at bounding box center [353, 86] width 62 height 14
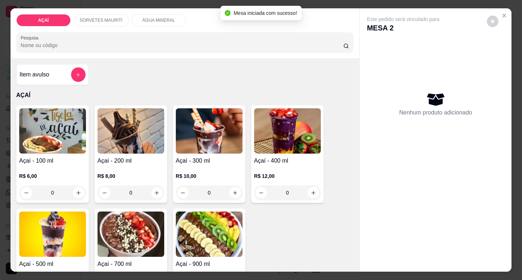
click at [266, 165] on div "R$ 12,00 0" at bounding box center [287, 182] width 67 height 35
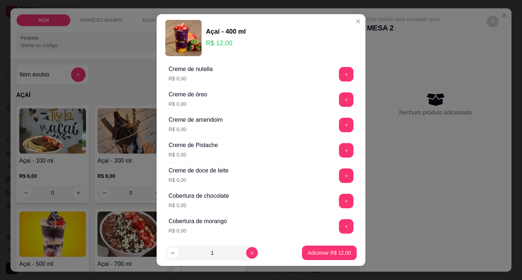
scroll to position [217, 0]
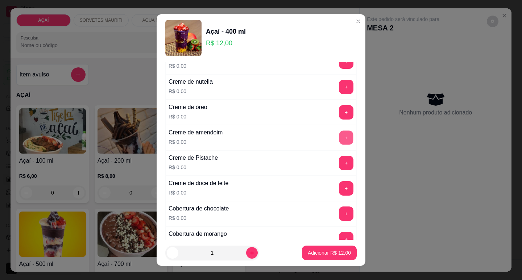
click at [339, 138] on button "+" at bounding box center [346, 137] width 14 height 14
click at [339, 87] on button "+" at bounding box center [346, 87] width 14 height 14
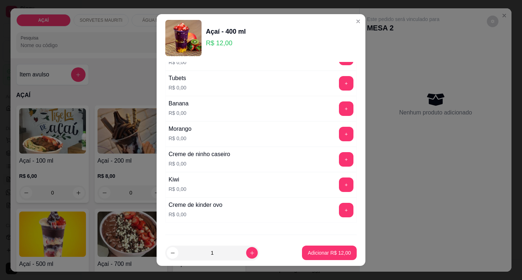
scroll to position [943, 0]
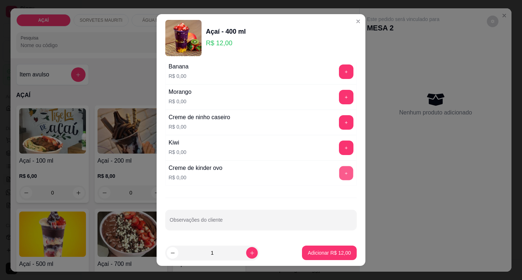
click at [339, 172] on button "+" at bounding box center [346, 173] width 14 height 14
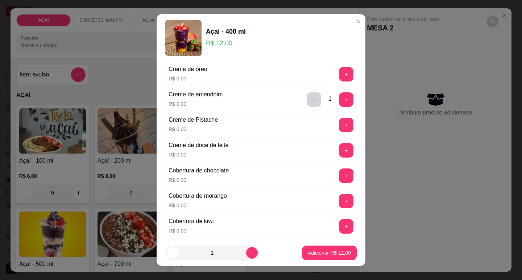
scroll to position [218, 0]
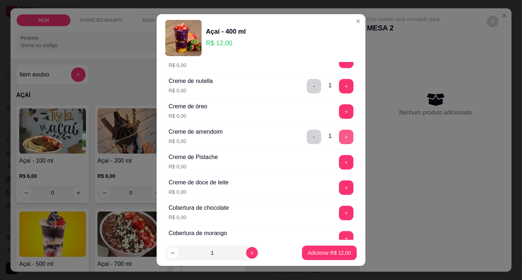
click at [339, 140] on button "+" at bounding box center [346, 137] width 14 height 14
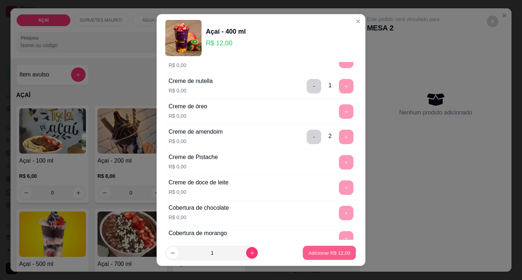
click at [312, 254] on p "Adicionar R$ 12,00" at bounding box center [329, 253] width 42 height 7
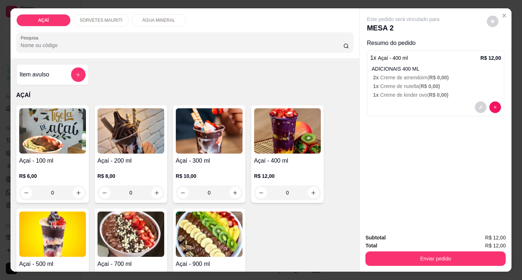
click at [207, 173] on p "R$ 10,00" at bounding box center [209, 176] width 67 height 7
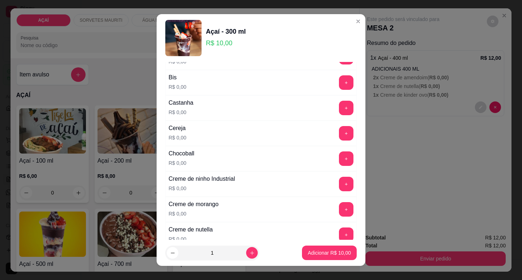
scroll to position [72, 0]
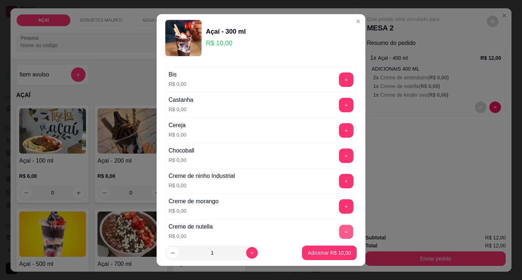
click at [339, 234] on button "+" at bounding box center [346, 232] width 14 height 14
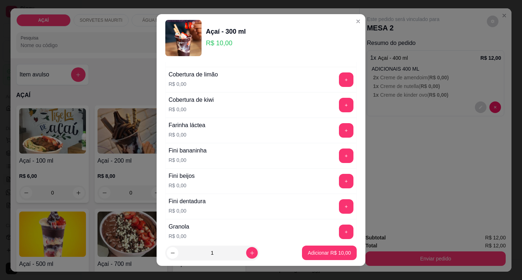
scroll to position [471, 0]
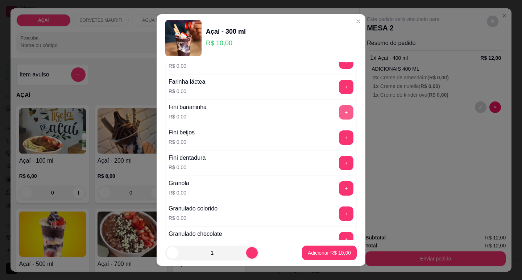
click at [339, 110] on button "+" at bounding box center [346, 112] width 14 height 14
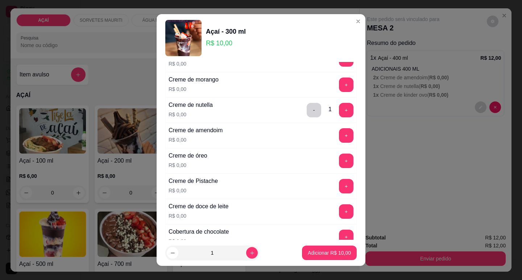
scroll to position [181, 0]
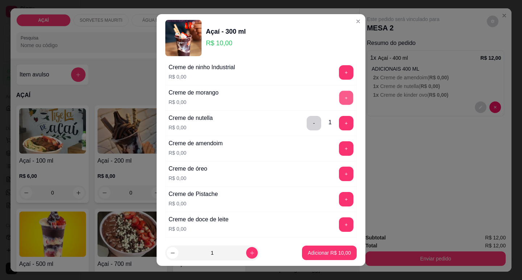
click at [339, 97] on button "+" at bounding box center [346, 98] width 14 height 14
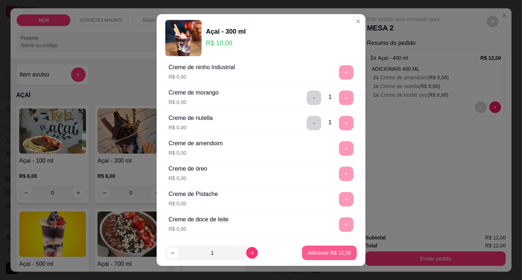
click at [323, 254] on p "Adicionar R$ 10,00" at bounding box center [329, 252] width 43 height 7
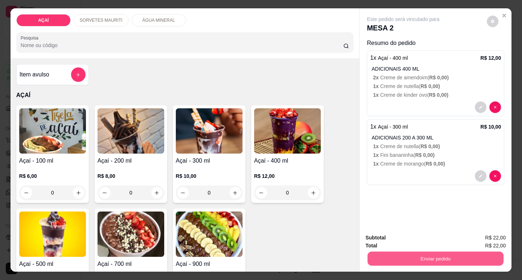
click at [377, 259] on button "Enviar pedido" at bounding box center [436, 259] width 136 height 14
click at [402, 236] on button "Não registrar e enviar pedido" at bounding box center [411, 237] width 73 height 13
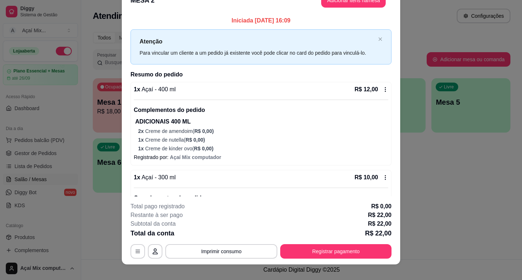
scroll to position [22, 0]
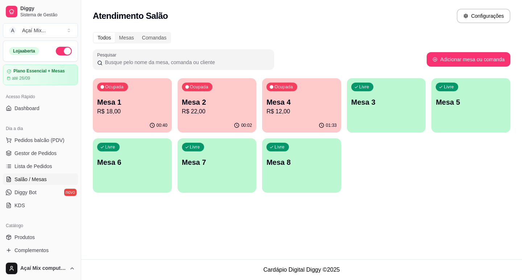
click at [131, 119] on div "00:40" at bounding box center [132, 126] width 79 height 14
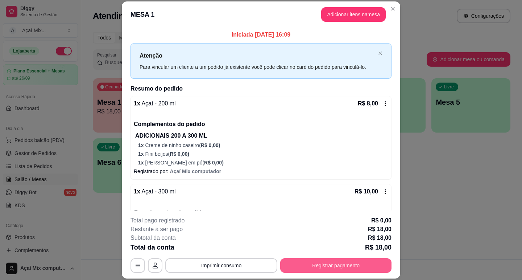
drag, startPoint x: 390, startPoint y: 266, endPoint x: 384, endPoint y: 265, distance: 6.0
click at [388, 266] on footer "**********" at bounding box center [261, 245] width 278 height 68
click at [383, 265] on button "Registrar pagamento" at bounding box center [335, 265] width 111 height 14
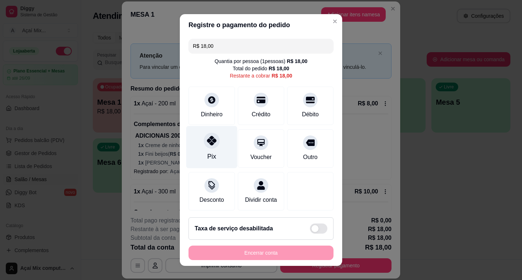
click at [204, 147] on div at bounding box center [212, 141] width 16 height 16
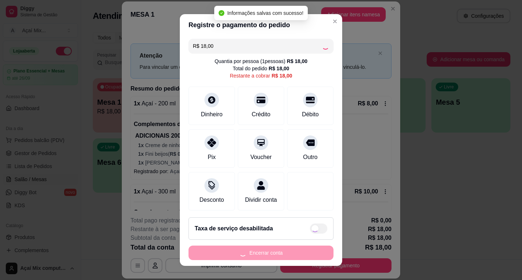
type input "R$ 0,00"
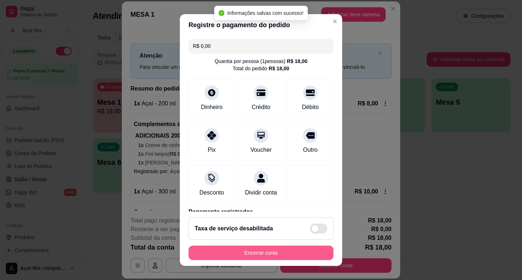
click at [272, 250] on button "Encerrar conta" at bounding box center [260, 253] width 145 height 14
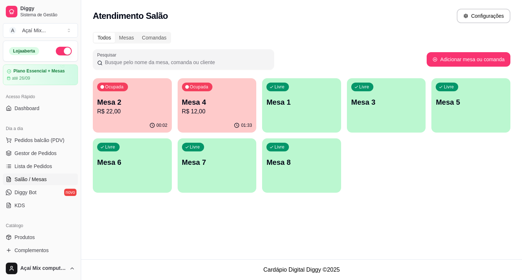
click at [122, 130] on div "00:02" at bounding box center [132, 126] width 79 height 14
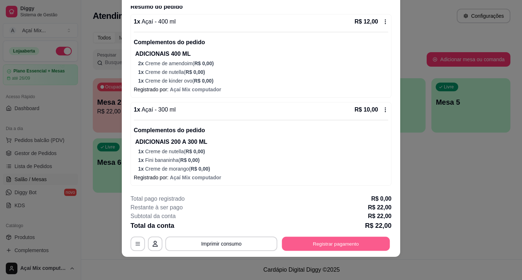
click at [300, 241] on button "Registrar pagamento" at bounding box center [336, 244] width 108 height 14
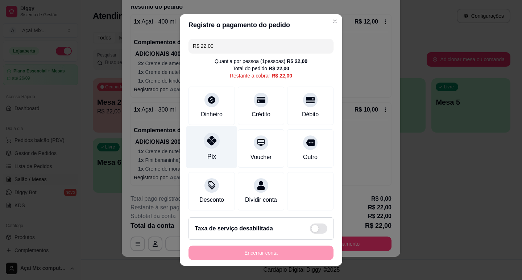
click at [207, 138] on icon at bounding box center [211, 140] width 9 height 9
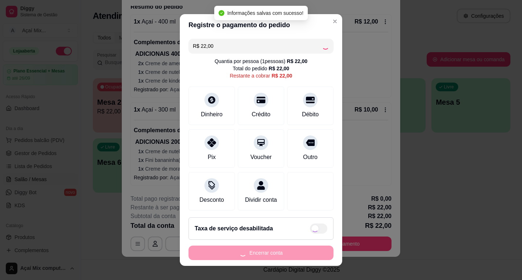
type input "R$ 0,00"
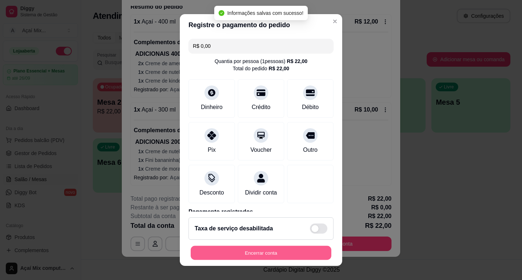
click at [291, 253] on button "Encerrar conta" at bounding box center [261, 253] width 141 height 14
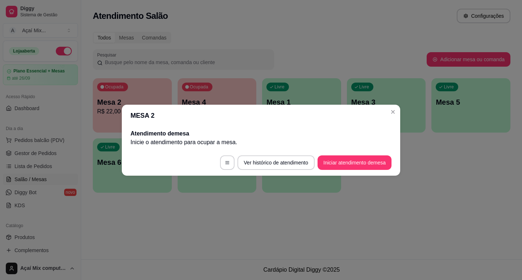
scroll to position [0, 0]
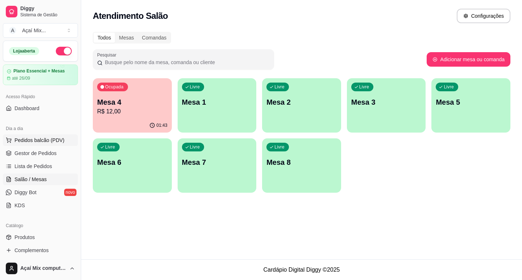
click at [46, 142] on span "Pedidos balcão (PDV)" at bounding box center [39, 140] width 50 height 7
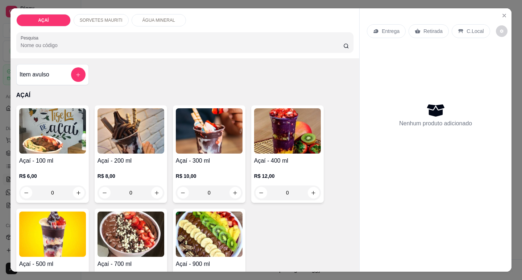
click at [226, 167] on div "R$ 10,00 0" at bounding box center [209, 182] width 67 height 35
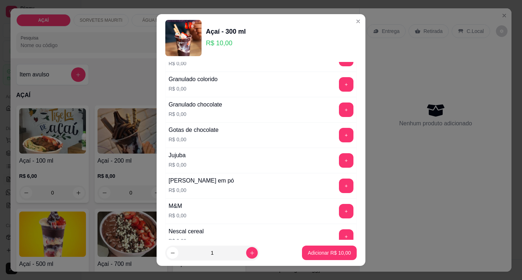
scroll to position [652, 0]
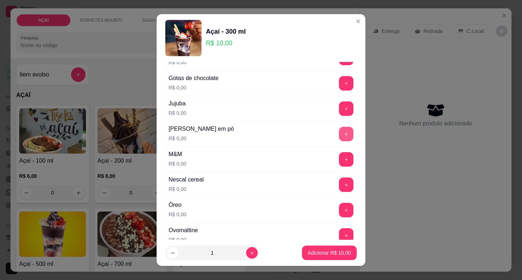
click at [339, 136] on button "+" at bounding box center [346, 134] width 14 height 14
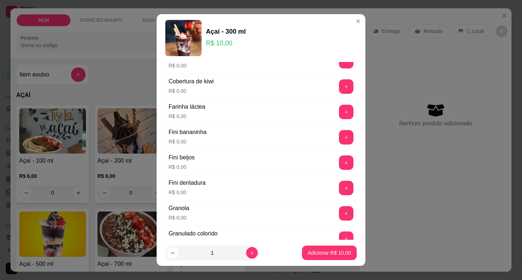
scroll to position [435, 0]
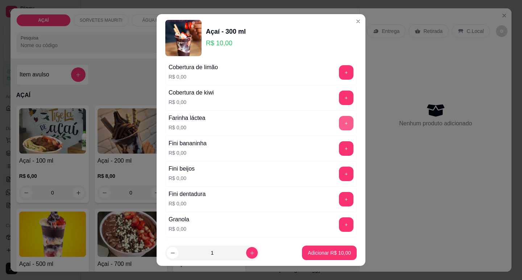
click at [339, 121] on button "+" at bounding box center [346, 123] width 14 height 14
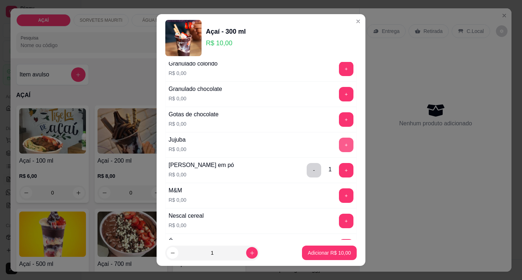
scroll to position [689, 0]
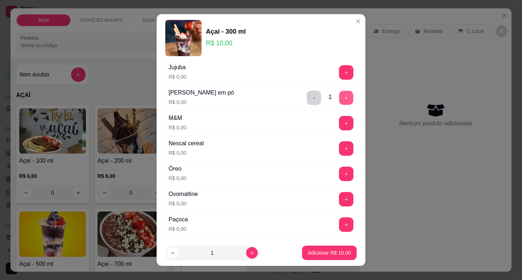
click at [339, 100] on button "+" at bounding box center [346, 98] width 14 height 14
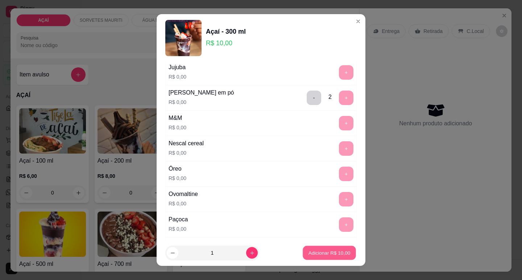
click at [324, 257] on button "Adicionar R$ 10,00" at bounding box center [329, 253] width 53 height 14
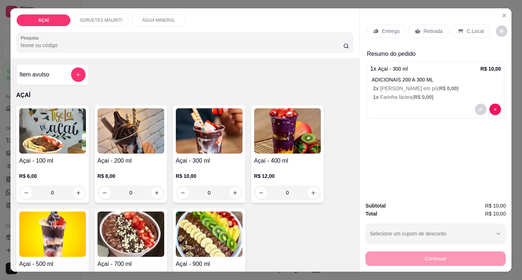
click at [208, 173] on p "R$ 10,00" at bounding box center [209, 176] width 67 height 7
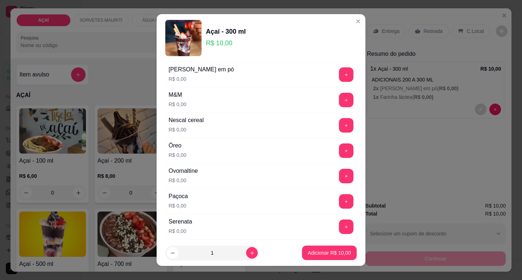
scroll to position [725, 0]
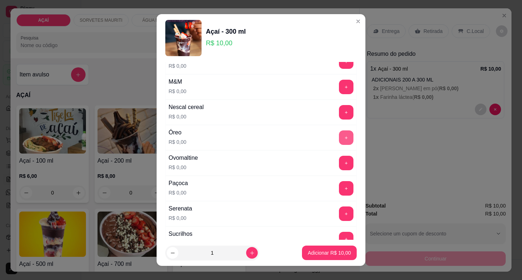
click at [339, 134] on button "+" at bounding box center [346, 137] width 14 height 14
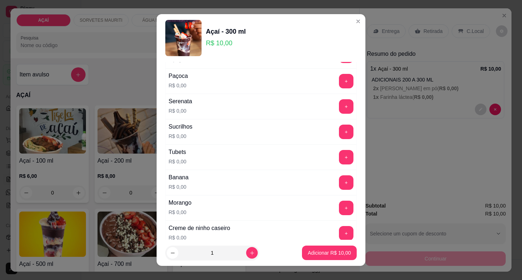
scroll to position [834, 0]
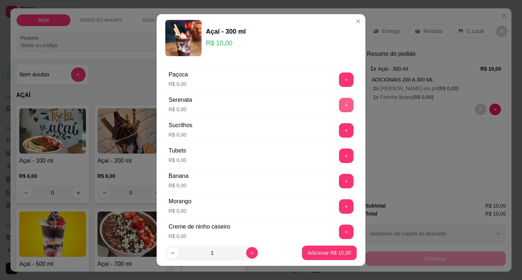
click at [339, 102] on button "+" at bounding box center [346, 105] width 14 height 14
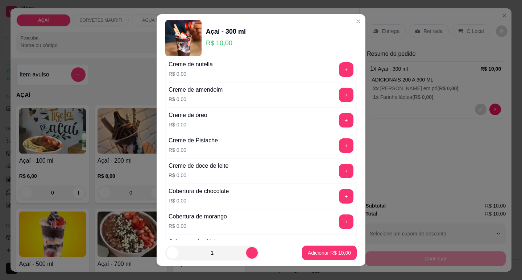
scroll to position [217, 0]
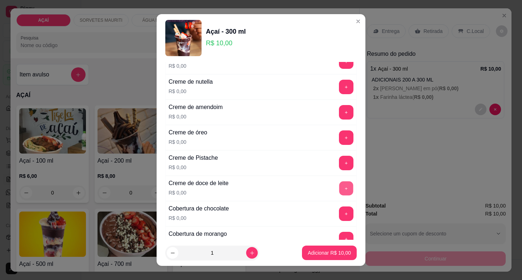
click at [339, 186] on button "+" at bounding box center [346, 188] width 14 height 14
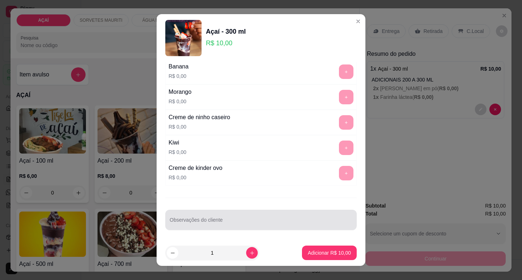
scroll to position [9, 0]
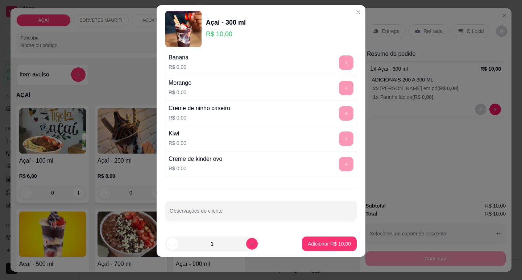
click at [236, 226] on div "ADICIONAIS 200 A 300 ML Escolha até 3 opções Completo Amendoim triturado R$ 0,0…" at bounding box center [261, 142] width 209 height 178
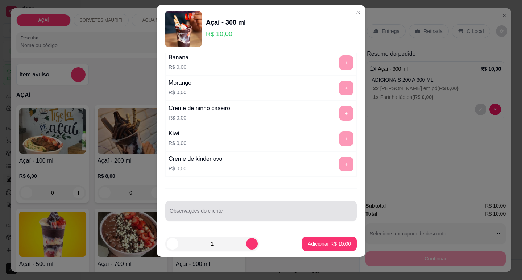
click at [251, 216] on input "Observações do cliente" at bounding box center [261, 213] width 183 height 7
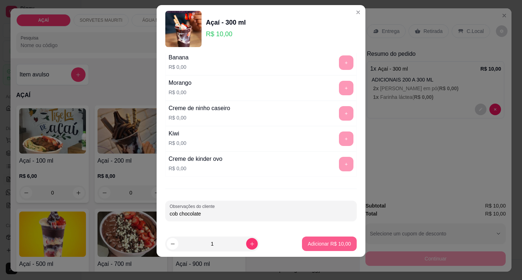
type input "cob chocolate"
click at [327, 246] on p "Adicionar R$ 10,00" at bounding box center [329, 244] width 42 height 7
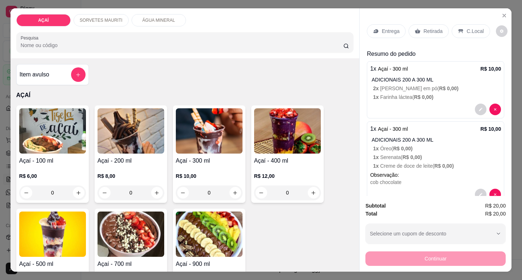
click at [389, 30] on p "Entrega" at bounding box center [391, 31] width 18 height 7
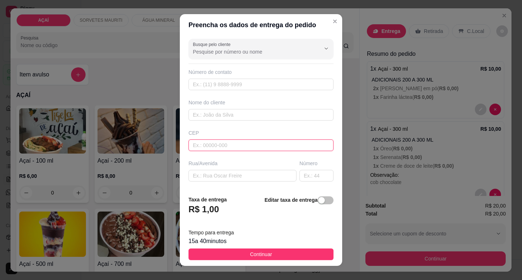
click at [229, 143] on input "text" at bounding box center [260, 146] width 145 height 12
type input "57520000"
type input "Maravilha"
type input "57520000000"
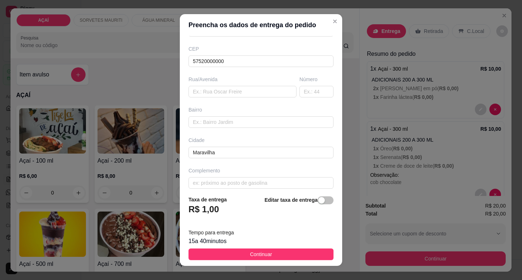
scroll to position [90, 0]
type input "8116-2145"
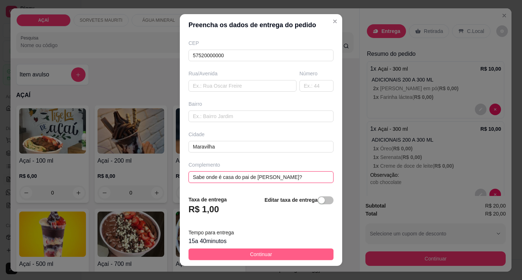
type input "Sabe onde é casa do pai de [PERSON_NAME]?"
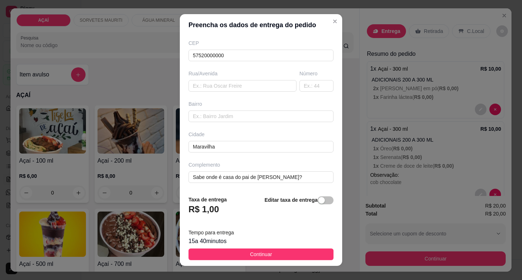
click at [270, 255] on button "Continuar" at bounding box center [260, 255] width 145 height 12
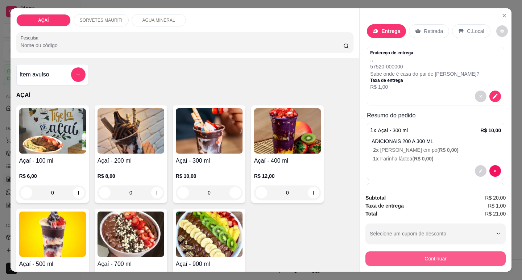
click at [398, 258] on button "Continuar" at bounding box center [435, 259] width 140 height 14
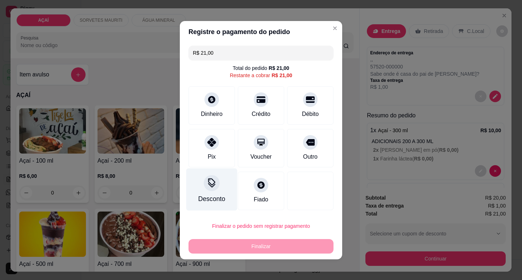
click at [212, 158] on div "Pix" at bounding box center [211, 148] width 46 height 38
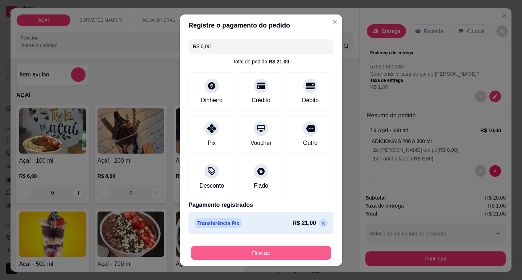
click at [264, 253] on button "Finalizar" at bounding box center [261, 253] width 141 height 14
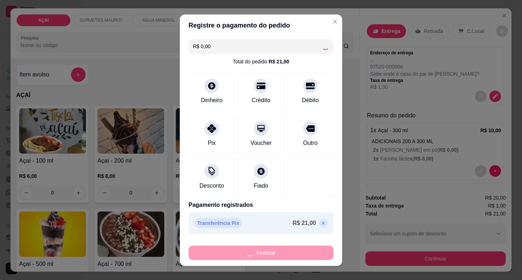
type input "-R$ 21,00"
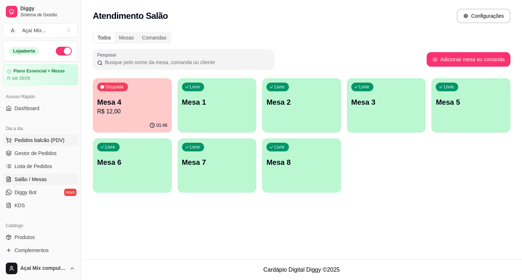
click at [55, 139] on span "Pedidos balcão (PDV)" at bounding box center [39, 140] width 50 height 7
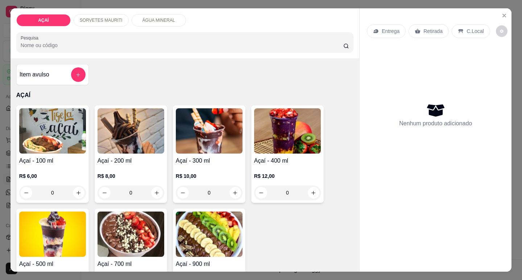
click at [193, 173] on p "R$ 10,00" at bounding box center [209, 176] width 67 height 7
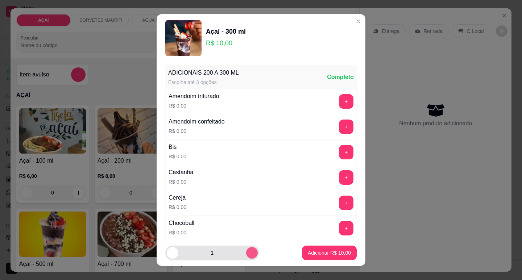
click at [249, 254] on icon "increase-product-quantity" at bounding box center [251, 252] width 5 height 5
type input "3"
click at [324, 257] on button "Adicionar R$ 30,00" at bounding box center [329, 253] width 55 height 14
type input "3"
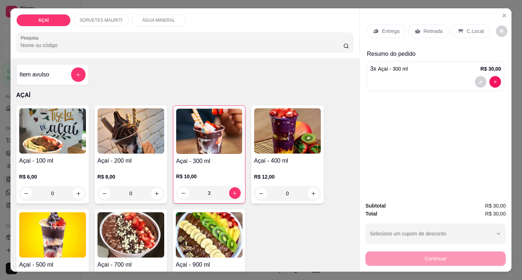
click at [371, 32] on div "Entrega" at bounding box center [386, 31] width 39 height 14
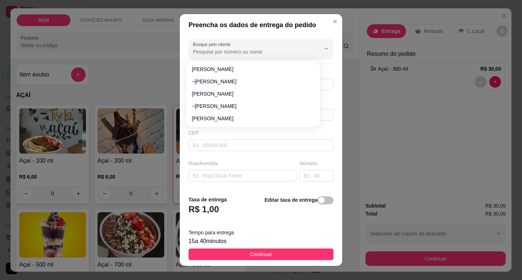
click at [260, 50] on input "Busque pelo cliente" at bounding box center [251, 51] width 116 height 7
type input "davi"
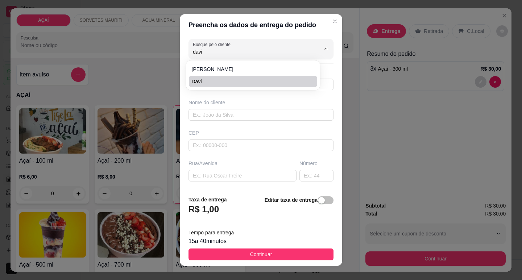
click at [259, 79] on span "davi" at bounding box center [249, 81] width 115 height 7
type input "8287185154"
type input "davi"
type input "57520000"
type input "Maravilha"
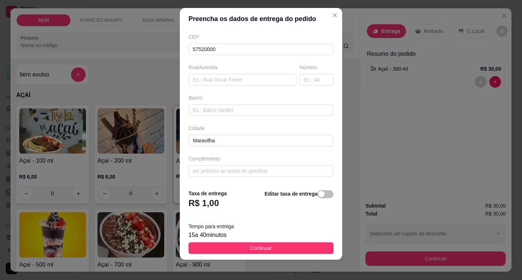
scroll to position [9, 0]
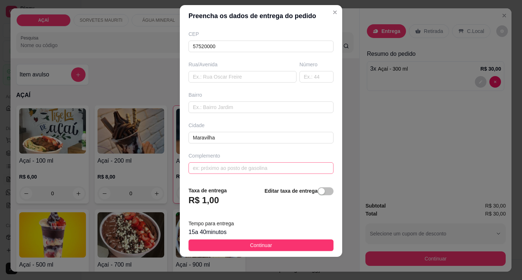
type input "davi"
click at [253, 165] on input "text" at bounding box center [260, 168] width 145 height 12
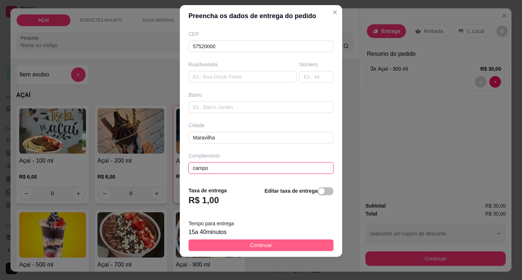
type input "campo"
click at [272, 244] on button "Continuar" at bounding box center [260, 246] width 145 height 12
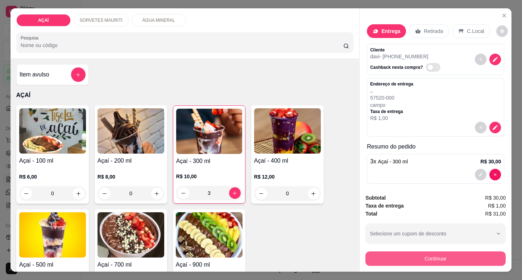
click at [412, 255] on button "Continuar" at bounding box center [435, 259] width 140 height 14
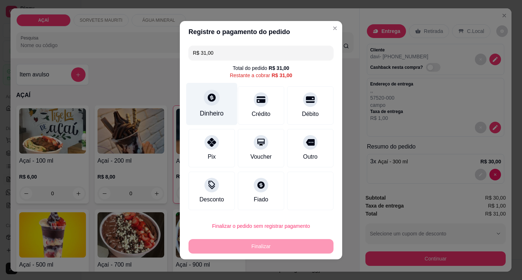
click at [217, 118] on div "Dinheiro" at bounding box center [212, 113] width 24 height 9
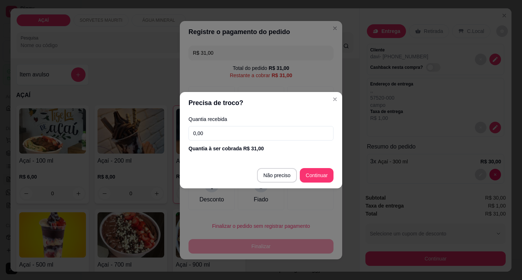
click at [238, 145] on div "Quantia à ser cobrada R$ 31,00" at bounding box center [260, 148] width 145 height 7
click at [238, 138] on input "0,00" at bounding box center [260, 133] width 145 height 14
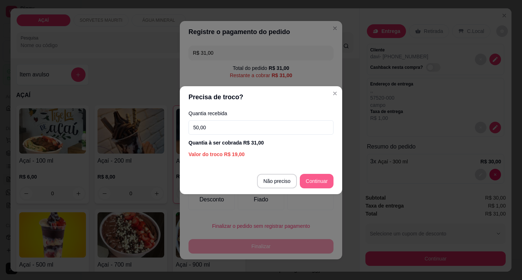
type input "50,00"
type input "R$ 0,00"
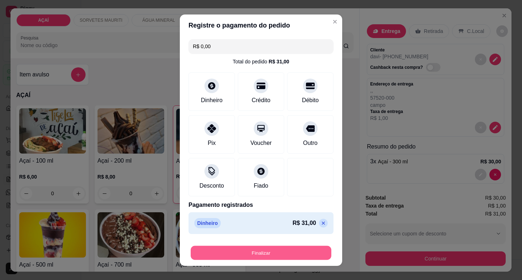
click at [304, 258] on button "Finalizar" at bounding box center [261, 253] width 141 height 14
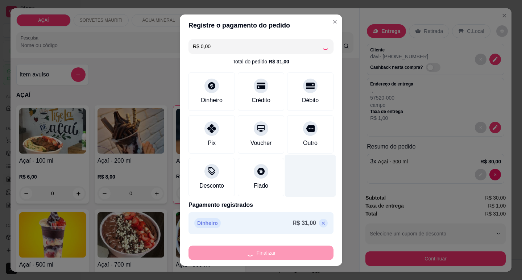
type input "0"
type input "-R$ 31,00"
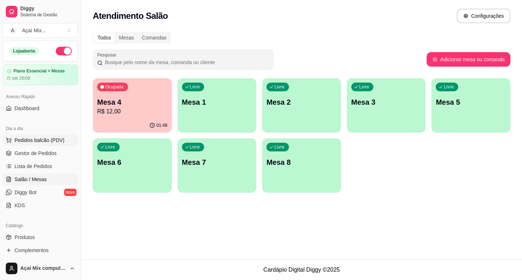
click at [55, 140] on span "Pedidos balcão (PDV)" at bounding box center [39, 140] width 50 height 7
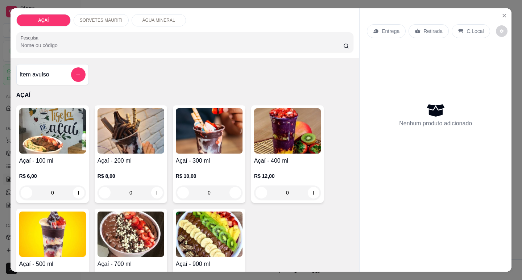
click at [296, 178] on div "R$ 12,00 0" at bounding box center [287, 187] width 67 height 28
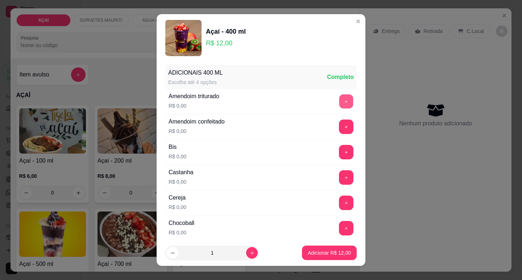
click at [339, 103] on button "+" at bounding box center [346, 101] width 14 height 14
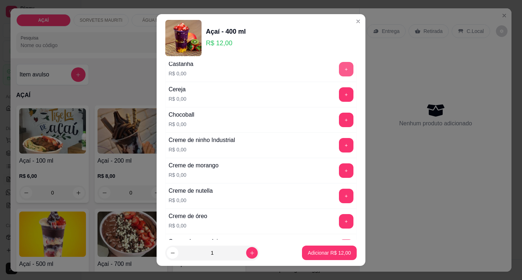
scroll to position [109, 0]
click at [339, 198] on button "+" at bounding box center [346, 195] width 14 height 14
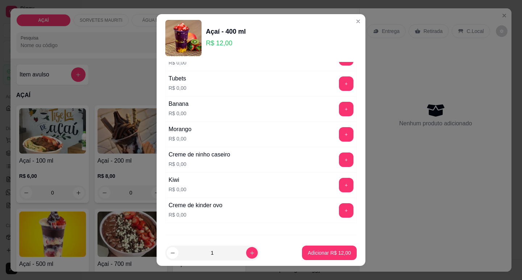
scroll to position [906, 0]
click at [339, 159] on button "+" at bounding box center [346, 159] width 14 height 14
click at [339, 112] on button "+" at bounding box center [346, 108] width 14 height 14
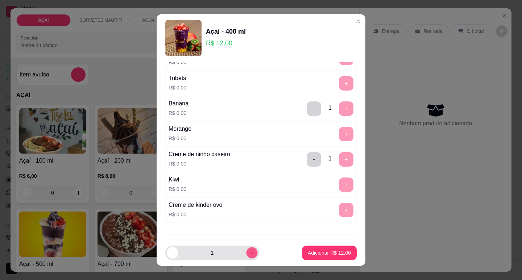
click at [249, 252] on icon "increase-product-quantity" at bounding box center [251, 252] width 5 height 5
type input "2"
click at [303, 254] on button "Adicionar R$ 24,00" at bounding box center [329, 253] width 53 height 14
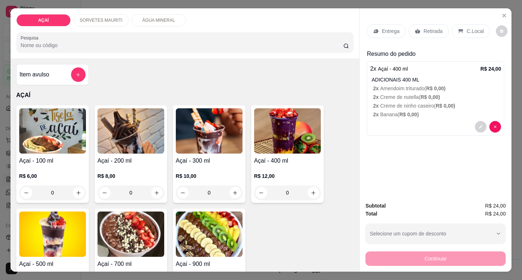
click at [384, 30] on p "Entrega" at bounding box center [391, 31] width 18 height 7
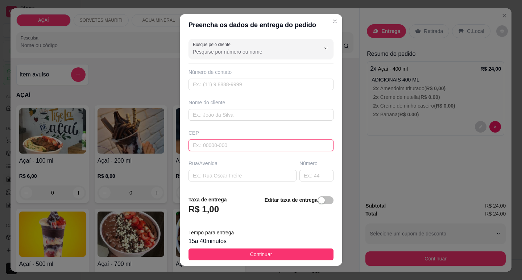
click at [212, 150] on input "text" at bounding box center [260, 146] width 145 height 12
type input "57520000"
type input "Maravilha"
type input "57520000000"
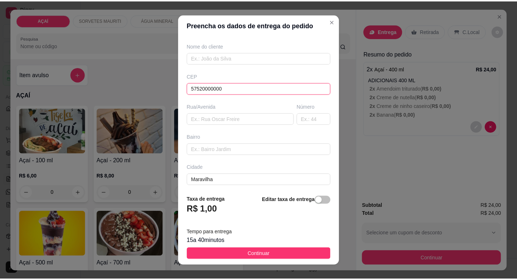
scroll to position [90, 0]
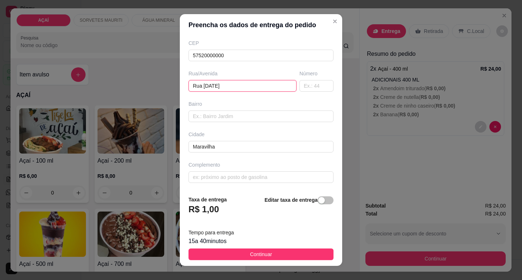
type input "Rua [DATE]"
click at [299, 86] on input "text" at bounding box center [316, 86] width 34 height 12
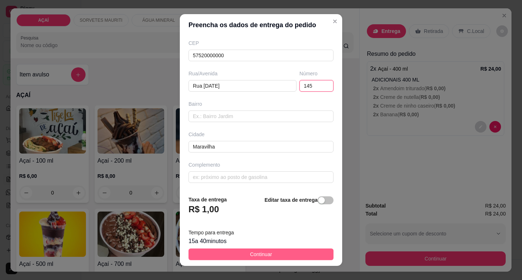
type input "145"
click at [256, 250] on button "Continuar" at bounding box center [260, 255] width 145 height 12
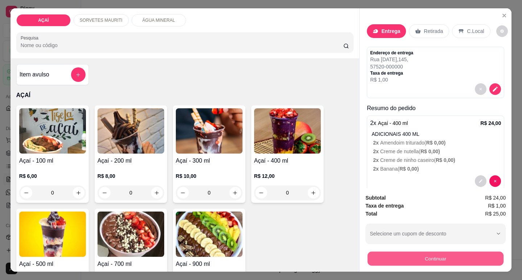
click at [398, 253] on button "Continuar" at bounding box center [436, 259] width 136 height 14
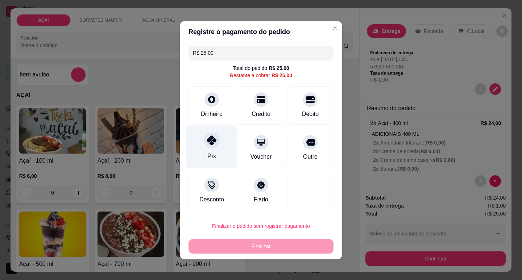
click at [223, 148] on div "Pix" at bounding box center [211, 146] width 51 height 42
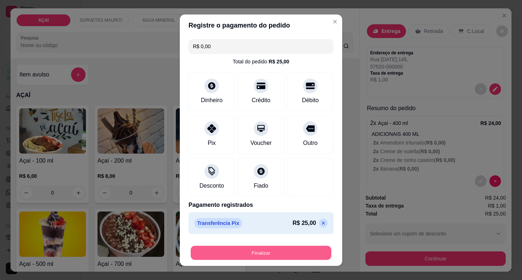
click at [256, 258] on button "Finalizar" at bounding box center [261, 253] width 141 height 14
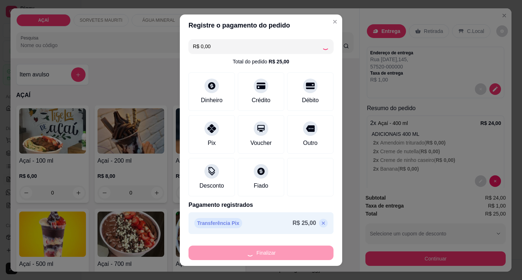
type input "-R$ 25,00"
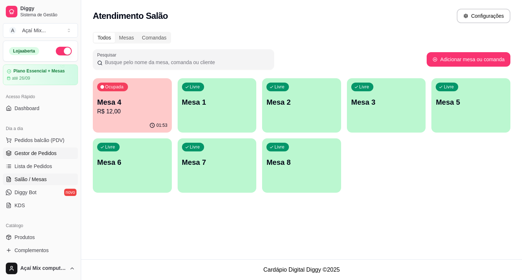
click at [49, 152] on span "Gestor de Pedidos" at bounding box center [35, 153] width 42 height 7
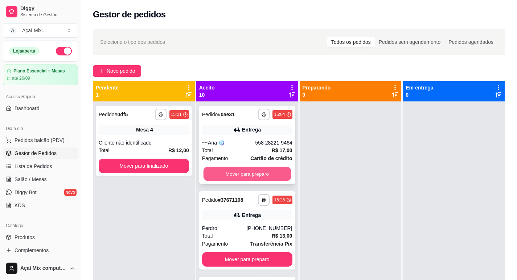
click at [262, 174] on button "Mover para preparo" at bounding box center [246, 174] width 87 height 14
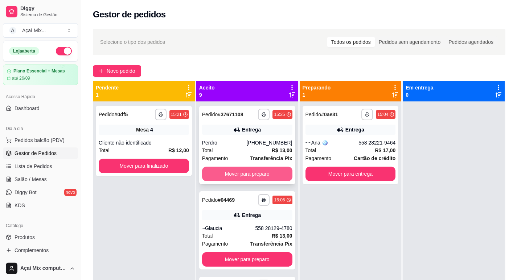
click at [260, 175] on button "Mover para preparo" at bounding box center [247, 174] width 90 height 14
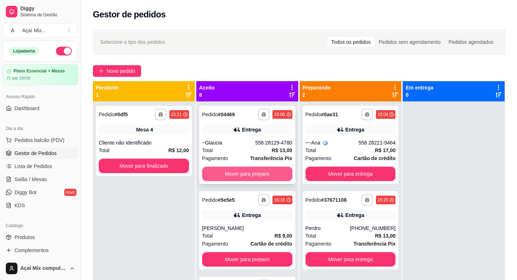
click at [262, 173] on button "Mover para preparo" at bounding box center [247, 174] width 90 height 14
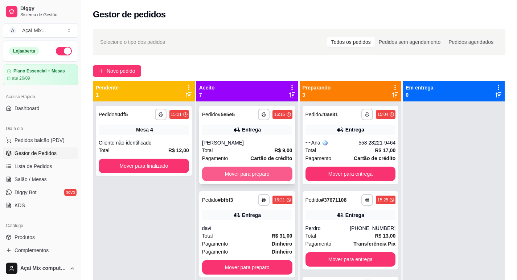
click at [269, 173] on button "Mover para preparo" at bounding box center [247, 174] width 90 height 14
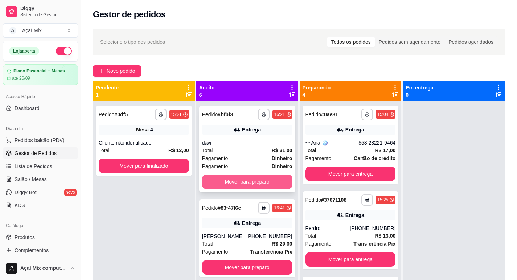
click at [267, 176] on button "Mover para preparo" at bounding box center [247, 182] width 90 height 14
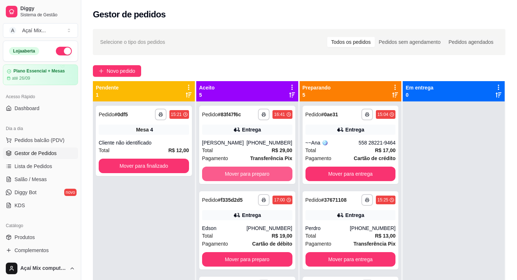
click at [267, 176] on button "Mover para preparo" at bounding box center [247, 174] width 90 height 14
click at [267, 176] on button "Mover para preparo" at bounding box center [246, 174] width 87 height 14
click at [267, 176] on button "Mover para preparo" at bounding box center [247, 174] width 90 height 14
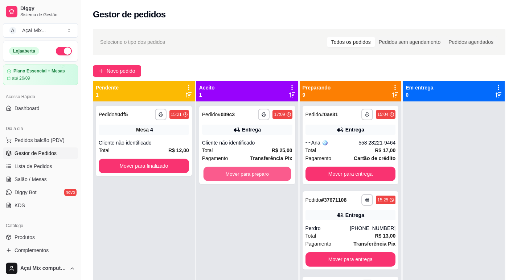
click at [267, 176] on button "Mover para preparo" at bounding box center [246, 174] width 87 height 14
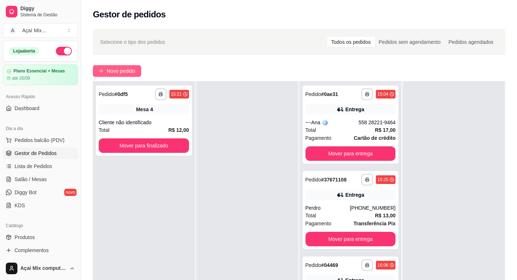
click at [141, 71] on button "Novo pedido" at bounding box center [117, 71] width 48 height 12
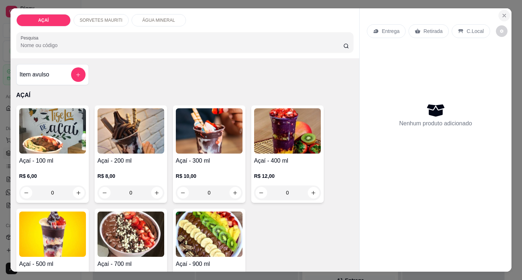
click at [502, 15] on icon "Close" at bounding box center [504, 16] width 6 height 6
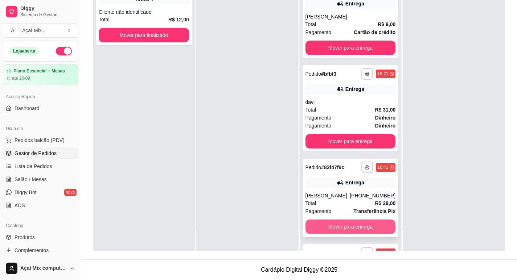
scroll to position [264, 0]
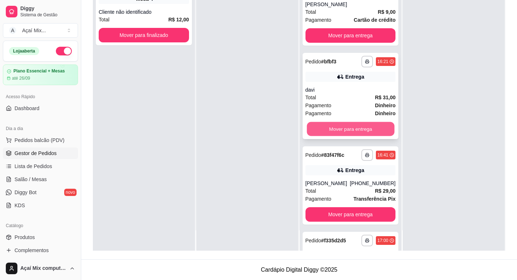
click at [346, 127] on button "Mover para entrega" at bounding box center [349, 129] width 87 height 14
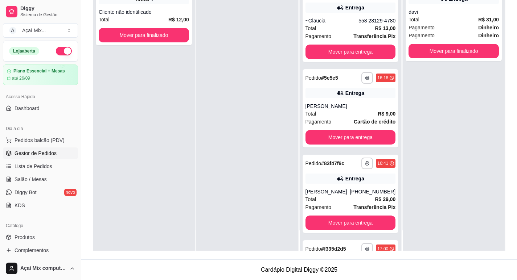
scroll to position [155, 0]
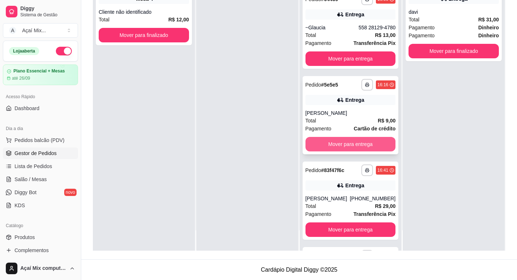
click at [346, 143] on button "Mover para entrega" at bounding box center [350, 144] width 90 height 14
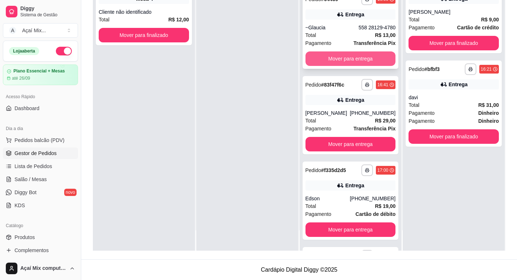
scroll to position [83, 0]
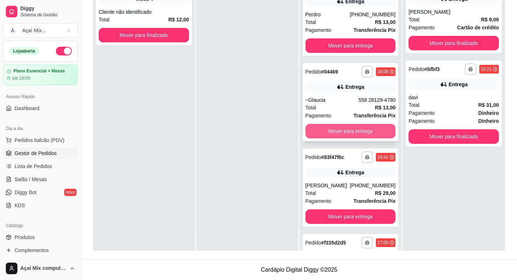
click at [347, 129] on button "Mover para entrega" at bounding box center [350, 131] width 90 height 14
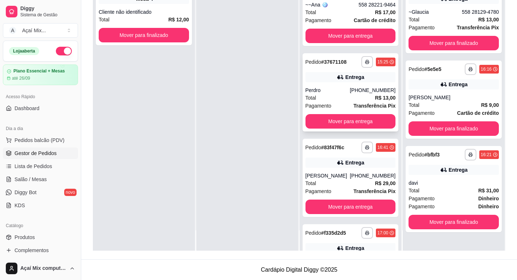
scroll to position [0, 0]
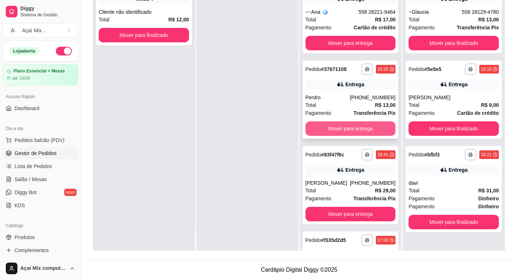
click at [351, 128] on button "Mover para entrega" at bounding box center [350, 128] width 90 height 14
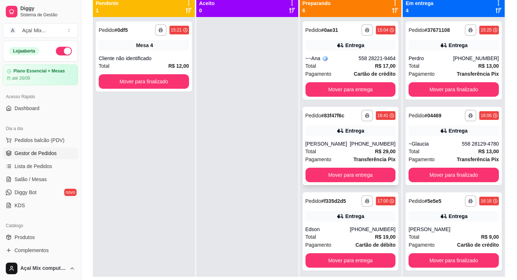
scroll to position [2, 0]
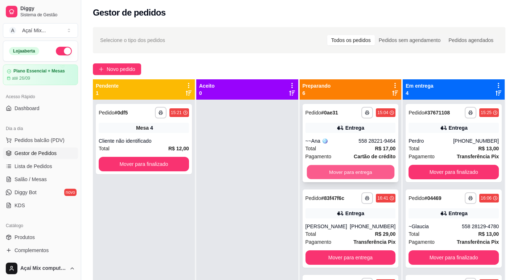
click at [344, 171] on button "Mover para entrega" at bounding box center [349, 172] width 87 height 14
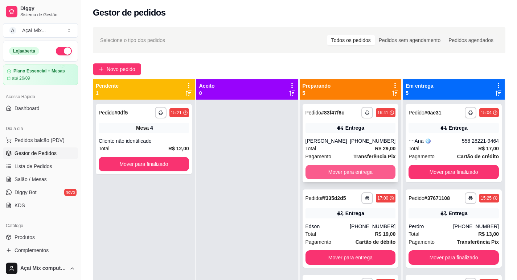
click at [345, 169] on button "Mover para entrega" at bounding box center [350, 172] width 90 height 14
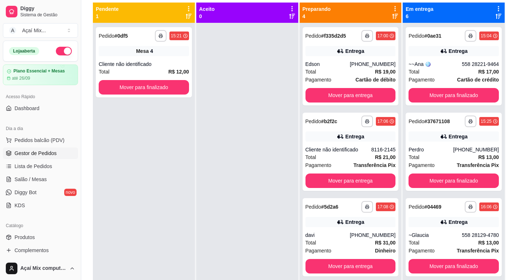
scroll to position [0, 0]
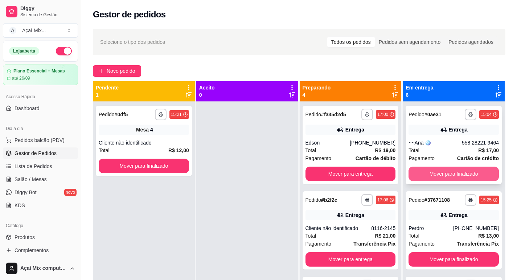
click at [464, 174] on button "Mover para finalizado" at bounding box center [453, 174] width 90 height 14
click at [464, 174] on button "Mover para finalizado" at bounding box center [453, 174] width 87 height 14
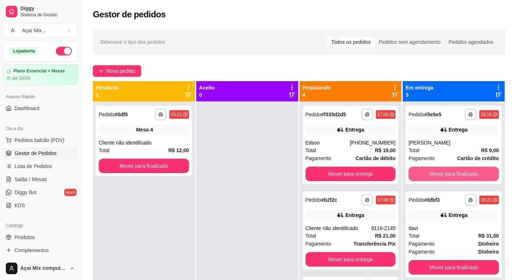
click at [464, 174] on button "Mover para finalizado" at bounding box center [453, 174] width 90 height 14
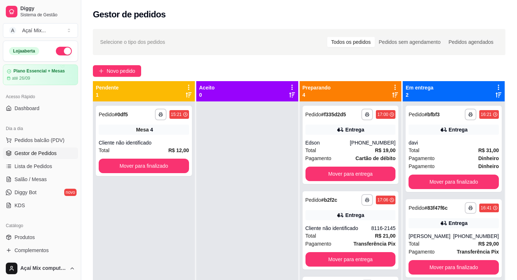
click at [464, 174] on div "**********" at bounding box center [453, 149] width 96 height 86
click at [450, 182] on button "Mover para finalizado" at bounding box center [453, 182] width 90 height 14
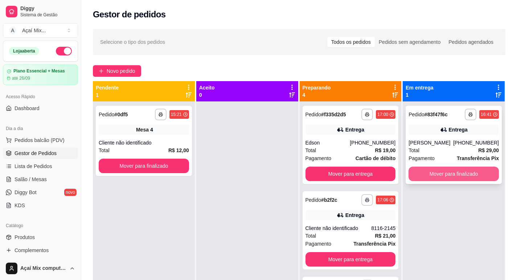
click at [468, 173] on button "Mover para finalizado" at bounding box center [453, 174] width 90 height 14
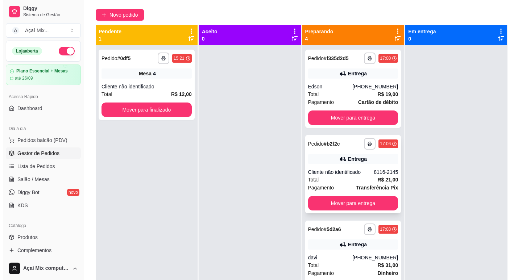
scroll to position [38, 0]
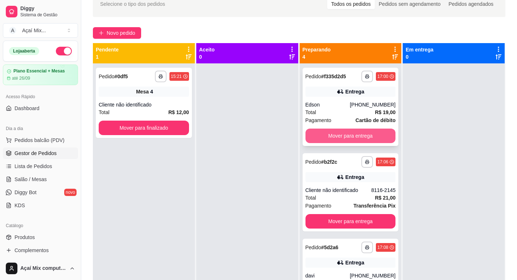
click at [382, 132] on button "Mover para entrega" at bounding box center [350, 136] width 90 height 14
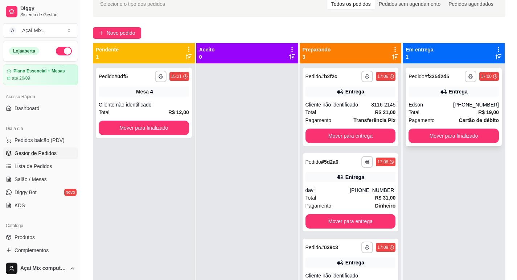
click at [426, 104] on div "Edson" at bounding box center [430, 104] width 45 height 7
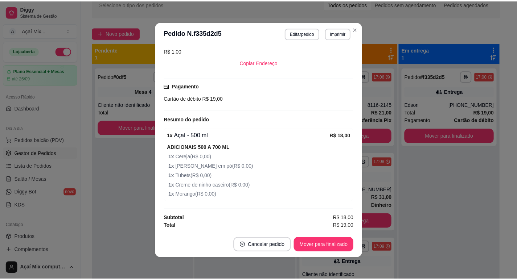
scroll to position [159, 0]
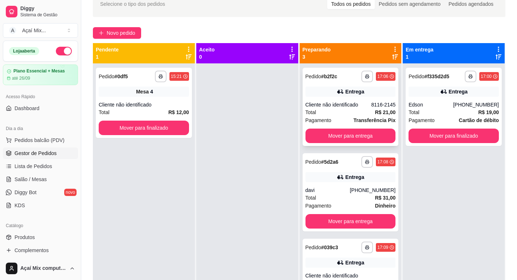
click at [369, 143] on div "**********" at bounding box center [350, 107] width 96 height 78
click at [383, 132] on button "Mover para entrega" at bounding box center [349, 136] width 87 height 14
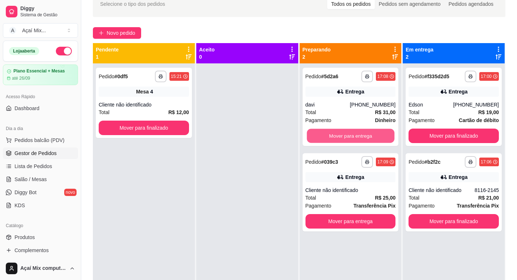
click at [383, 132] on button "Mover para entrega" at bounding box center [349, 136] width 87 height 14
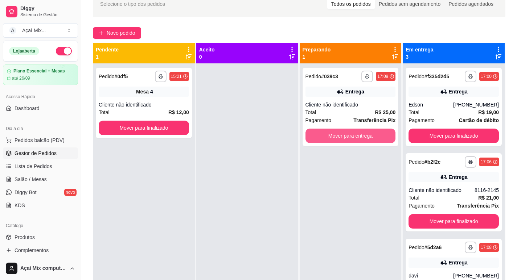
click at [383, 132] on button "Mover para entrega" at bounding box center [350, 136] width 90 height 14
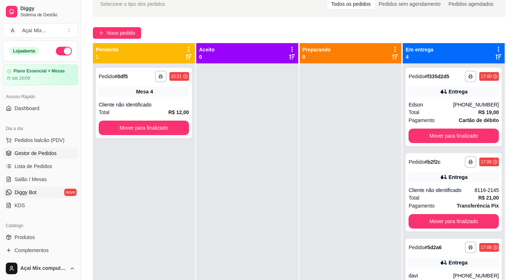
click at [28, 189] on span "Diggy Bot" at bounding box center [25, 192] width 22 height 7
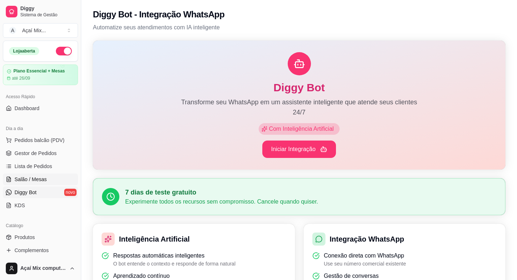
click at [22, 185] on link "Salão / Mesas" at bounding box center [40, 180] width 75 height 12
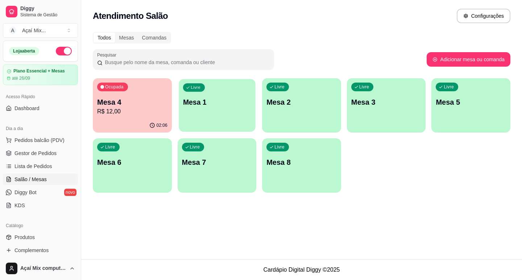
click at [191, 116] on div "Livre Mesa 1" at bounding box center [217, 101] width 76 height 44
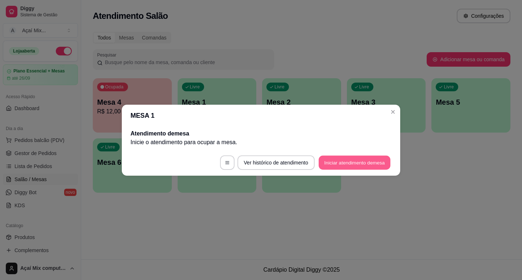
click at [374, 164] on button "Iniciar atendimento de mesa" at bounding box center [355, 162] width 72 height 14
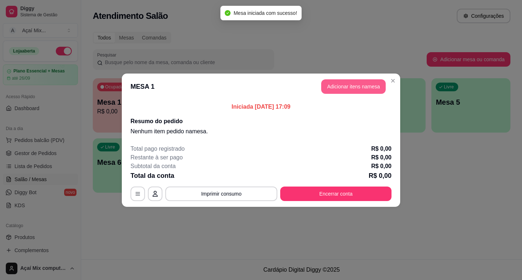
click at [335, 81] on button "Adicionar itens na mesa" at bounding box center [353, 86] width 65 height 14
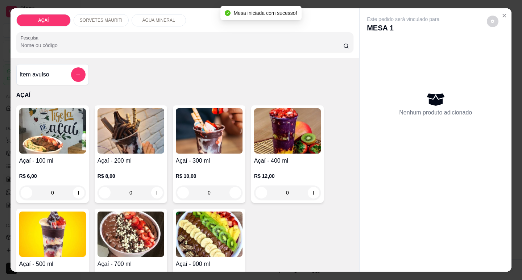
click at [185, 173] on p "R$ 10,00" at bounding box center [209, 176] width 67 height 7
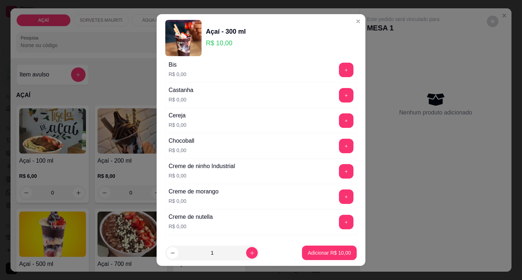
scroll to position [72, 0]
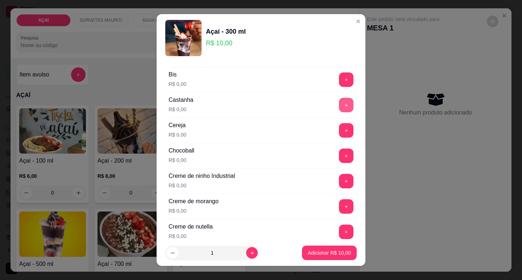
click at [339, 111] on button "+" at bounding box center [346, 105] width 14 height 14
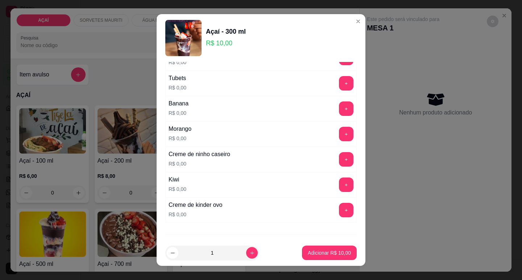
click at [332, 150] on div "Creme de ninho caseiro R$ 0,00 +" at bounding box center [260, 159] width 191 height 25
click at [339, 153] on button "+" at bounding box center [346, 159] width 14 height 14
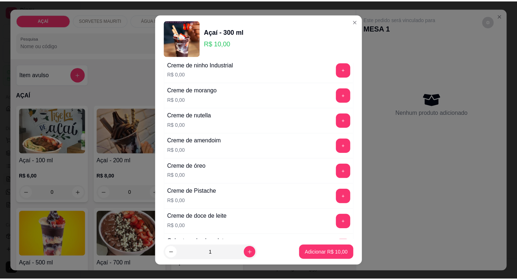
scroll to position [181, 0]
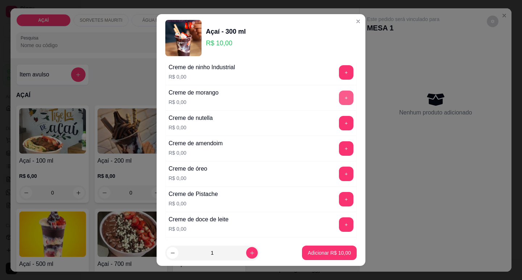
click at [339, 102] on button "+" at bounding box center [346, 98] width 14 height 14
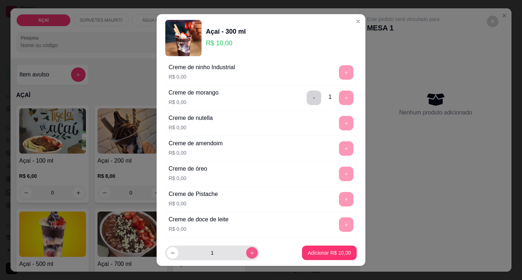
click at [249, 251] on icon "increase-product-quantity" at bounding box center [251, 252] width 5 height 5
click at [249, 252] on icon "increase-product-quantity" at bounding box center [251, 252] width 5 height 5
type input "3"
click at [325, 250] on p "Adicionar R$ 30,00" at bounding box center [329, 253] width 42 height 7
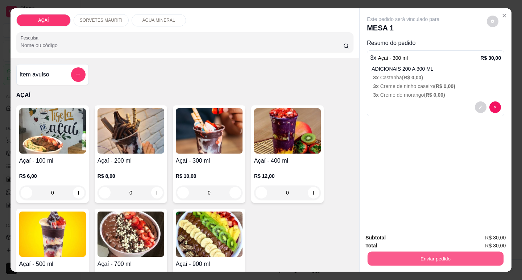
click at [403, 253] on button "Enviar pedido" at bounding box center [436, 259] width 136 height 14
click at [421, 235] on button "Não registrar e enviar pedido" at bounding box center [411, 238] width 75 height 14
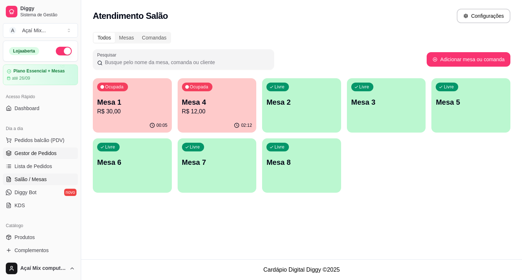
click at [53, 155] on span "Gestor de Pedidos" at bounding box center [35, 153] width 42 height 7
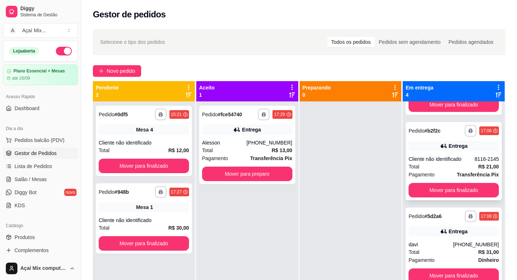
scroll to position [20, 0]
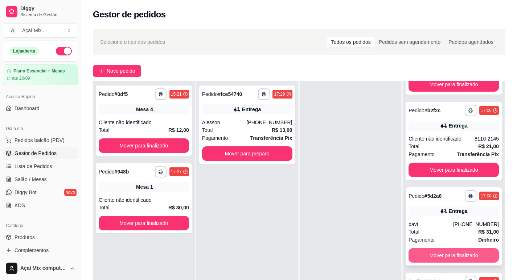
click at [447, 257] on button "Mover para finalizado" at bounding box center [453, 255] width 90 height 14
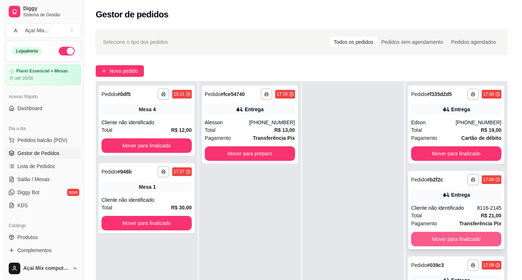
scroll to position [0, 0]
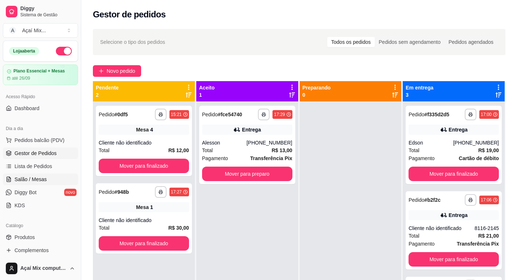
click at [40, 181] on span "Salão / Mesas" at bounding box center [30, 179] width 32 height 7
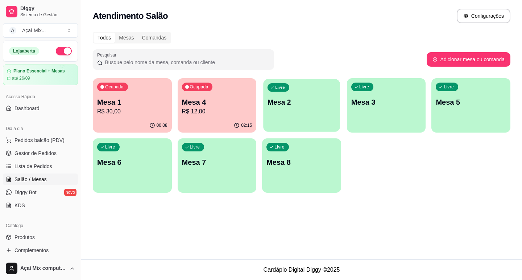
click at [304, 120] on div "Livre Mesa 2" at bounding box center [301, 101] width 76 height 44
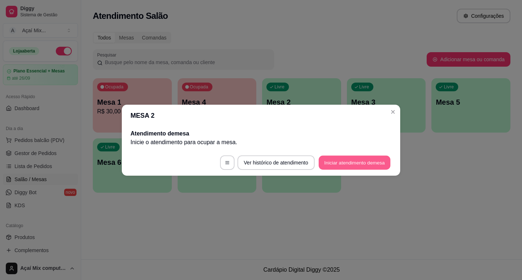
click at [334, 166] on button "Iniciar atendimento de mesa" at bounding box center [355, 162] width 72 height 14
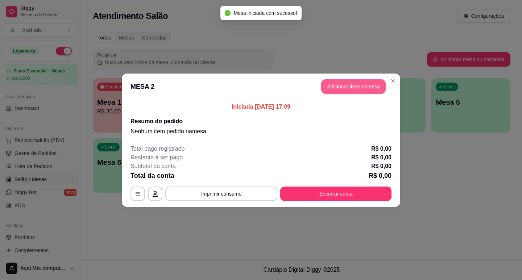
click at [354, 90] on button "Adicionar itens na mesa" at bounding box center [353, 86] width 65 height 14
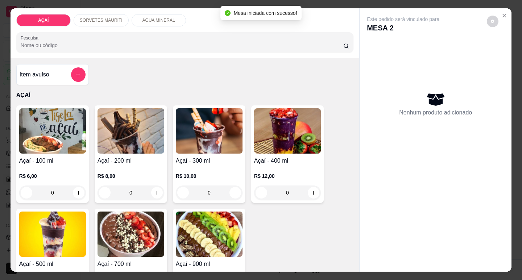
click at [200, 162] on h4 "Açaí - 300 ml" at bounding box center [209, 161] width 67 height 9
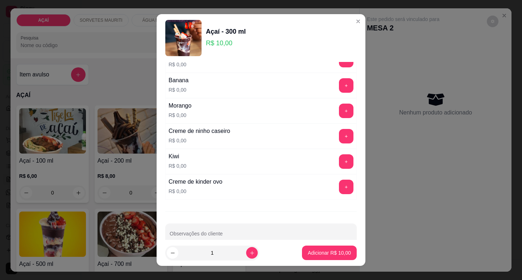
scroll to position [943, 0]
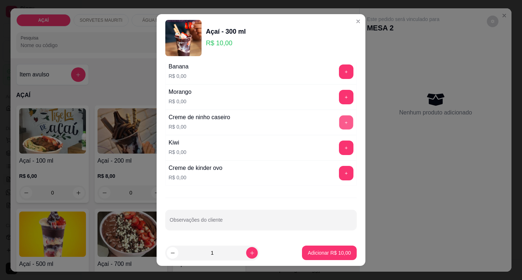
click at [339, 127] on button "+" at bounding box center [346, 122] width 14 height 14
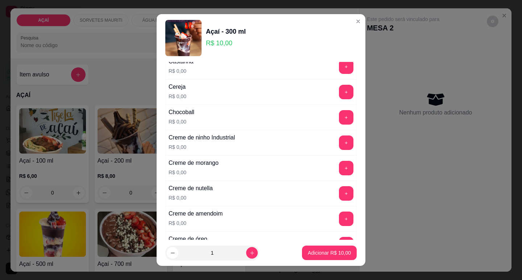
scroll to position [109, 0]
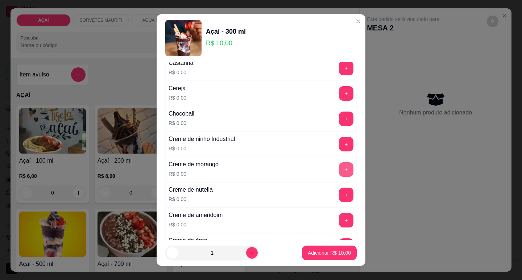
click at [339, 165] on button "+" at bounding box center [346, 169] width 14 height 14
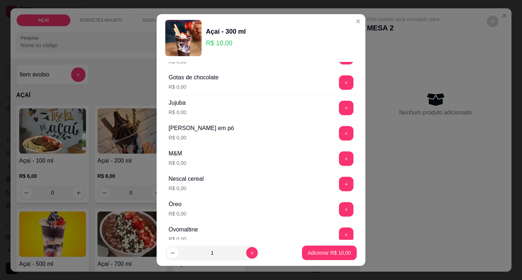
scroll to position [689, 0]
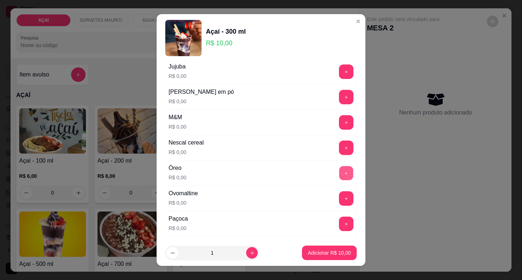
click at [339, 173] on button "+" at bounding box center [346, 173] width 14 height 14
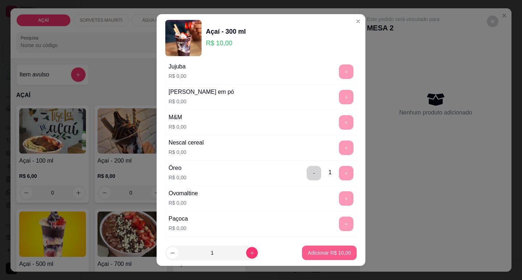
click at [336, 251] on p "Adicionar R$ 10,00" at bounding box center [329, 252] width 43 height 7
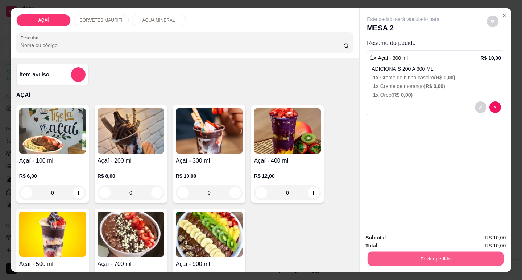
click at [406, 253] on button "Enviar pedido" at bounding box center [436, 259] width 136 height 14
click at [411, 244] on button "Não registrar e enviar pedido" at bounding box center [411, 237] width 73 height 13
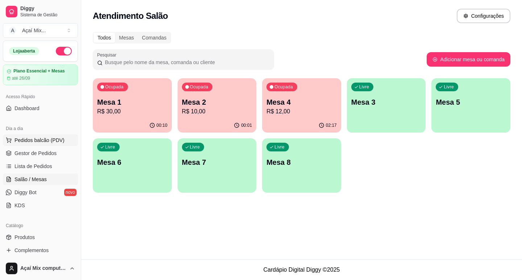
click at [43, 140] on span "Pedidos balcão (PDV)" at bounding box center [39, 140] width 50 height 7
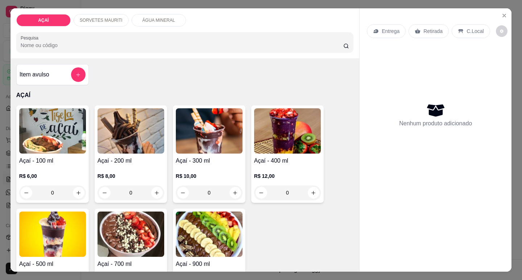
click at [226, 157] on h4 "Açaí - 300 ml" at bounding box center [209, 161] width 67 height 9
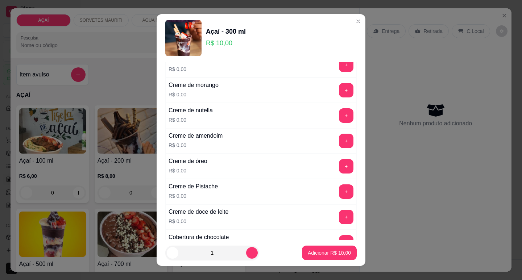
scroll to position [181, 0]
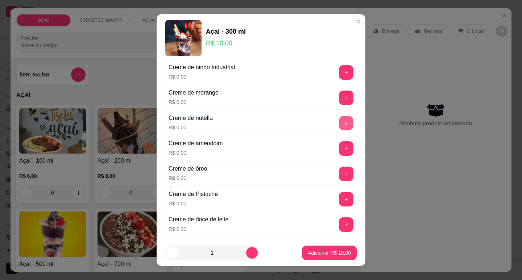
click at [339, 124] on button "+" at bounding box center [346, 123] width 14 height 14
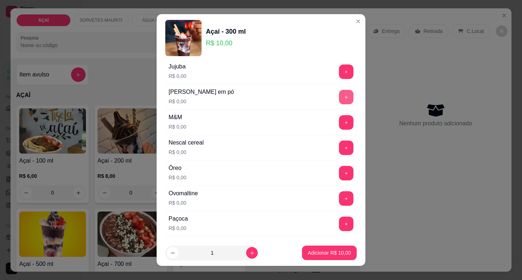
scroll to position [725, 0]
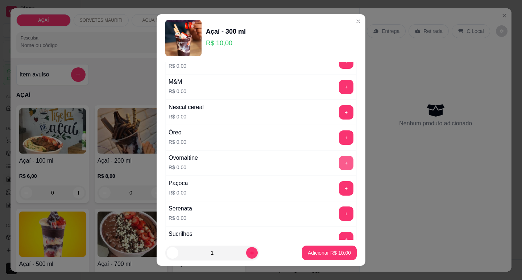
click at [339, 157] on button "+" at bounding box center [346, 163] width 14 height 14
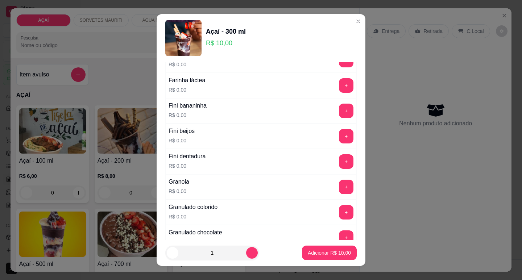
scroll to position [471, 0]
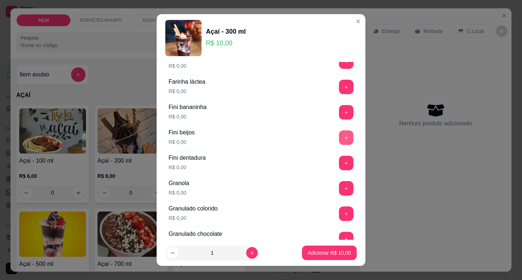
click at [339, 139] on button "+" at bounding box center [346, 137] width 14 height 14
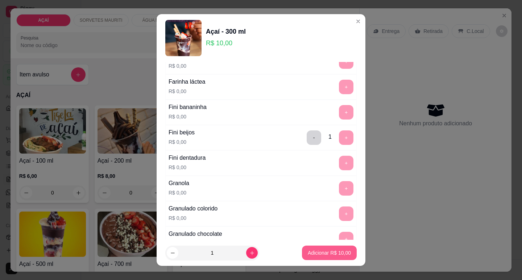
click at [326, 250] on p "Adicionar R$ 10,00" at bounding box center [329, 252] width 43 height 7
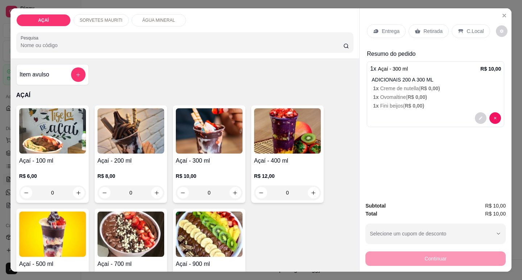
click at [382, 28] on p "Entrega" at bounding box center [391, 31] width 18 height 7
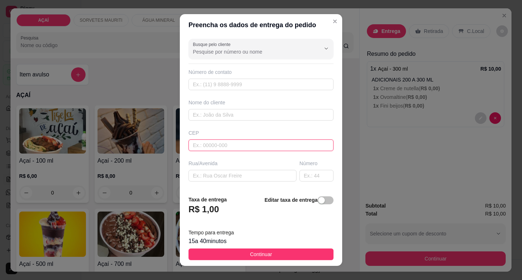
drag, startPoint x: 245, startPoint y: 146, endPoint x: 249, endPoint y: 143, distance: 5.2
click at [249, 143] on input "text" at bounding box center [260, 146] width 145 height 12
type input "57520000"
type input "Maravilha"
type input "57520000"
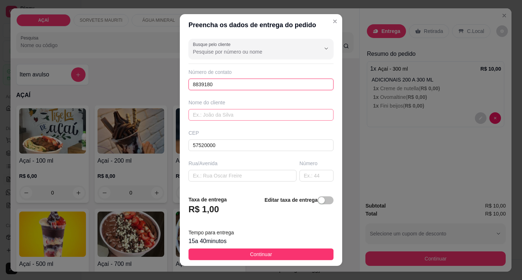
type input "8839180"
drag, startPoint x: 239, startPoint y: 115, endPoint x: 217, endPoint y: 103, distance: 24.5
click at [227, 110] on input "text" at bounding box center [260, 115] width 145 height 12
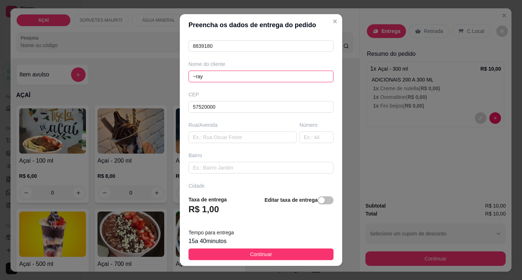
scroll to position [90, 0]
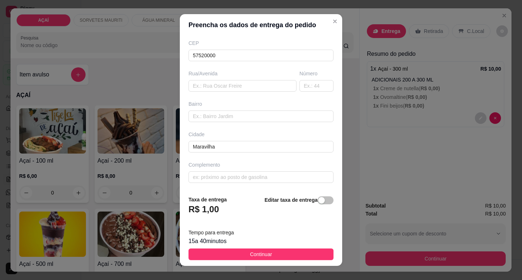
type input "~ray"
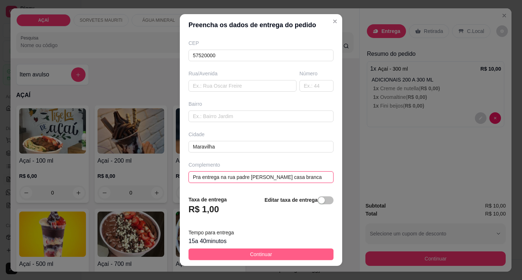
type input "Pra entrega na rua padre [PERSON_NAME] casa branca"
click at [252, 253] on span "Continuar" at bounding box center [261, 254] width 22 height 8
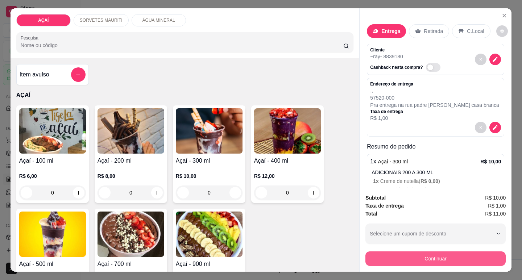
click at [372, 256] on button "Continuar" at bounding box center [435, 259] width 140 height 14
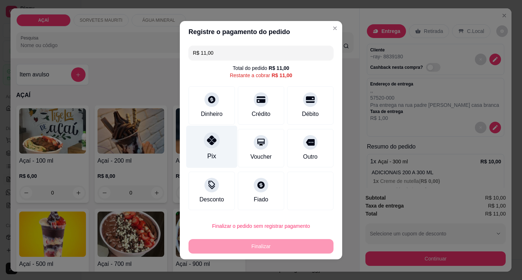
click at [215, 158] on div "Pix" at bounding box center [211, 146] width 51 height 42
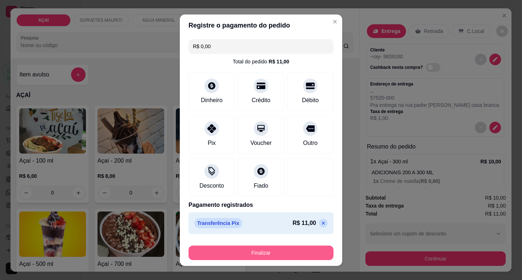
click at [257, 249] on button "Finalizar" at bounding box center [260, 253] width 145 height 14
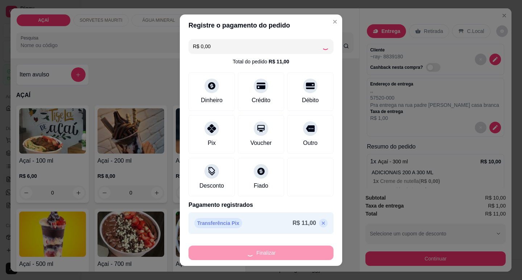
type input "-R$ 11,00"
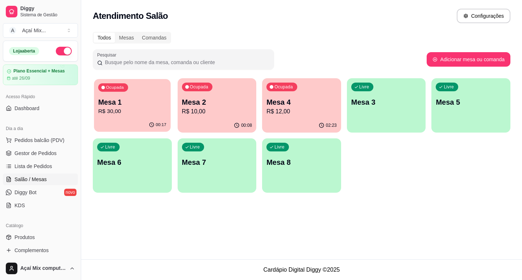
click at [155, 108] on p "R$ 30,00" at bounding box center [132, 111] width 68 height 8
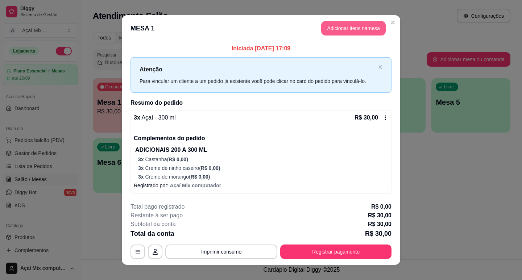
click at [357, 29] on button "Adicionar itens na mesa" at bounding box center [353, 28] width 65 height 14
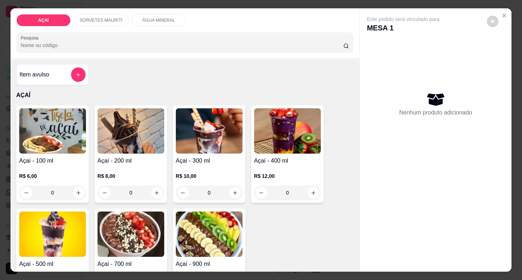
click at [70, 138] on img at bounding box center [52, 130] width 67 height 45
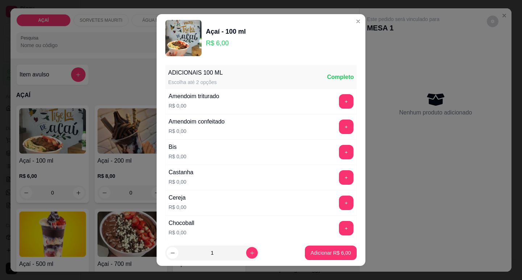
click at [336, 180] on div "+" at bounding box center [346, 177] width 20 height 14
click at [340, 178] on button "+" at bounding box center [346, 177] width 14 height 14
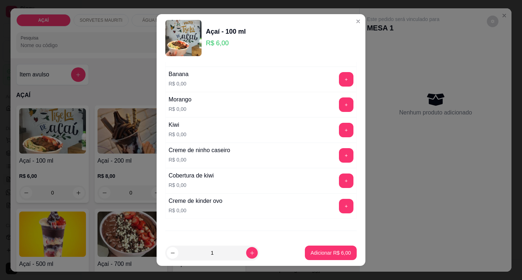
scroll to position [942, 0]
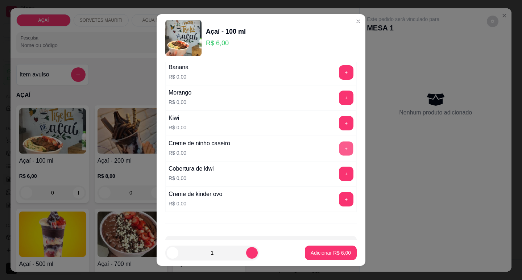
click at [339, 149] on button "+" at bounding box center [346, 148] width 14 height 14
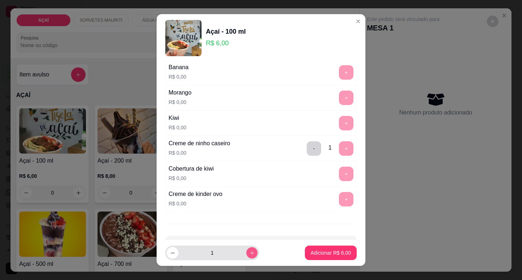
click at [249, 253] on icon "increase-product-quantity" at bounding box center [251, 252] width 5 height 5
type input "3"
click at [334, 251] on p "Adicionar R$ 18,00" at bounding box center [329, 252] width 43 height 7
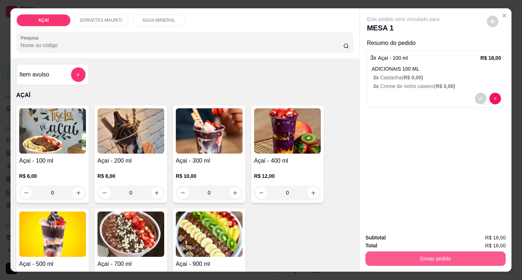
click at [404, 252] on button "Enviar pedido" at bounding box center [435, 259] width 140 height 14
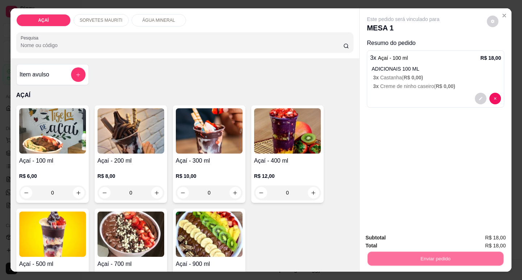
click at [411, 241] on button "Não registrar e enviar pedido" at bounding box center [411, 237] width 73 height 13
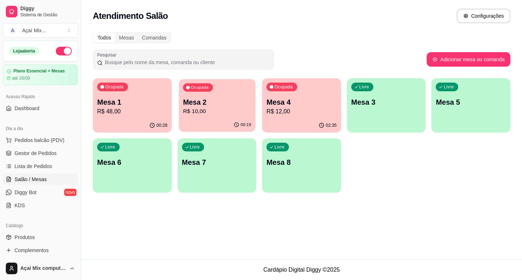
click at [202, 149] on div "Ocupada Mesa 1 R$ 48,00 00:28 Ocupada Mesa 2 R$ 10,00 00:19 Ocupada Mesa 4 R$ 1…" at bounding box center [302, 135] width 418 height 115
click at [216, 125] on div "00:19" at bounding box center [217, 125] width 76 height 14
click at [295, 99] on p "Mesa 4" at bounding box center [301, 102] width 70 height 10
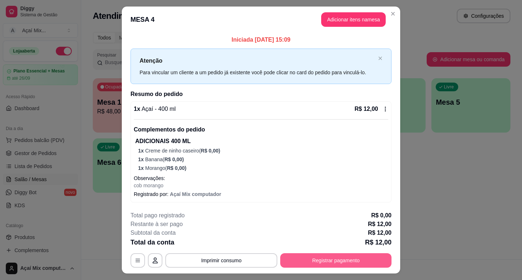
click at [328, 260] on button "Registrar pagamento" at bounding box center [335, 260] width 111 height 14
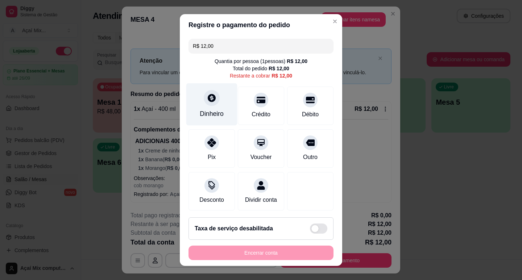
click at [216, 111] on div "Dinheiro" at bounding box center [212, 113] width 24 height 9
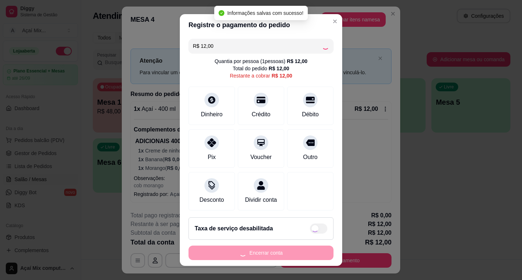
type input "R$ 0,00"
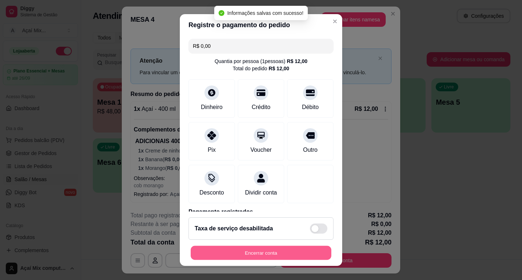
click at [295, 248] on button "Encerrar conta" at bounding box center [261, 253] width 141 height 14
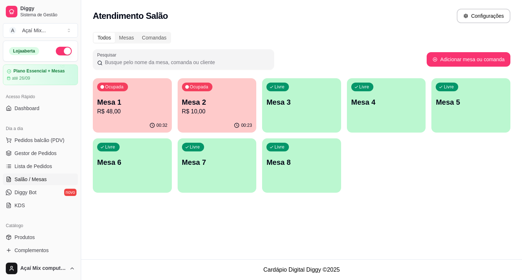
click at [197, 100] on p "Mesa 2" at bounding box center [217, 102] width 70 height 10
click at [199, 108] on p "R$ 10,00" at bounding box center [217, 111] width 70 height 9
click at [120, 117] on div "Ocupada Mesa 1 R$ 48,00" at bounding box center [132, 98] width 79 height 40
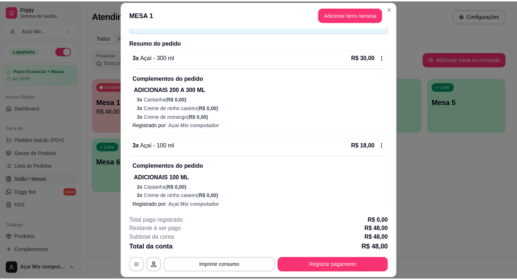
scroll to position [51, 0]
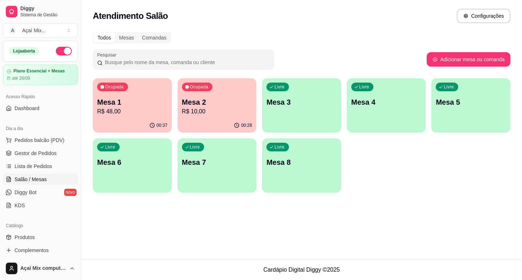
click at [201, 115] on p "R$ 10,00" at bounding box center [217, 111] width 70 height 9
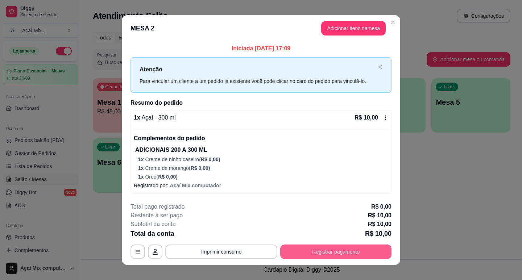
click at [290, 253] on button "Registrar pagamento" at bounding box center [335, 252] width 111 height 14
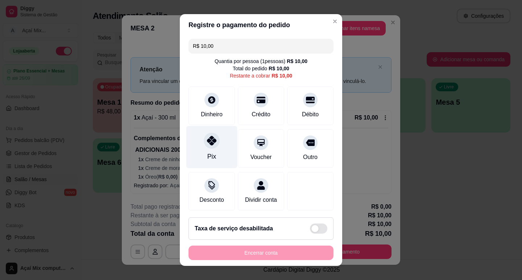
click at [213, 142] on div at bounding box center [212, 141] width 16 height 16
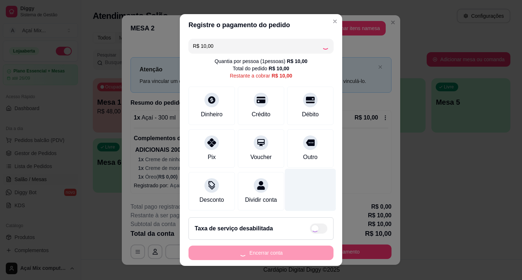
type input "R$ 0,00"
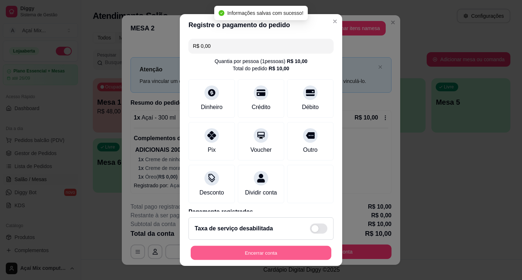
click at [267, 256] on button "Encerrar conta" at bounding box center [261, 253] width 141 height 14
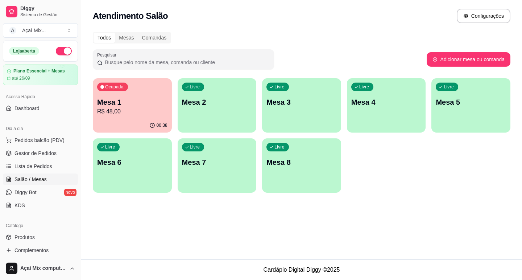
click at [154, 109] on p "R$ 48,00" at bounding box center [132, 111] width 70 height 9
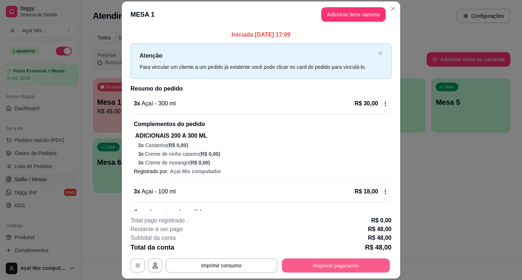
click at [333, 267] on button "Registrar pagamento" at bounding box center [336, 266] width 108 height 14
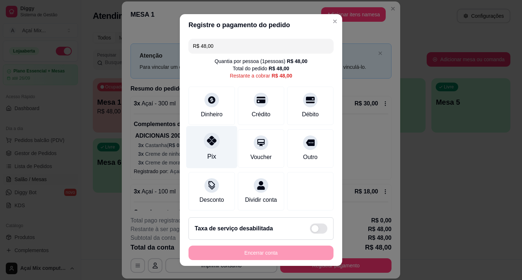
click at [216, 149] on div "Pix" at bounding box center [211, 147] width 51 height 42
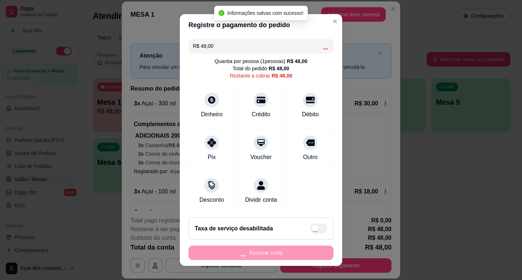
type input "R$ 0,00"
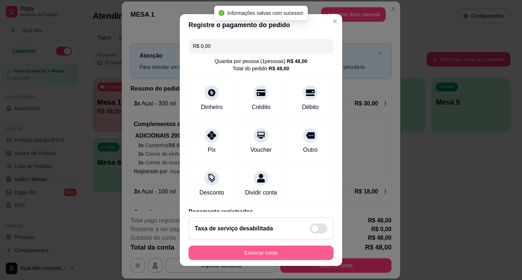
click at [300, 256] on button "Encerrar conta" at bounding box center [260, 253] width 145 height 14
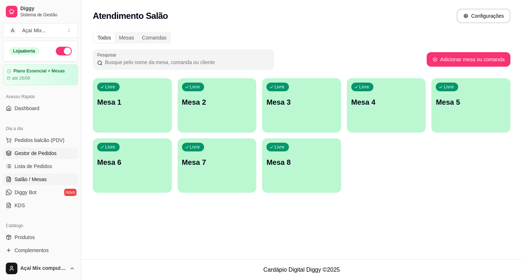
click at [40, 155] on span "Gestor de Pedidos" at bounding box center [35, 153] width 42 height 7
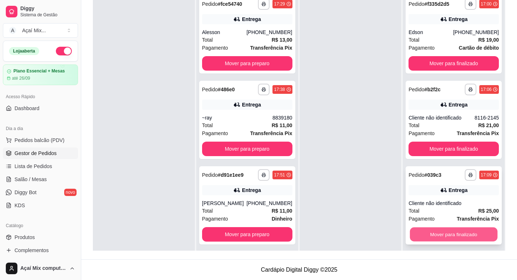
click at [468, 237] on button "Mover para finalizado" at bounding box center [453, 235] width 87 height 14
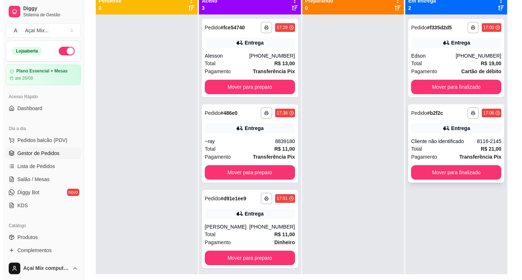
scroll to position [74, 0]
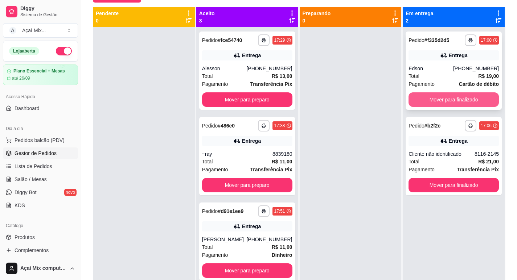
click at [460, 101] on button "Mover para finalizado" at bounding box center [453, 99] width 90 height 14
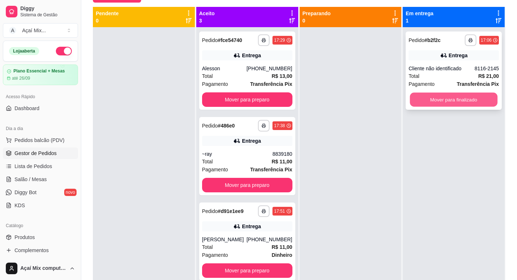
click at [461, 100] on button "Mover para finalizado" at bounding box center [453, 100] width 87 height 14
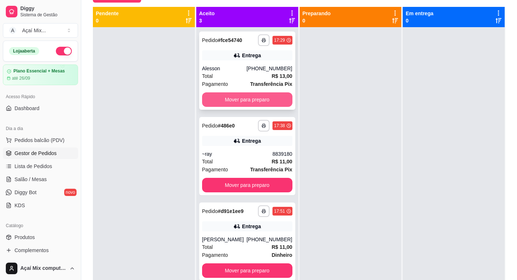
click at [260, 96] on button "Mover para preparo" at bounding box center [247, 99] width 90 height 14
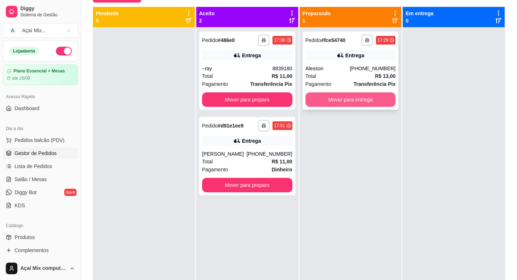
click at [361, 105] on button "Mover para entrega" at bounding box center [350, 99] width 90 height 14
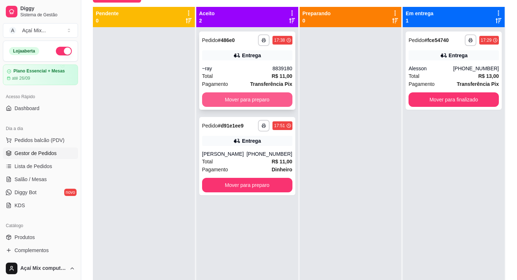
click at [269, 94] on button "Mover para preparo" at bounding box center [247, 99] width 90 height 14
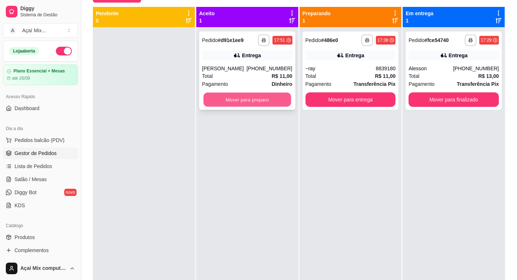
click at [262, 105] on button "Mover para preparo" at bounding box center [246, 100] width 87 height 14
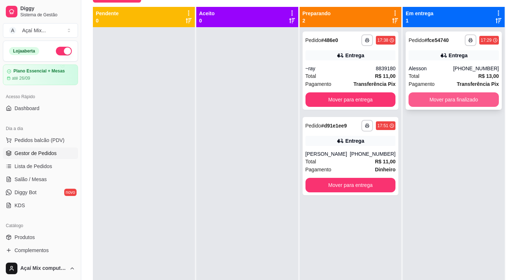
click at [465, 101] on button "Mover para finalizado" at bounding box center [453, 99] width 90 height 14
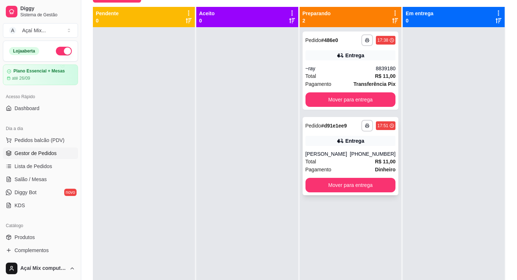
click at [340, 150] on div "[PERSON_NAME]" at bounding box center [327, 153] width 45 height 7
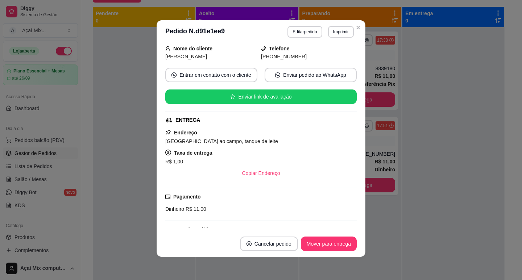
scroll to position [0, 0]
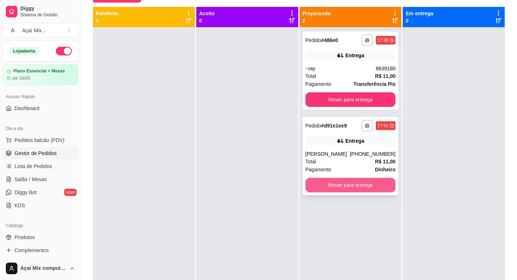
click at [361, 187] on button "Mover para entrega" at bounding box center [350, 185] width 90 height 14
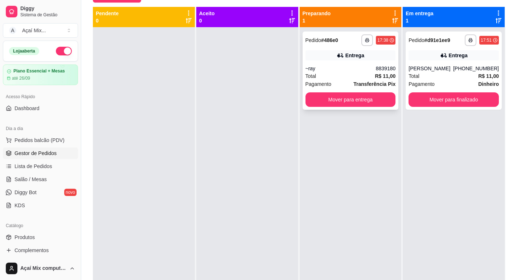
click at [369, 69] on div "~ray" at bounding box center [340, 68] width 70 height 7
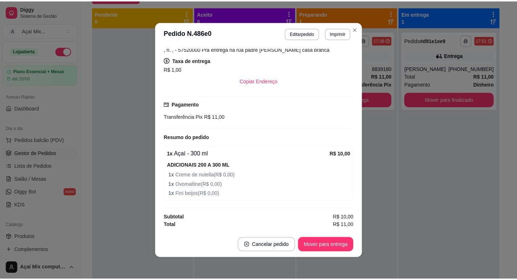
scroll to position [1, 0]
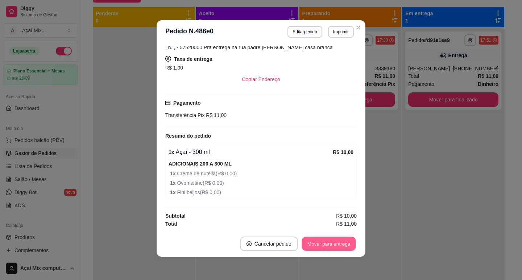
click at [324, 248] on button "Mover para entrega" at bounding box center [329, 244] width 54 height 14
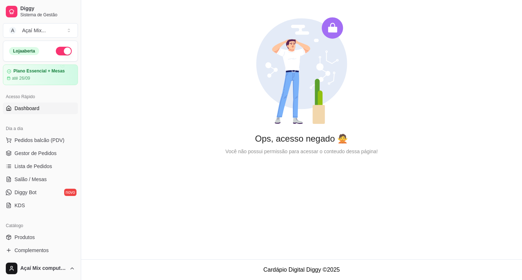
click at [42, 160] on ul "Pedidos balcão (PDV) Gestor de Pedidos Lista de Pedidos Salão / Mesas Diggy Bot…" at bounding box center [40, 172] width 75 height 77
click at [48, 153] on span "Gestor de Pedidos" at bounding box center [35, 153] width 42 height 7
